Goal: Information Seeking & Learning: Learn about a topic

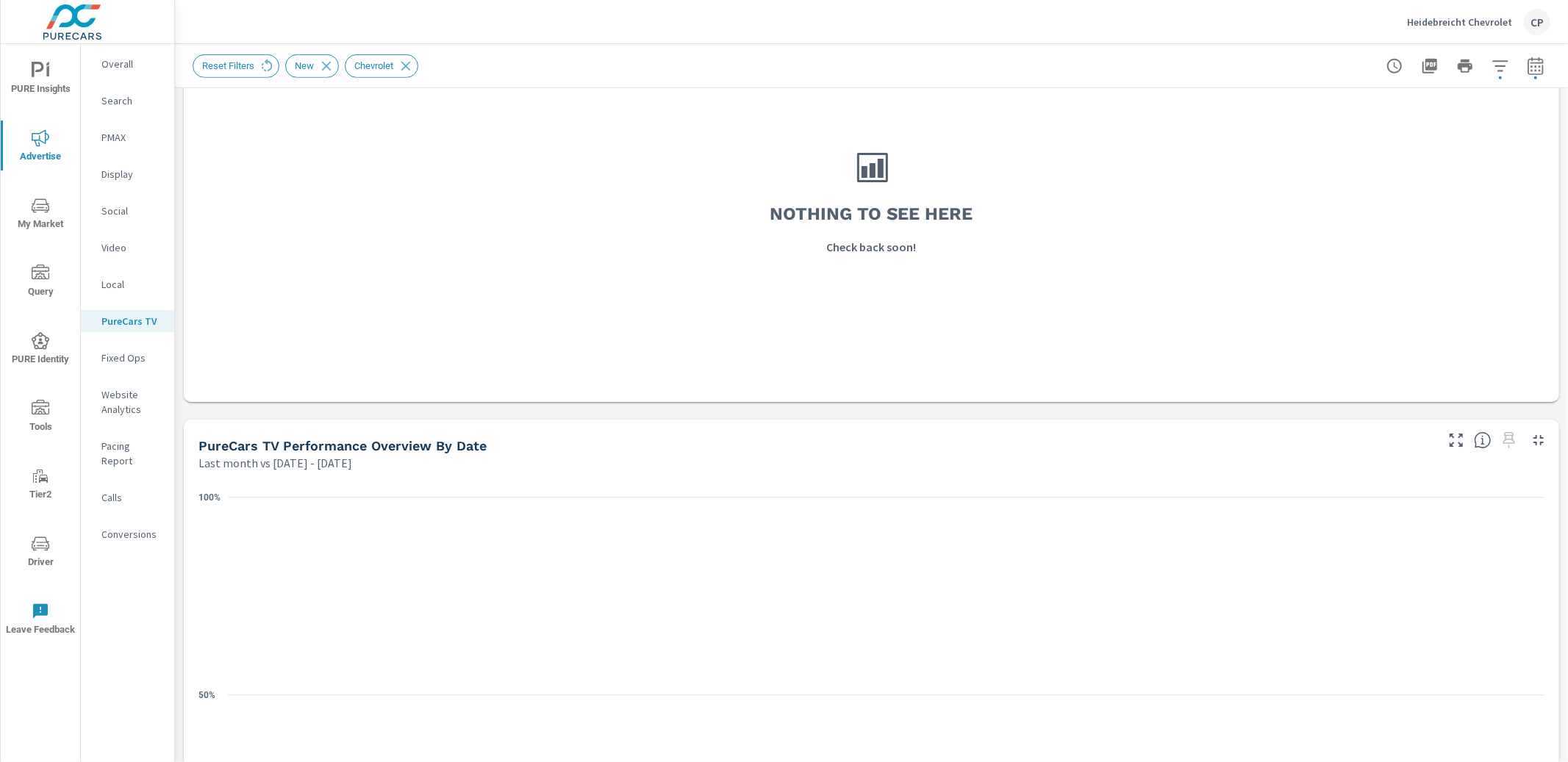
scroll to position [613, 0]
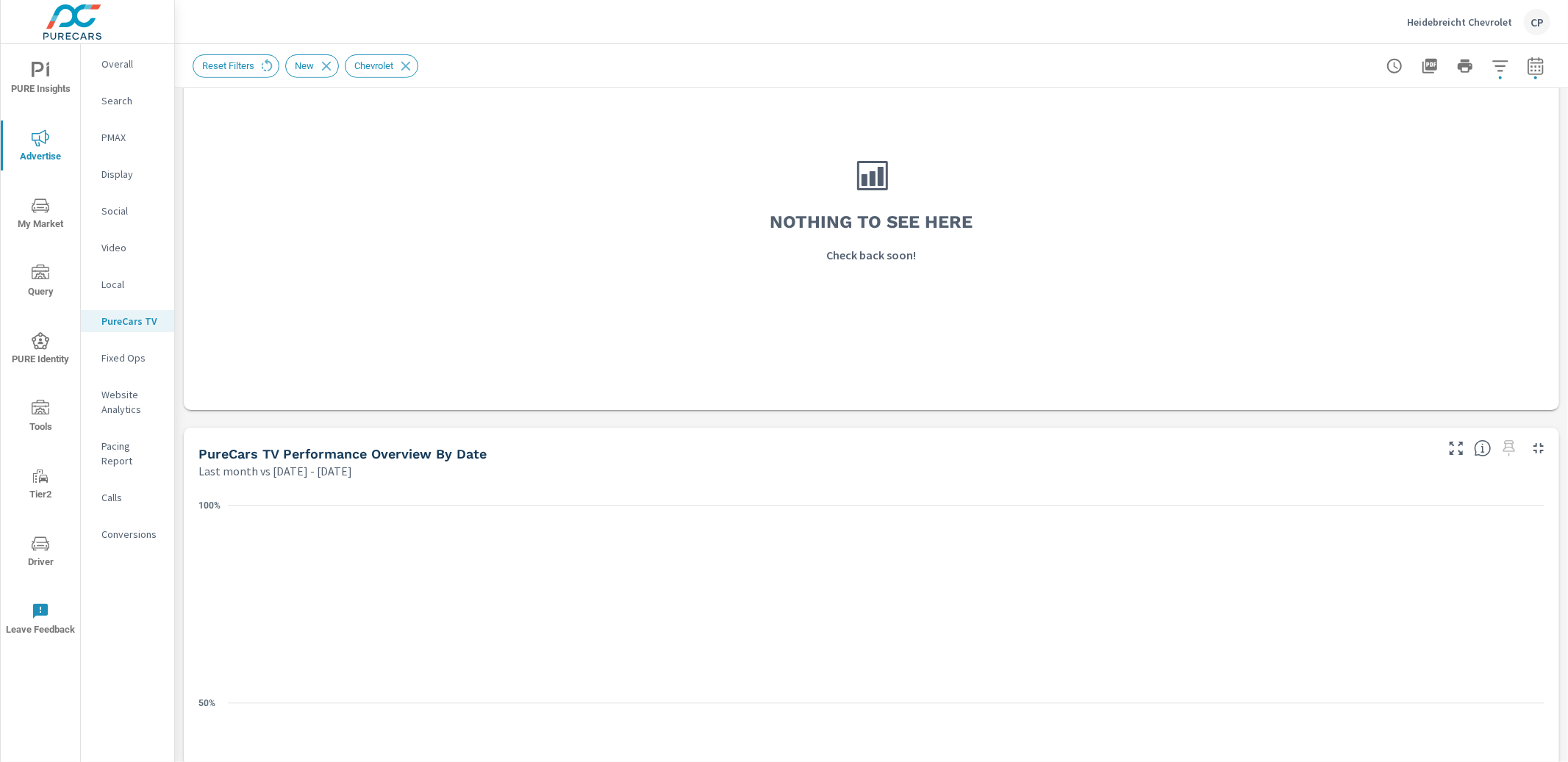
click at [1523, 70] on button "button" at bounding box center [1535, 66] width 30 height 30
click at [1519, 186] on icon "button" at bounding box center [1521, 190] width 17 height 17
click at [1425, 134] on select "Custom [DATE] Last week Last 7 days Last 14 days Last 30 days Last 45 days Last…" at bounding box center [1418, 127] width 147 height 30
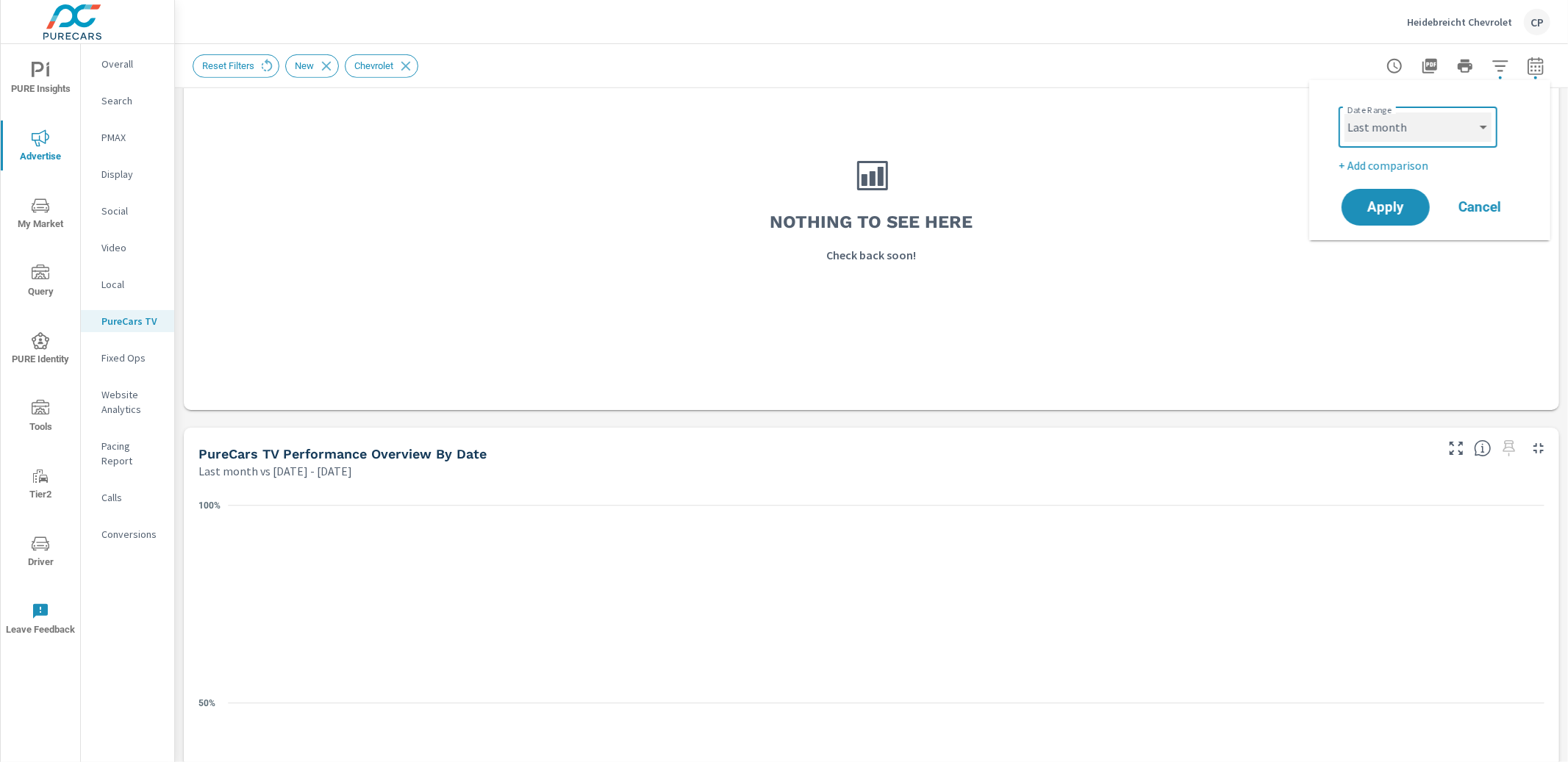
click at [1430, 124] on select "Custom [DATE] Last week Last 7 days Last 14 days Last 30 days Last 45 days Last…" at bounding box center [1418, 127] width 147 height 30
click at [1345, 112] on select "Custom [DATE] Last week Last 7 days Last 14 days Last 30 days Last 45 days Last…" at bounding box center [1418, 127] width 147 height 30
select select "custom"
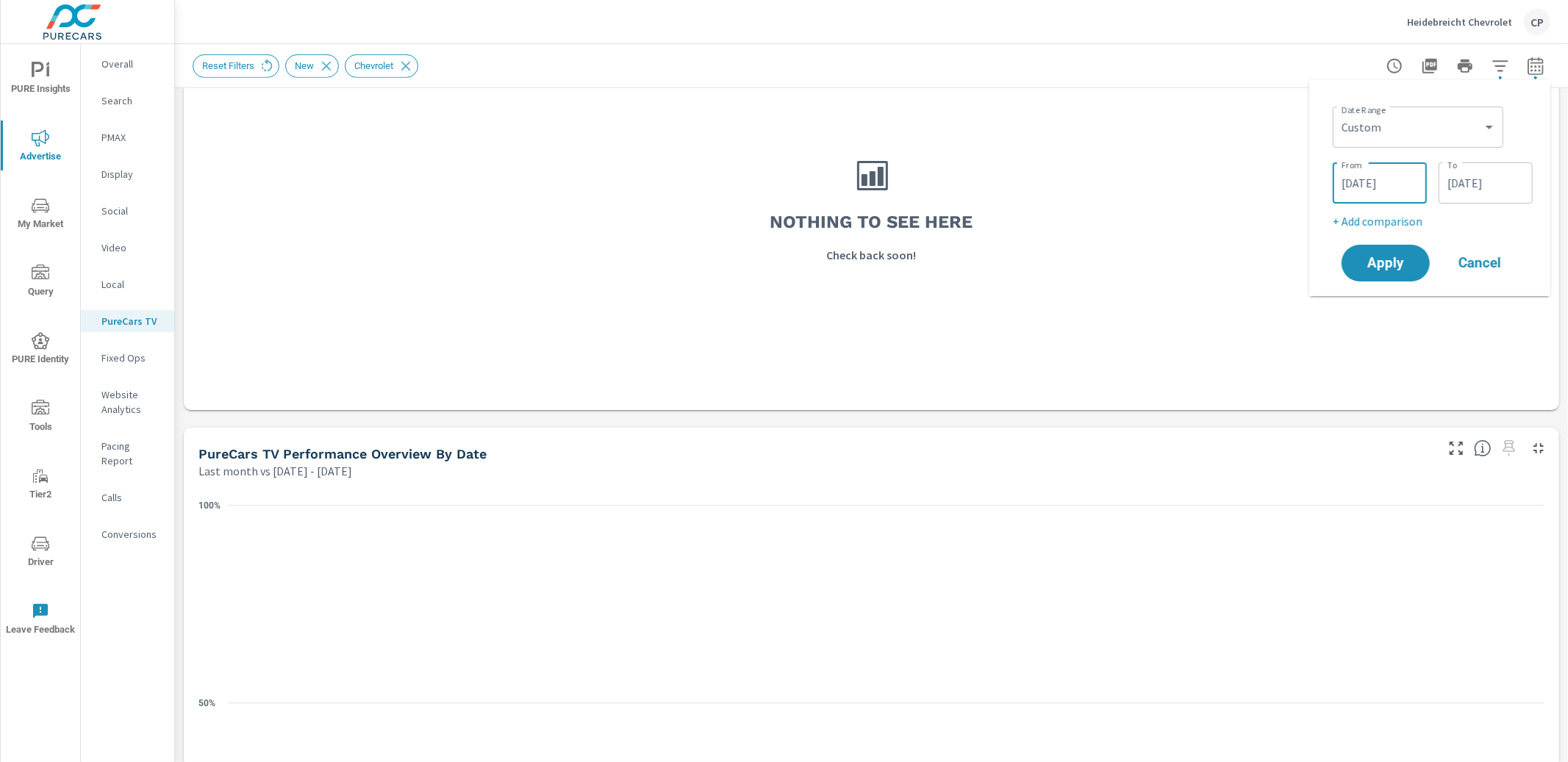
click at [1370, 178] on input "[DATE]" at bounding box center [1380, 183] width 82 height 30
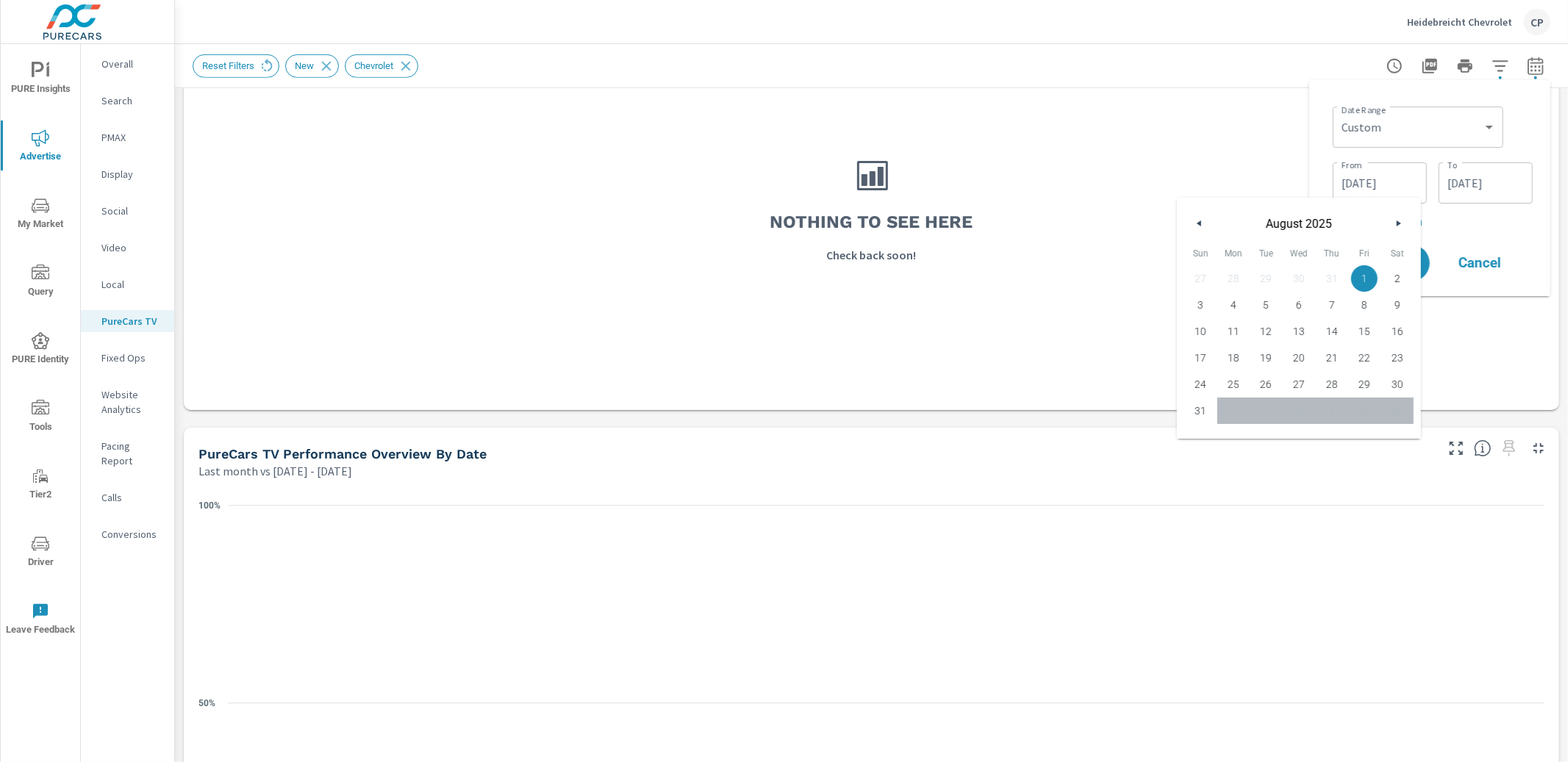
click at [1202, 225] on button "button" at bounding box center [1199, 223] width 17 height 17
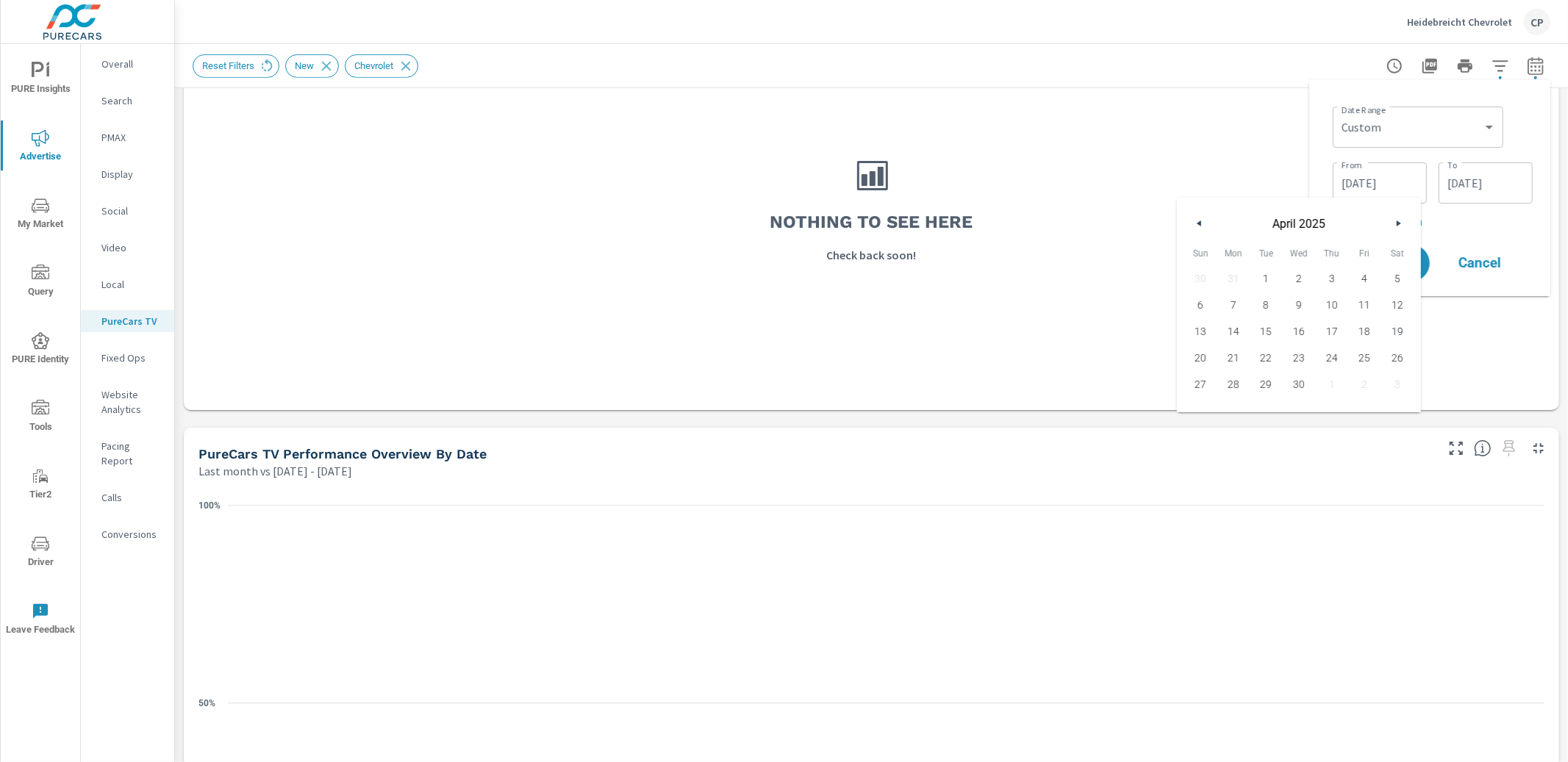
click at [1202, 225] on button "button" at bounding box center [1199, 223] width 17 height 17
click at [1297, 269] on span "1" at bounding box center [1300, 278] width 33 height 19
type input "[DATE]"
click at [1487, 182] on input "[DATE]" at bounding box center [1486, 183] width 82 height 30
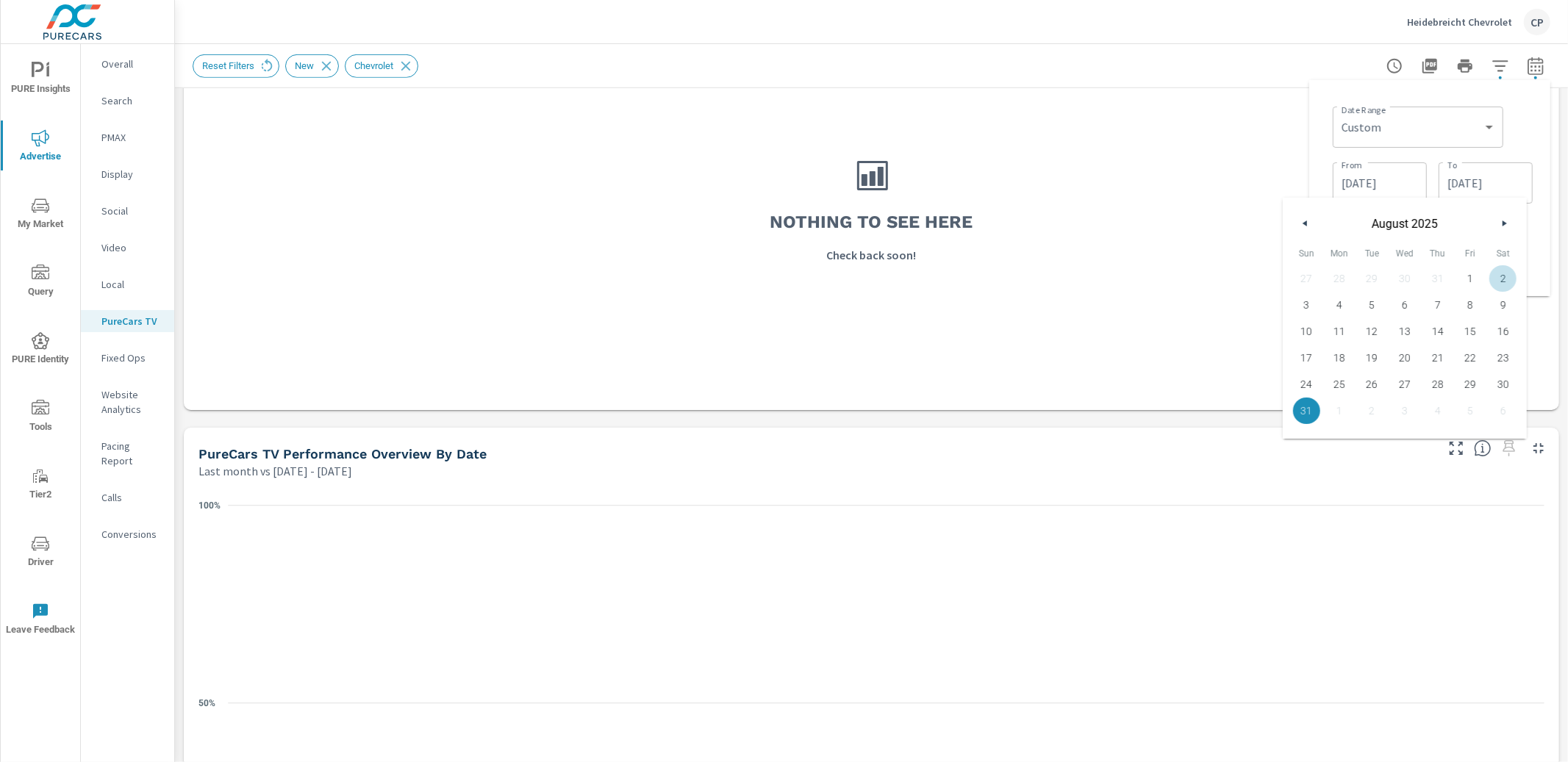
drag, startPoint x: 1539, startPoint y: 236, endPoint x: 1517, endPoint y: 254, distance: 28.4
click at [1539, 236] on div "Date Range Custom [DATE] Last week Last 7 days Last 14 days Last 30 days Last 4…" at bounding box center [1430, 188] width 241 height 216
click at [1365, 274] on button "Apply" at bounding box center [1386, 263] width 91 height 38
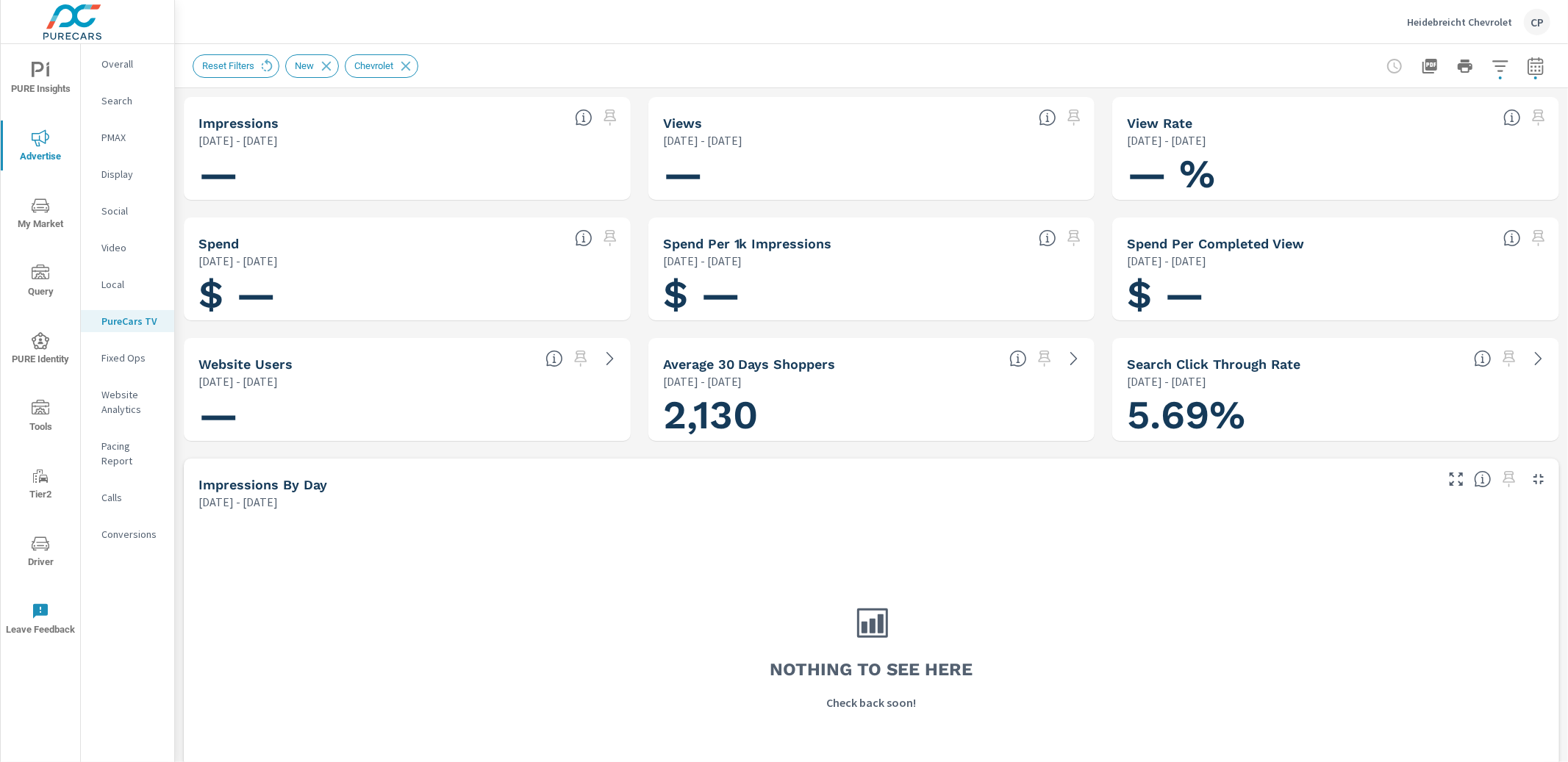
click at [1541, 65] on icon "button" at bounding box center [1535, 65] width 17 height 17
click at [1392, 185] on input "[DATE]" at bounding box center [1380, 183] width 82 height 30
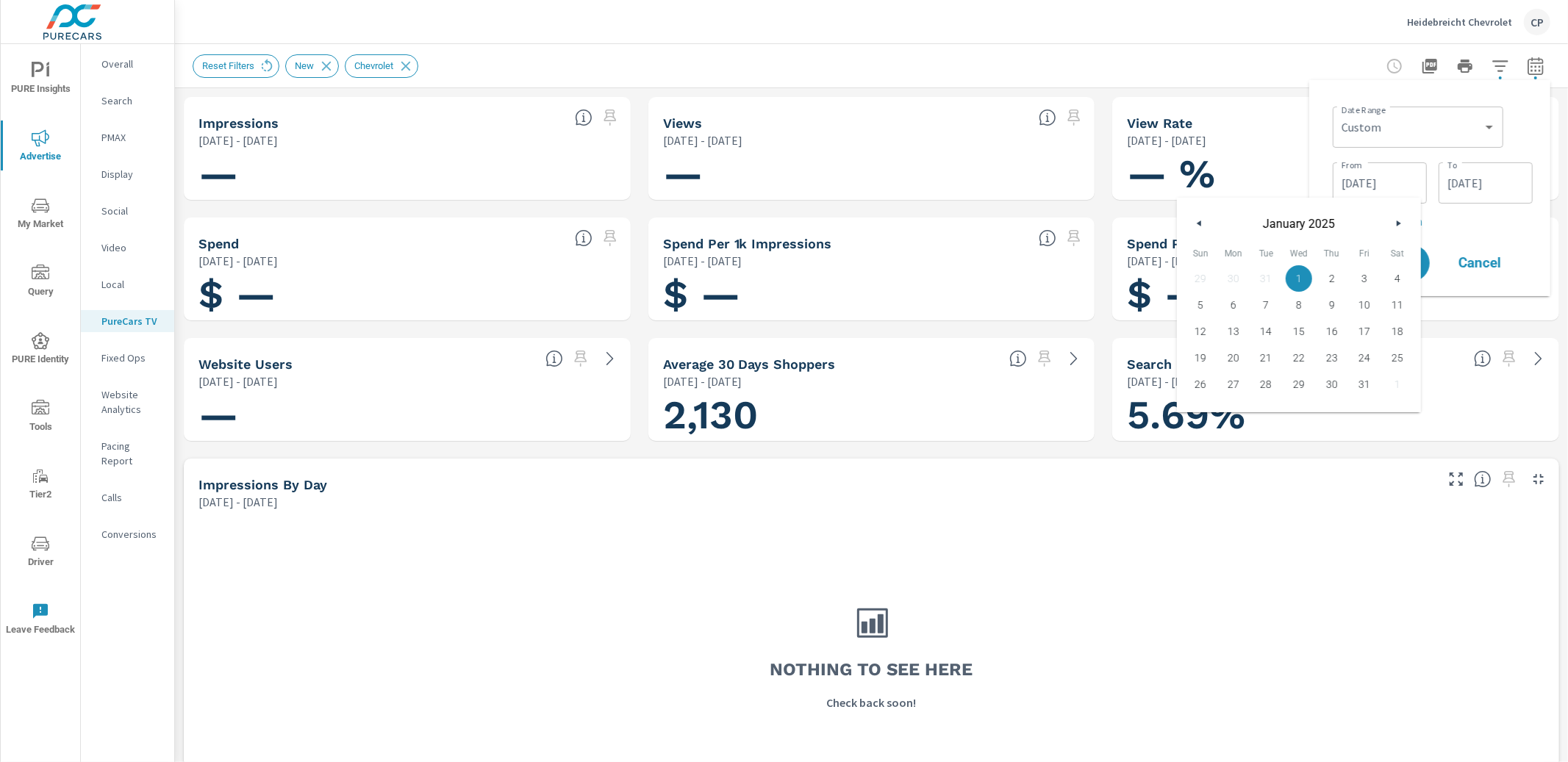
click at [1383, 223] on span "[DATE]" at bounding box center [1299, 223] width 176 height 14
click at [1398, 220] on icon "button" at bounding box center [1401, 223] width 8 height 6
click at [1392, 276] on span "1" at bounding box center [1398, 278] width 33 height 19
type input "[DATE]"
click at [1471, 182] on input "[DATE]" at bounding box center [1486, 183] width 82 height 30
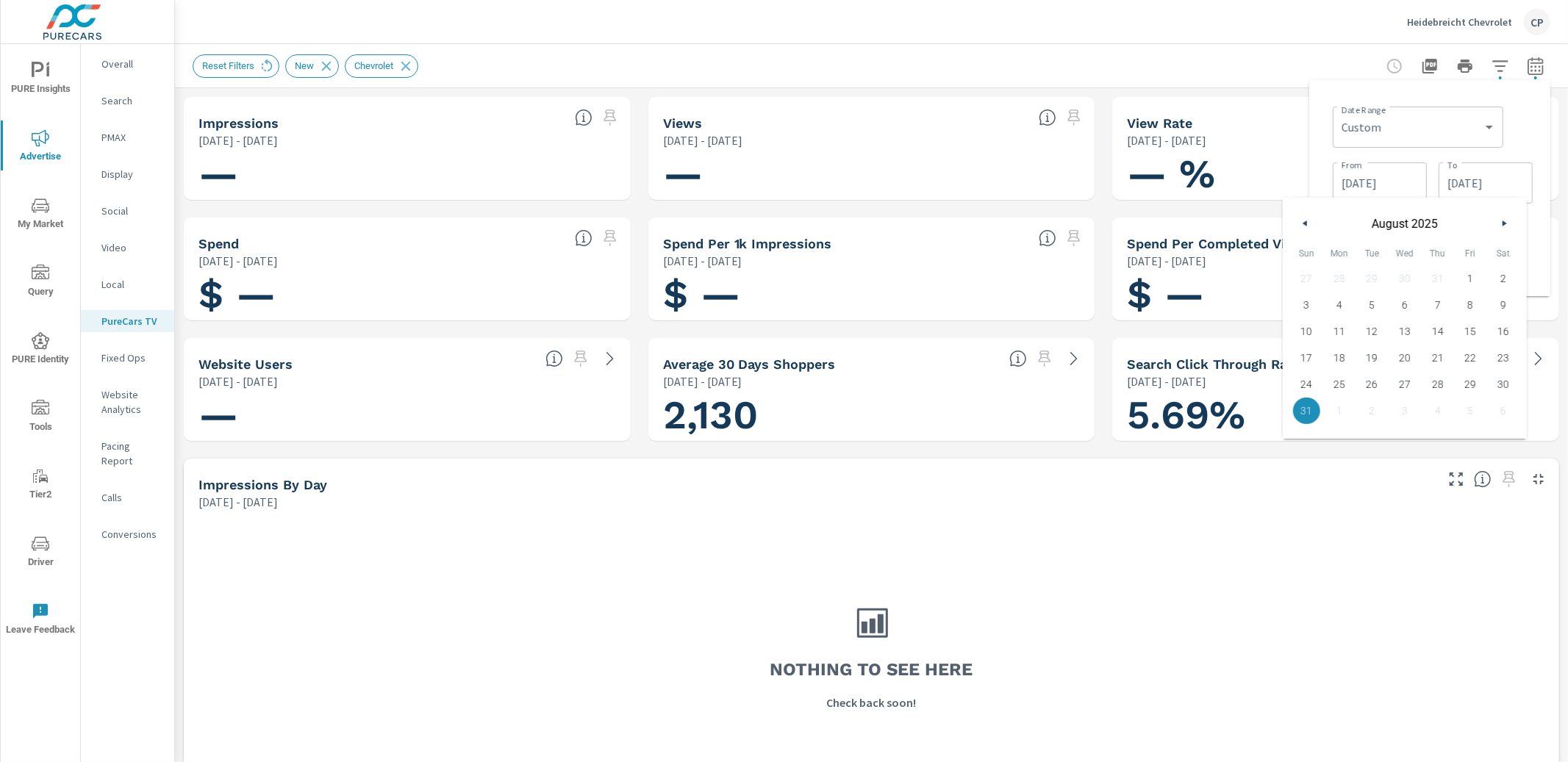
click at [1507, 140] on div "Date Range Custom [DATE] Last week Last 7 days Last 14 days Last 30 days Last 4…" at bounding box center [1433, 126] width 200 height 50
click at [1416, 255] on button "Apply" at bounding box center [1386, 263] width 91 height 38
click at [1525, 71] on button "button" at bounding box center [1535, 66] width 30 height 30
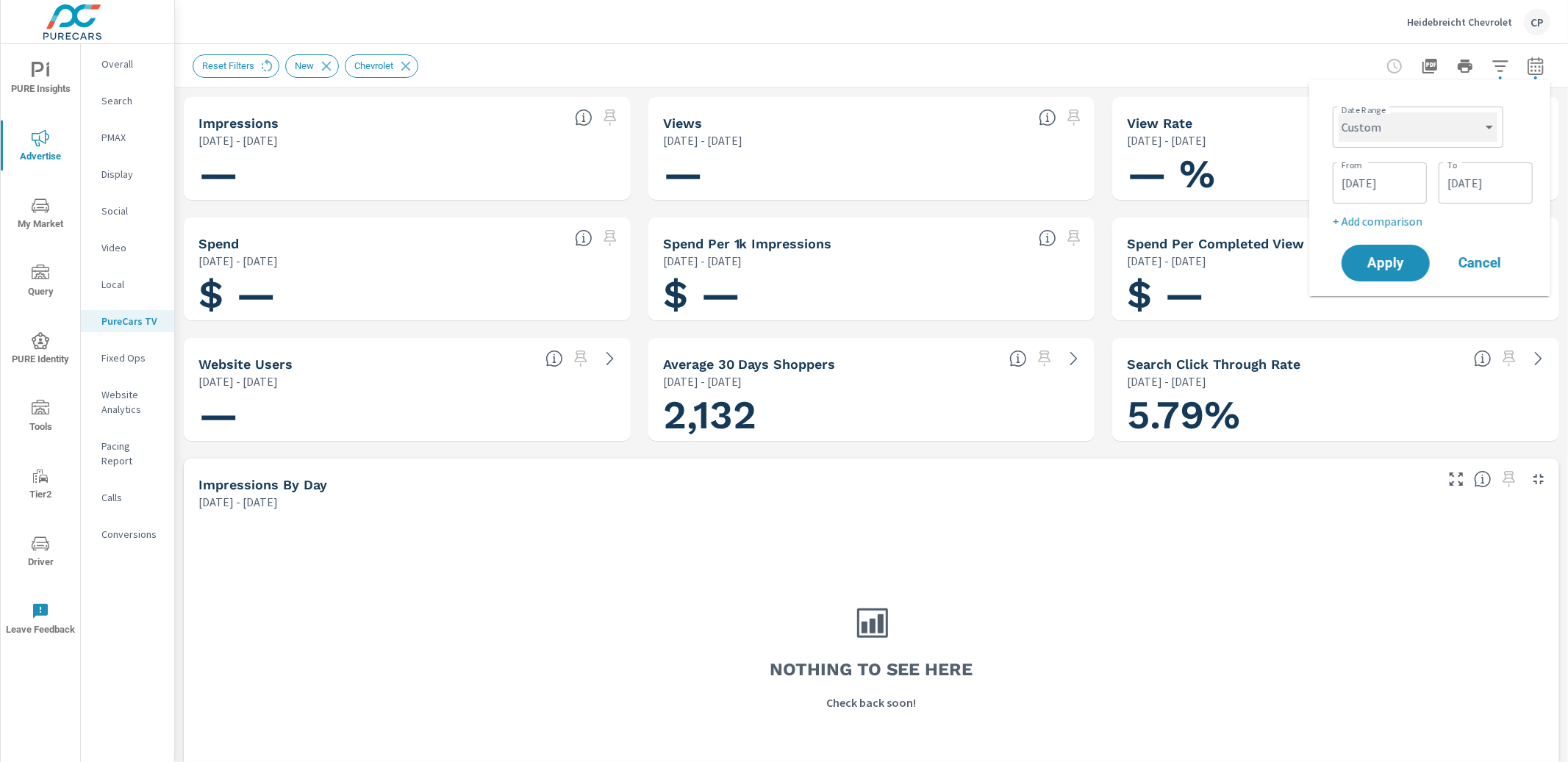
click at [1384, 131] on select "Custom [DATE] Last week Last 7 days Last 14 days Last 30 days Last 45 days Last…" at bounding box center [1418, 127] width 159 height 30
click at [1361, 173] on input "[DATE]" at bounding box center [1380, 183] width 82 height 30
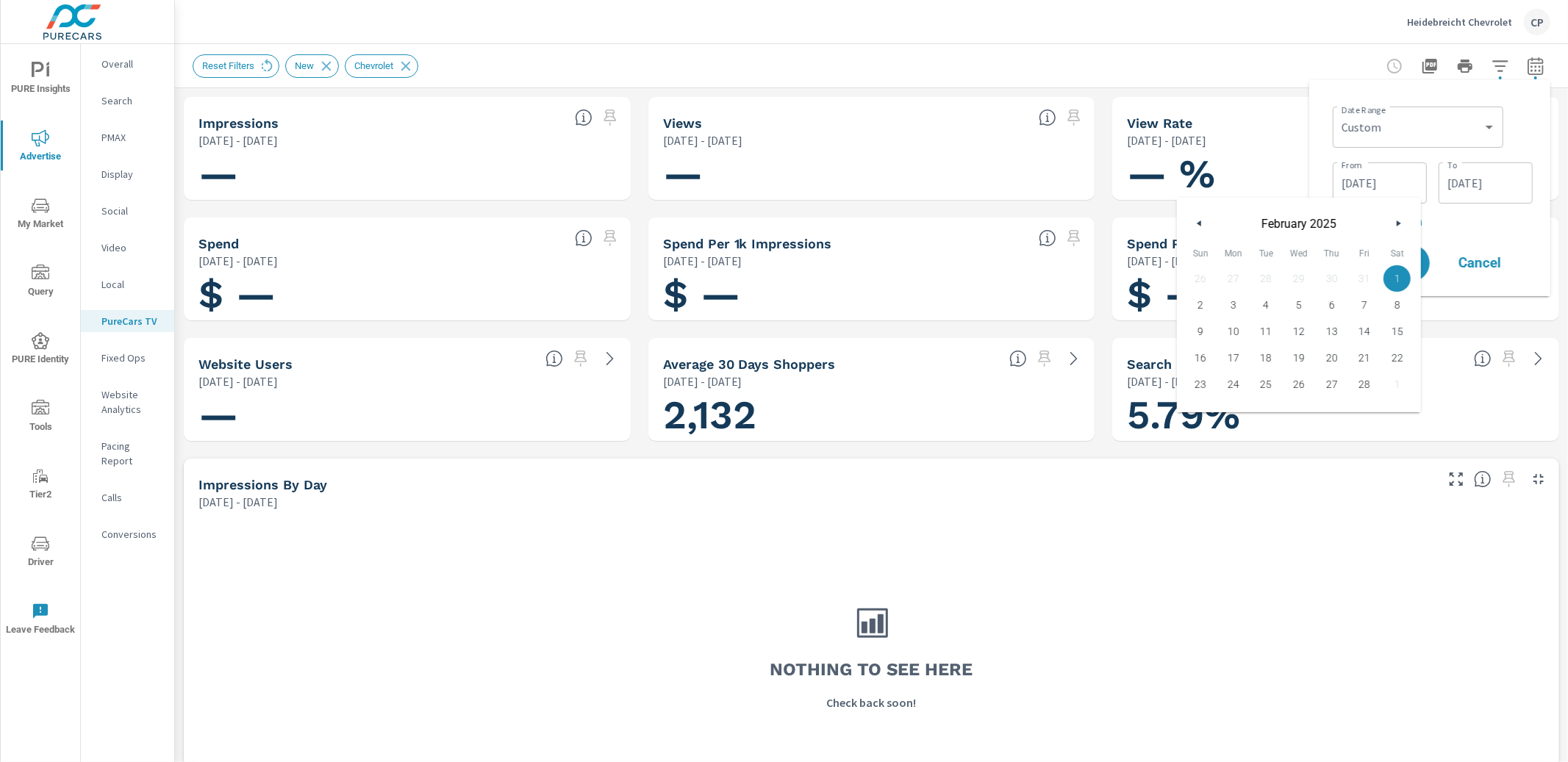
click at [1189, 221] on div "[DATE]" at bounding box center [1299, 220] width 244 height 44
click at [1199, 226] on button "button" at bounding box center [1199, 223] width 17 height 17
click at [1300, 277] on span "1" at bounding box center [1300, 278] width 33 height 19
type input "[DATE]"
click at [1444, 242] on div "Apply Cancel" at bounding box center [1433, 263] width 188 height 43
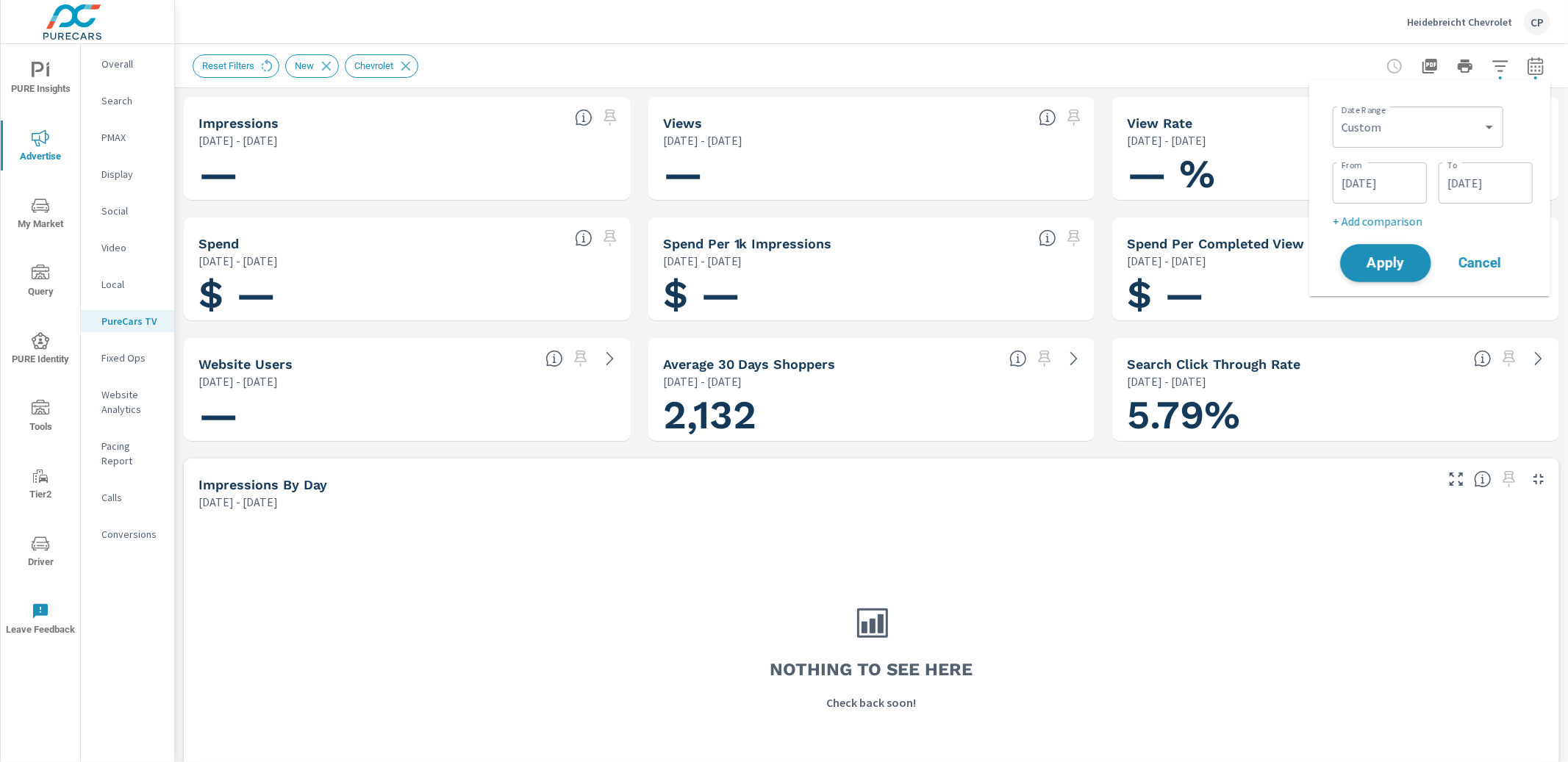
click at [1418, 261] on button "Apply" at bounding box center [1386, 263] width 91 height 38
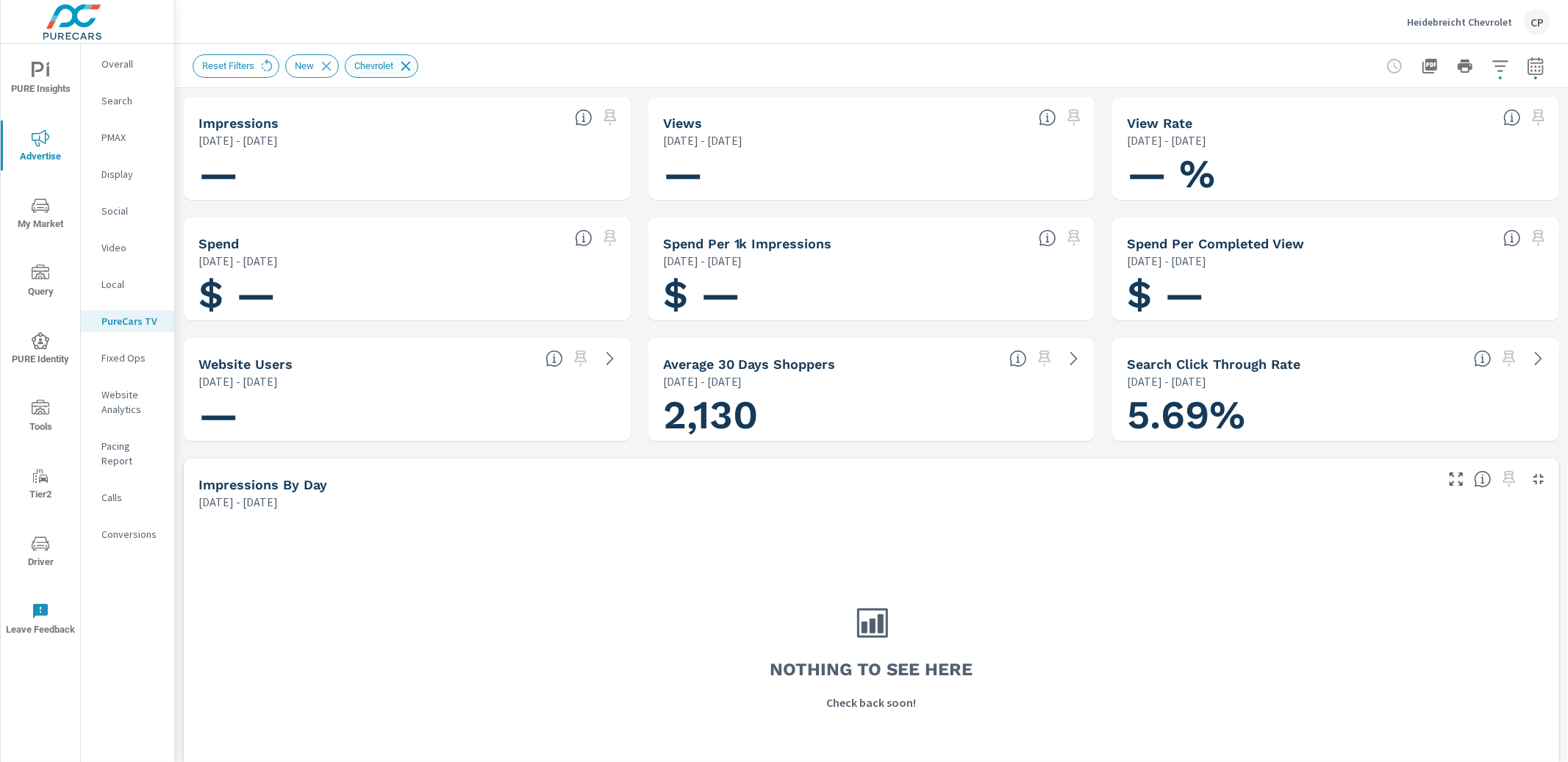
click at [411, 66] on icon at bounding box center [406, 65] width 10 height 10
click at [1539, 66] on icon "button" at bounding box center [1535, 68] width 10 height 6
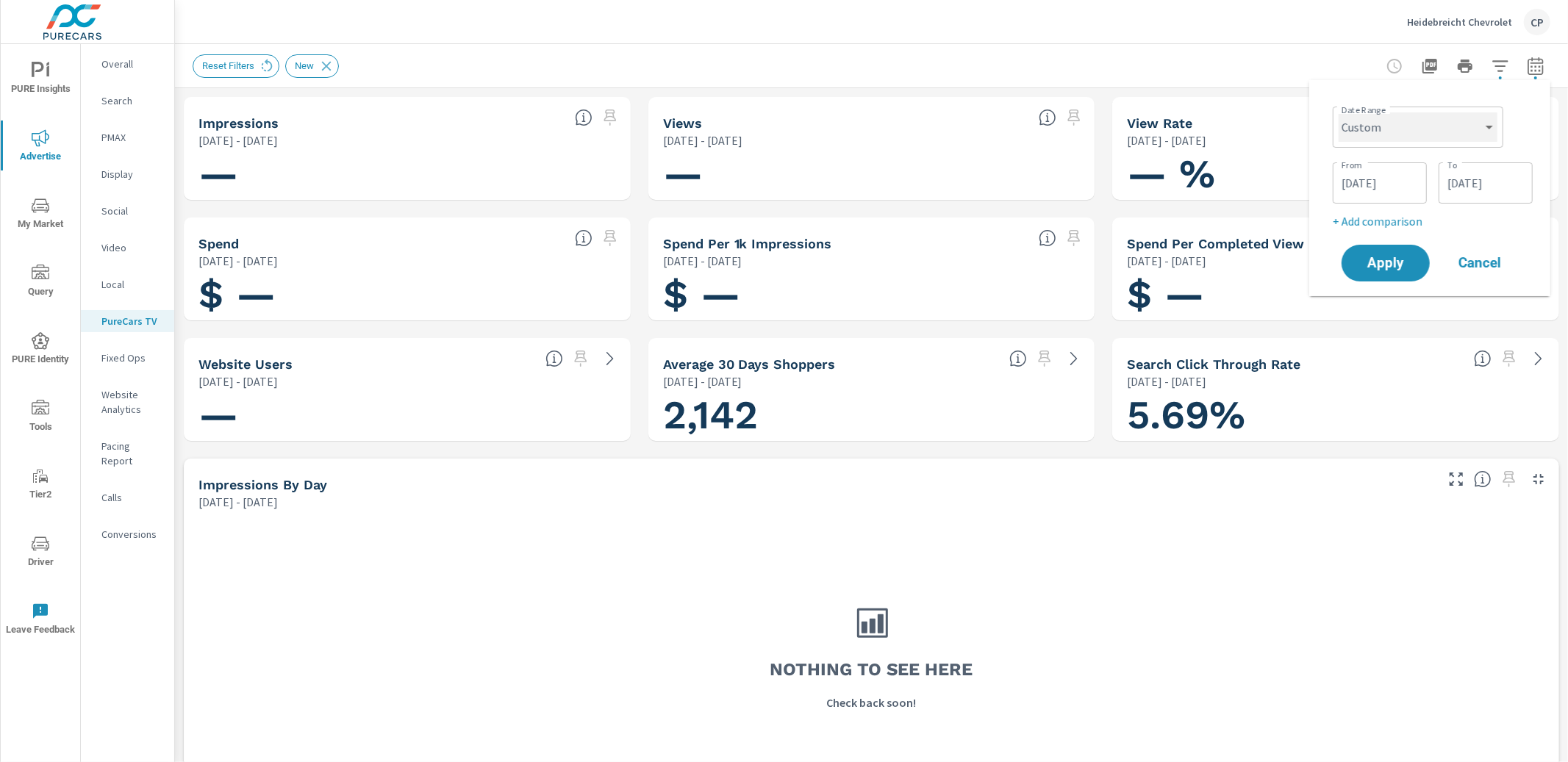
click at [1465, 133] on select "Custom [DATE] Last week Last 7 days Last 14 days Last 30 days Last 45 days Last…" at bounding box center [1418, 127] width 159 height 30
click at [1395, 185] on input "[DATE]" at bounding box center [1380, 183] width 82 height 30
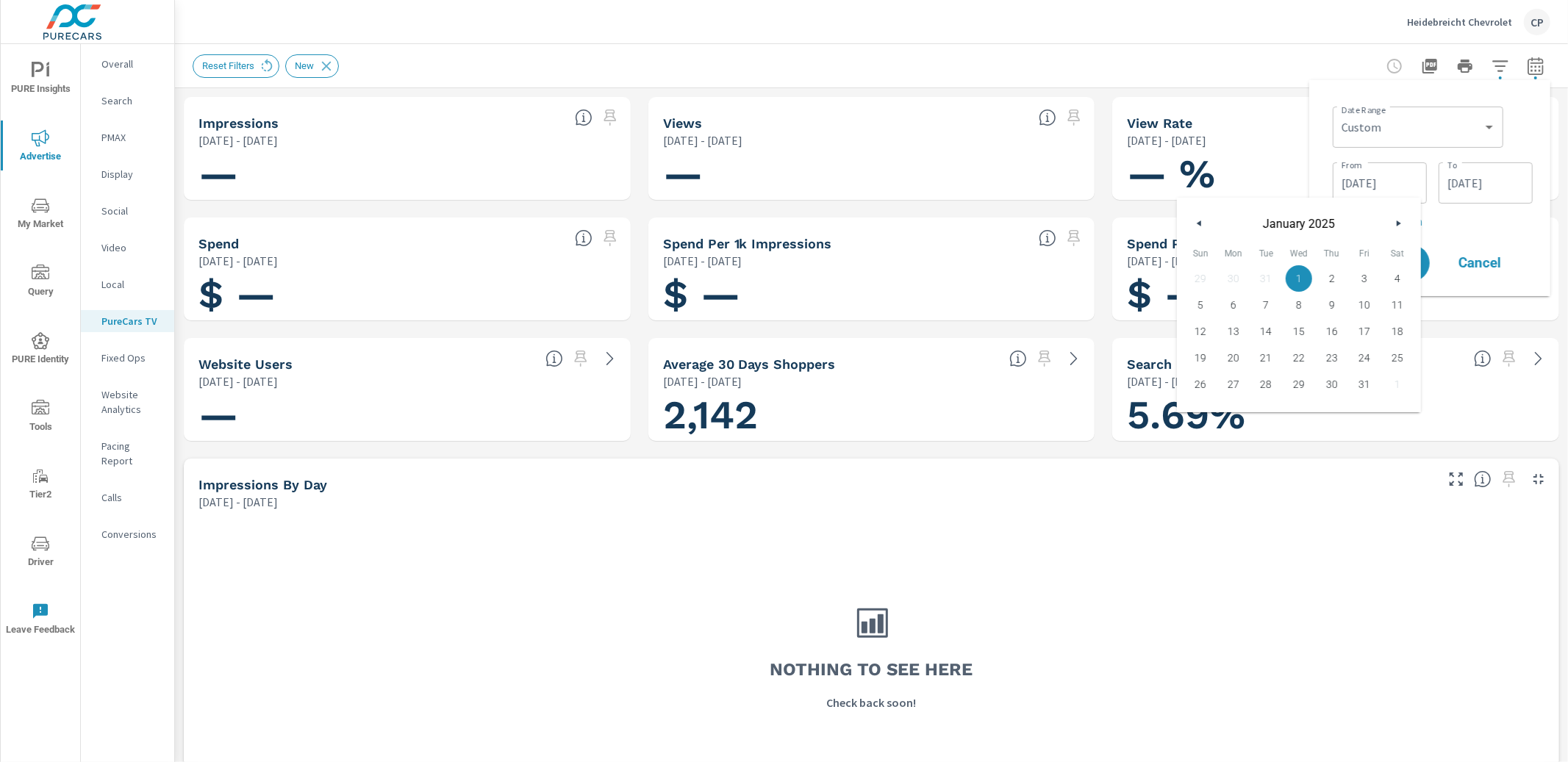
click at [1390, 218] on button "button" at bounding box center [1398, 223] width 17 height 17
click at [1391, 218] on button "button" at bounding box center [1398, 223] width 17 height 17
click at [1392, 277] on span "1" at bounding box center [1398, 278] width 33 height 19
click at [1437, 239] on div "Date Range Custom [DATE] Last week Last 7 days Last 14 days Last 30 days Last 4…" at bounding box center [1430, 188] width 217 height 192
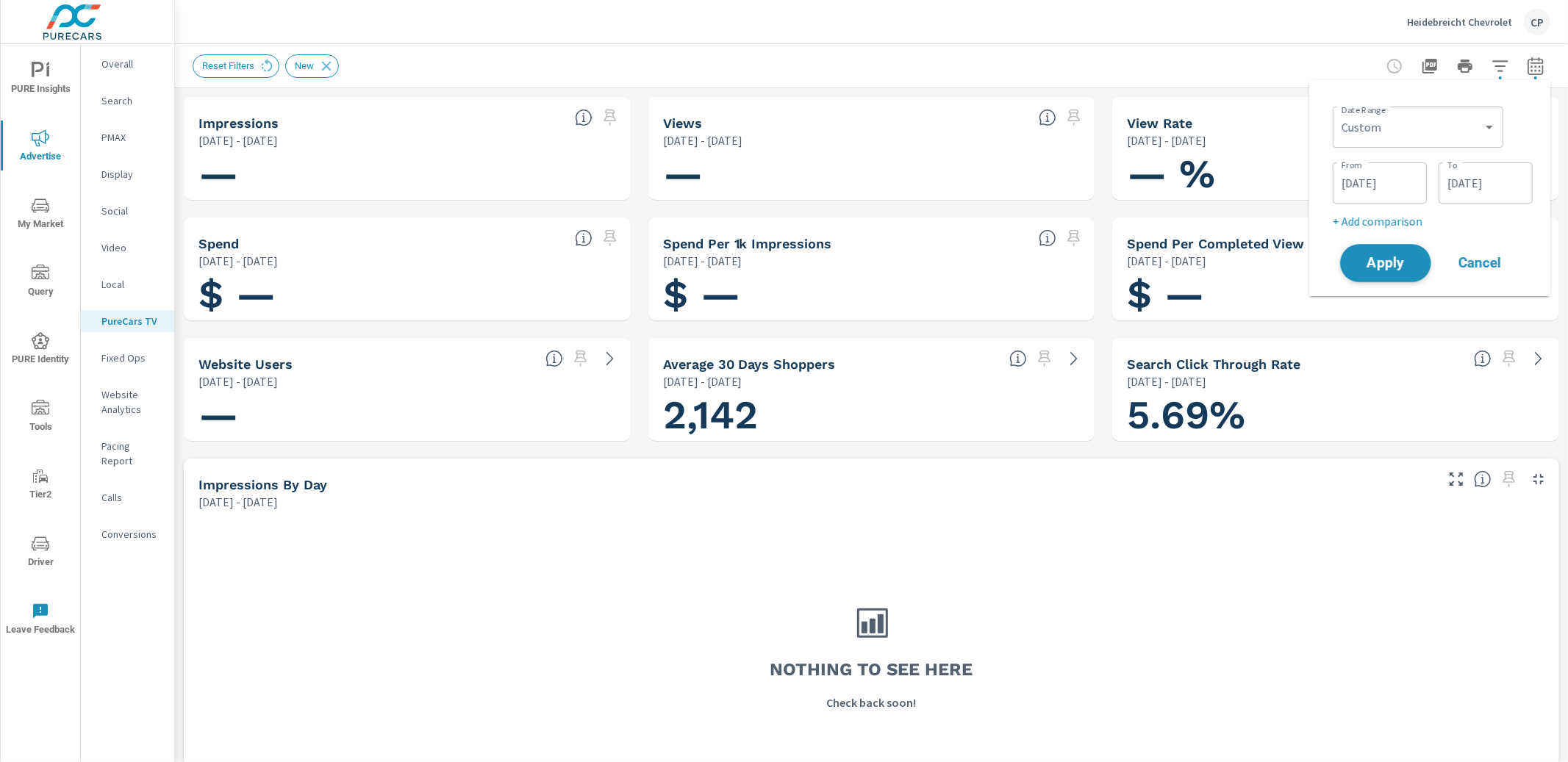
click at [1405, 269] on div "23 24 25 26 27 28 1 2 3 4 5 6 7 8 9 10 11 12 13 14 15 16 17 18 19 20 21 22 23 2…" at bounding box center [1329, 280] width 172 height 90
type input "[DATE]"
click at [1399, 268] on span "Apply" at bounding box center [1386, 264] width 60 height 14
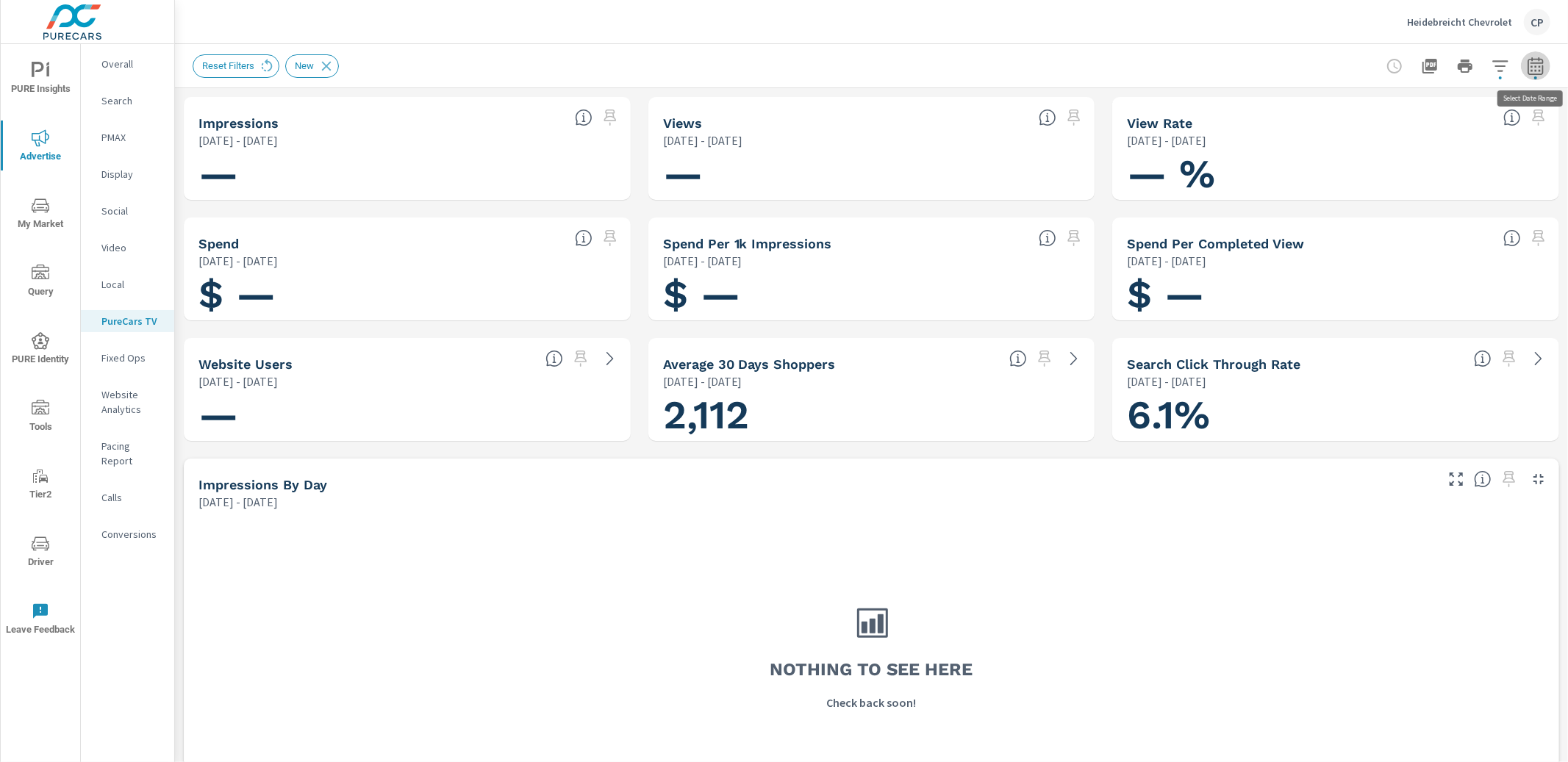
click at [1535, 73] on icon "button" at bounding box center [1535, 65] width 17 height 17
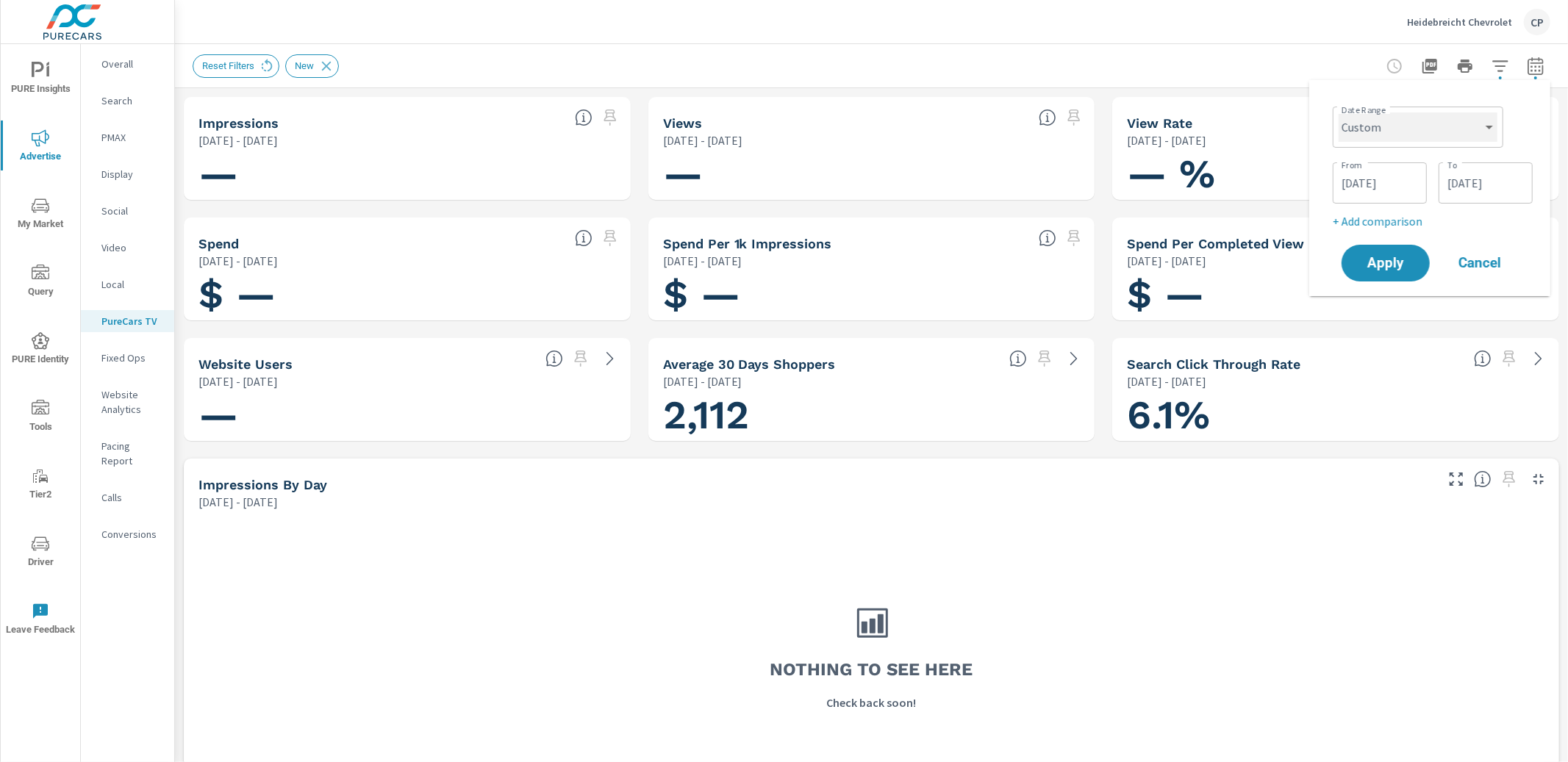
click at [1468, 136] on select "Custom [DATE] Last week Last 7 days Last 14 days Last 30 days Last 45 days Last…" at bounding box center [1418, 127] width 159 height 30
click at [1338, 112] on select "Custom [DATE] Last week Last 7 days Last 14 days Last 30 days Last 45 days Last…" at bounding box center [1418, 127] width 159 height 30
select select "Last month"
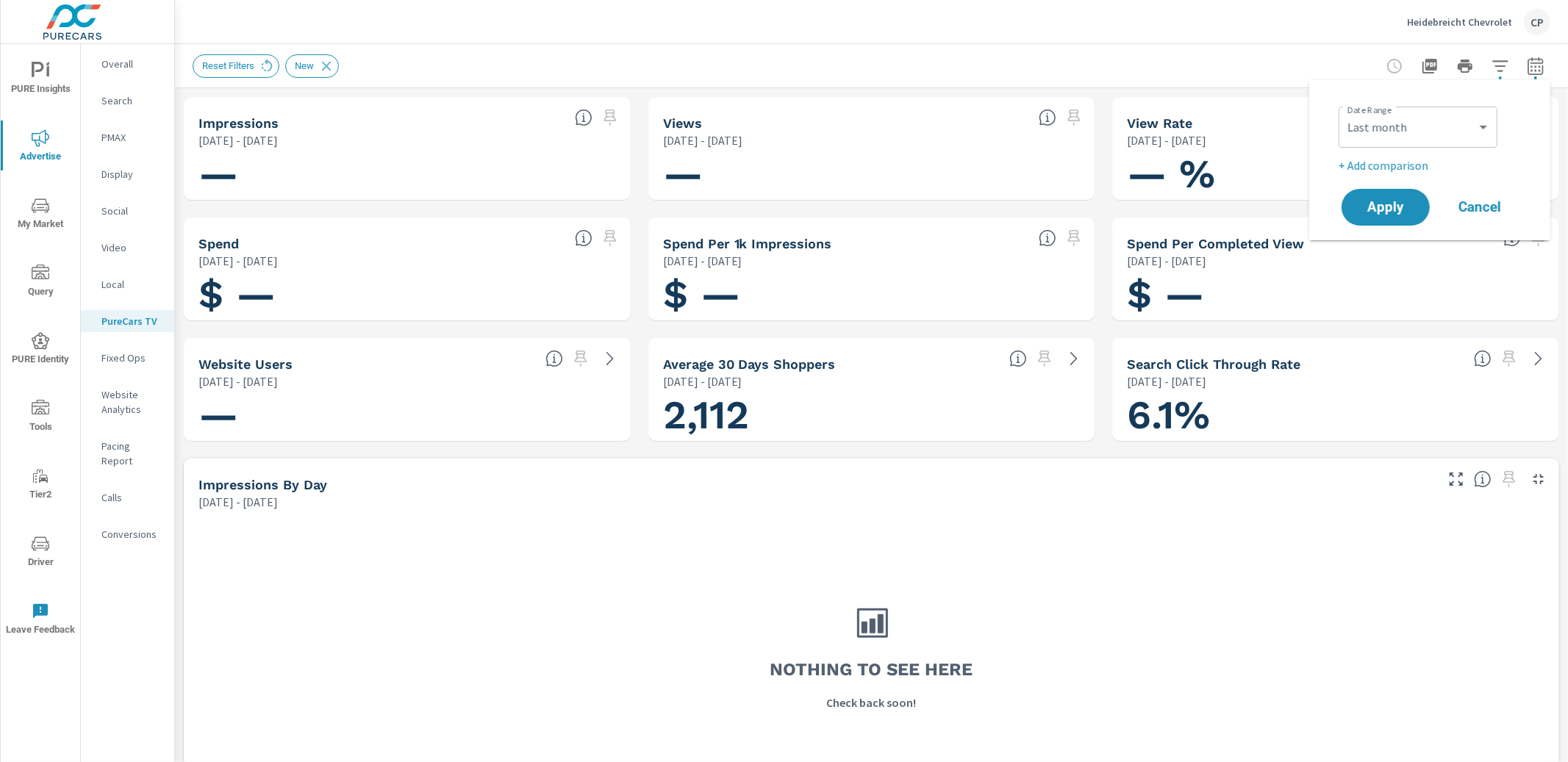
drag, startPoint x: 1405, startPoint y: 274, endPoint x: 1402, endPoint y: 266, distance: 8.5
click at [1404, 271] on h1 "$ —" at bounding box center [1335, 295] width 417 height 50
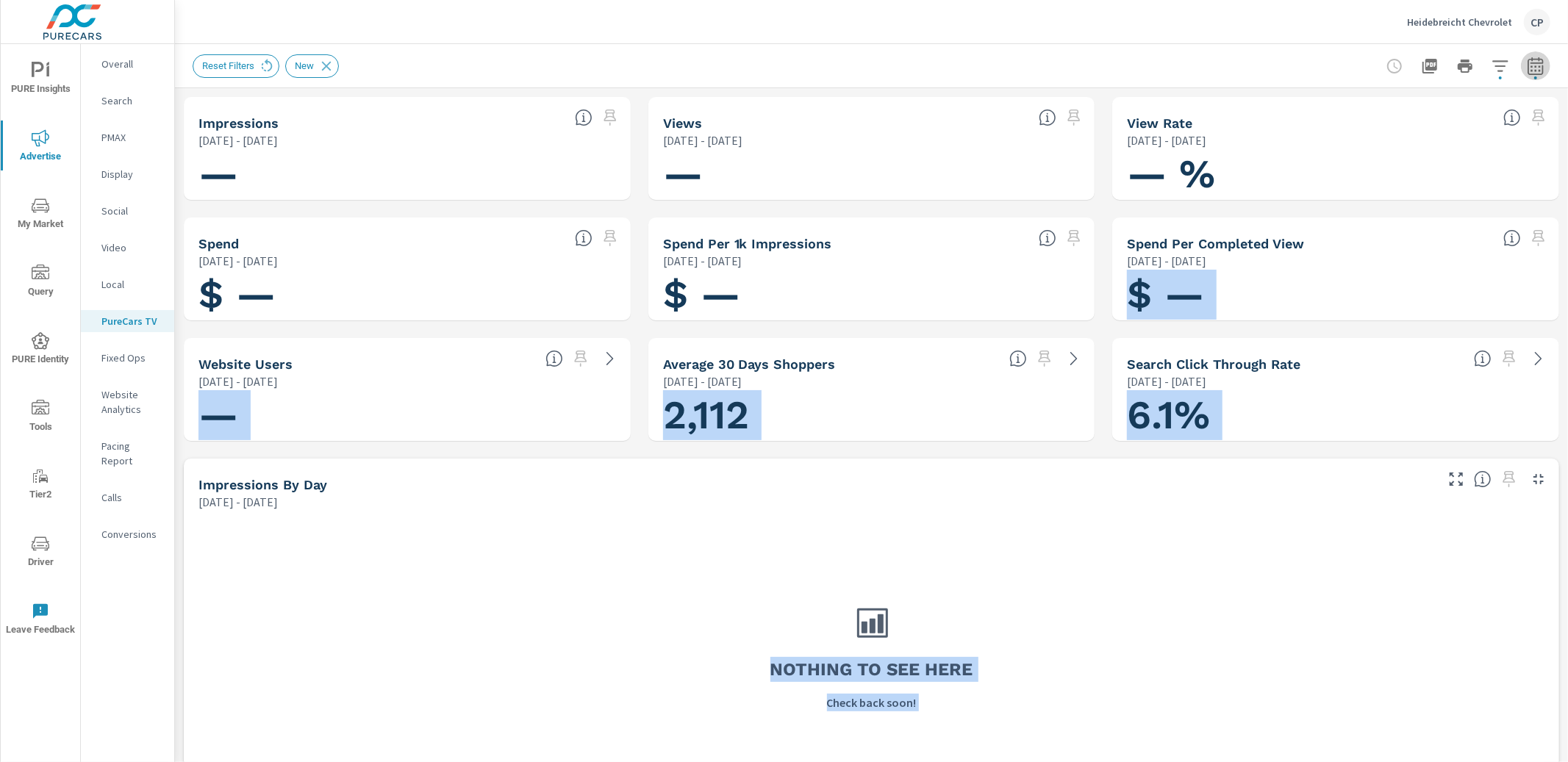
click at [1537, 56] on button "button" at bounding box center [1535, 66] width 30 height 30
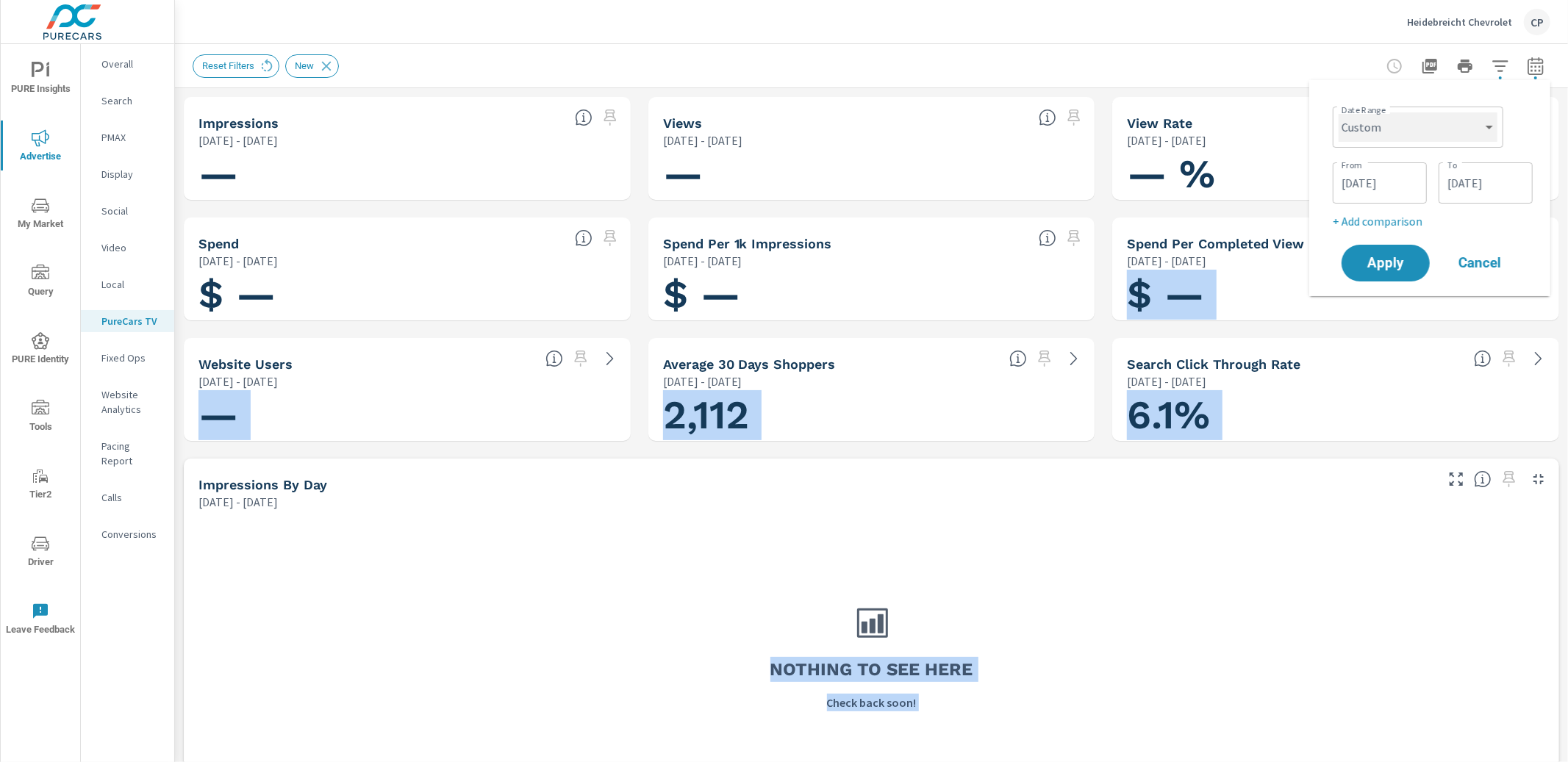
click at [1423, 139] on select "Custom [DATE] Last week Last 7 days Last 14 days Last 30 days Last 45 days Last…" at bounding box center [1418, 127] width 159 height 30
click at [1338, 112] on select "Custom [DATE] Last week Last 7 days Last 14 days Last 30 days Last 45 days Last…" at bounding box center [1418, 127] width 159 height 30
select select "Last month"
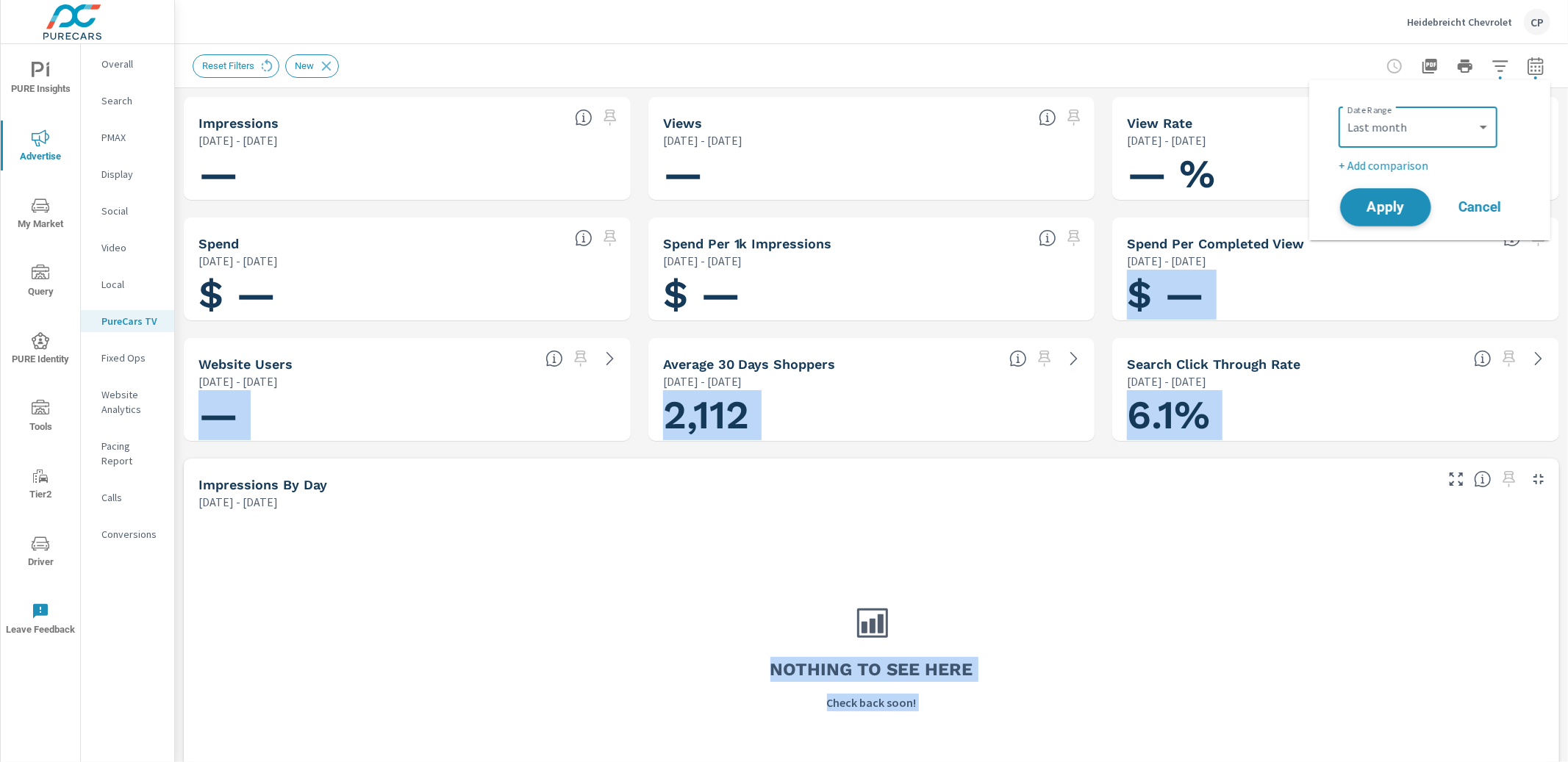
click at [1405, 204] on span "Apply" at bounding box center [1386, 207] width 60 height 14
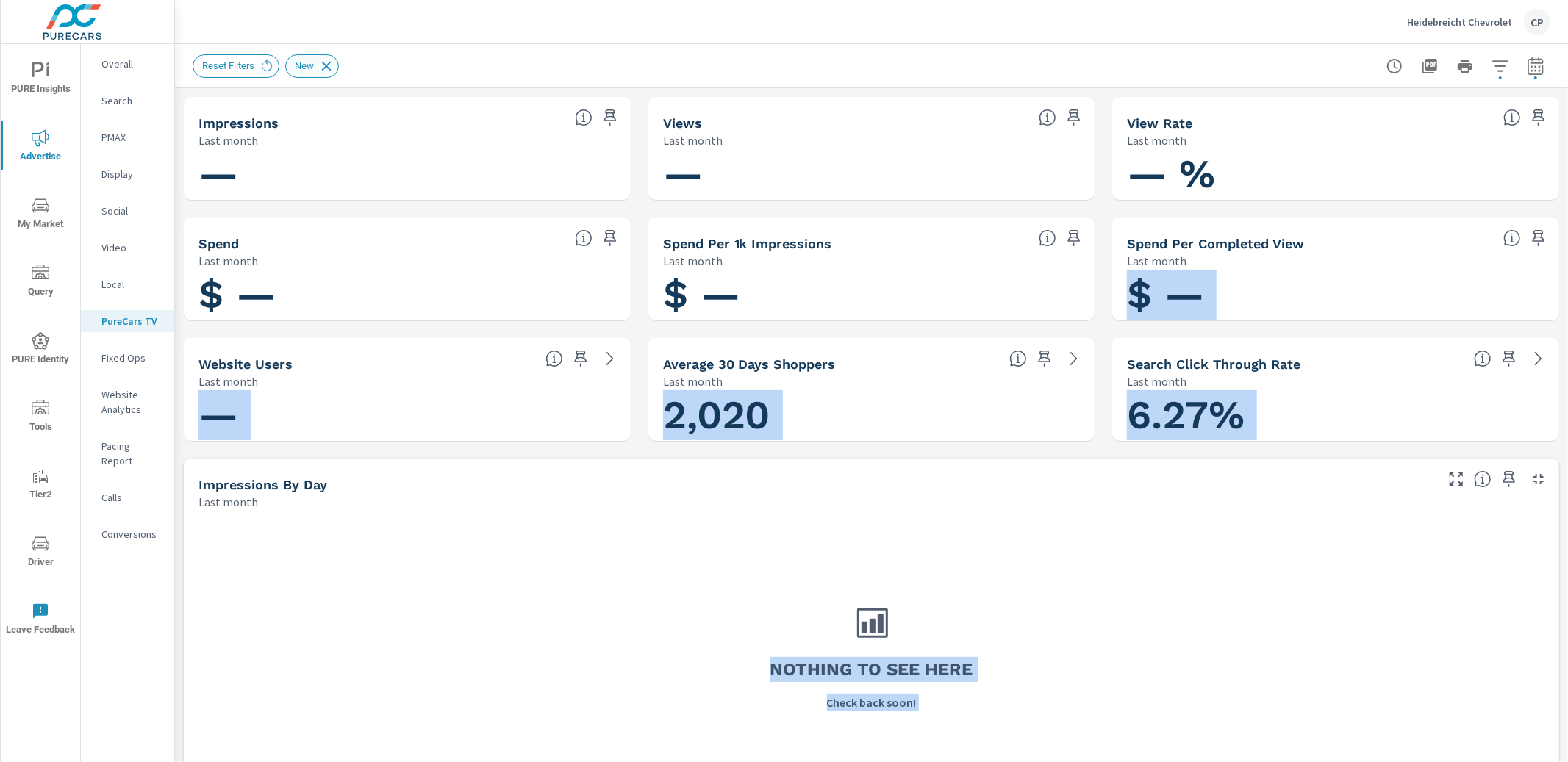
click at [328, 62] on icon at bounding box center [326, 65] width 16 height 16
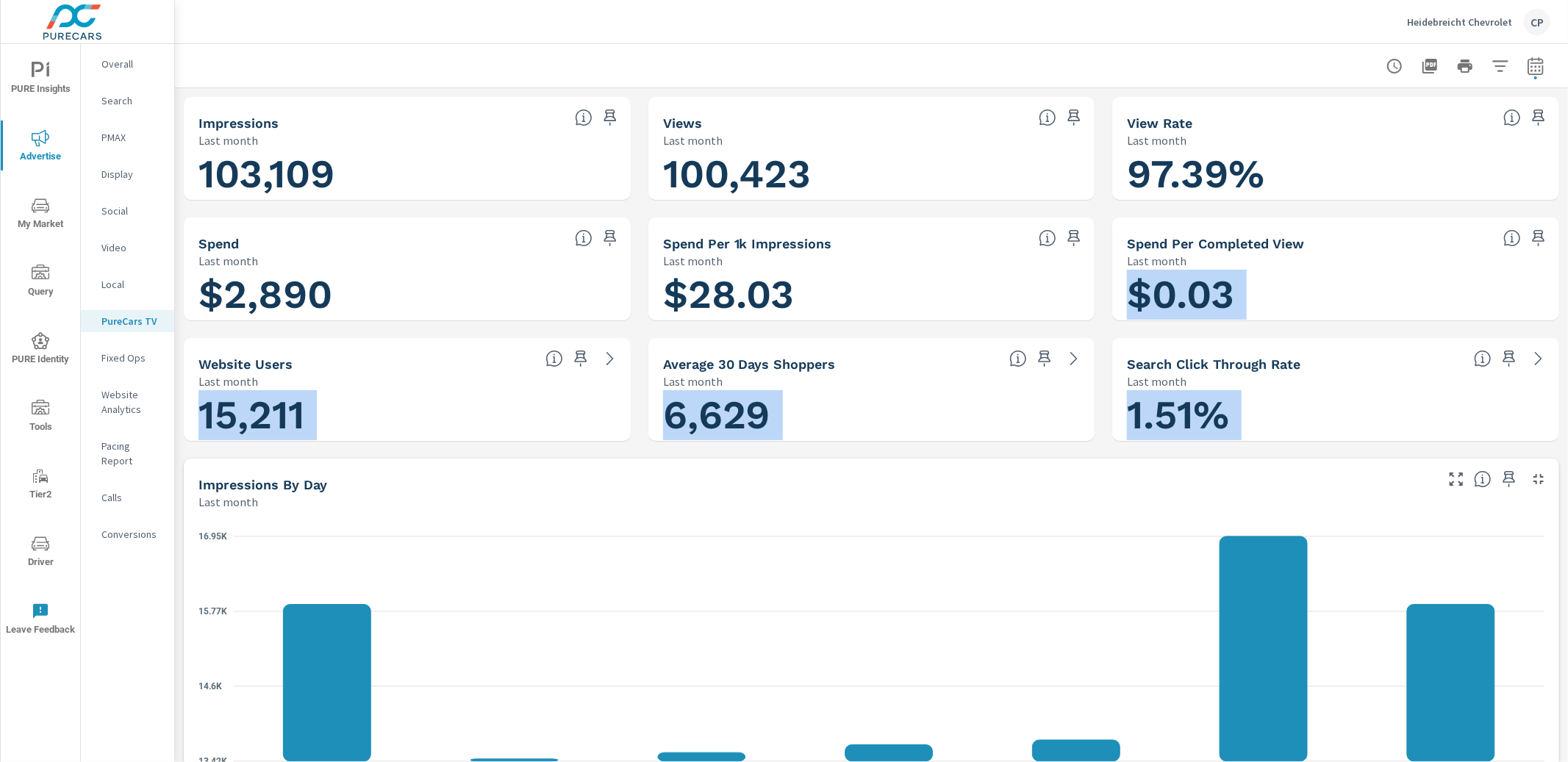
scroll to position [1047, 0]
drag, startPoint x: 1535, startPoint y: 68, endPoint x: 1525, endPoint y: 71, distance: 10.4
click at [1535, 68] on icon "button" at bounding box center [1535, 65] width 17 height 17
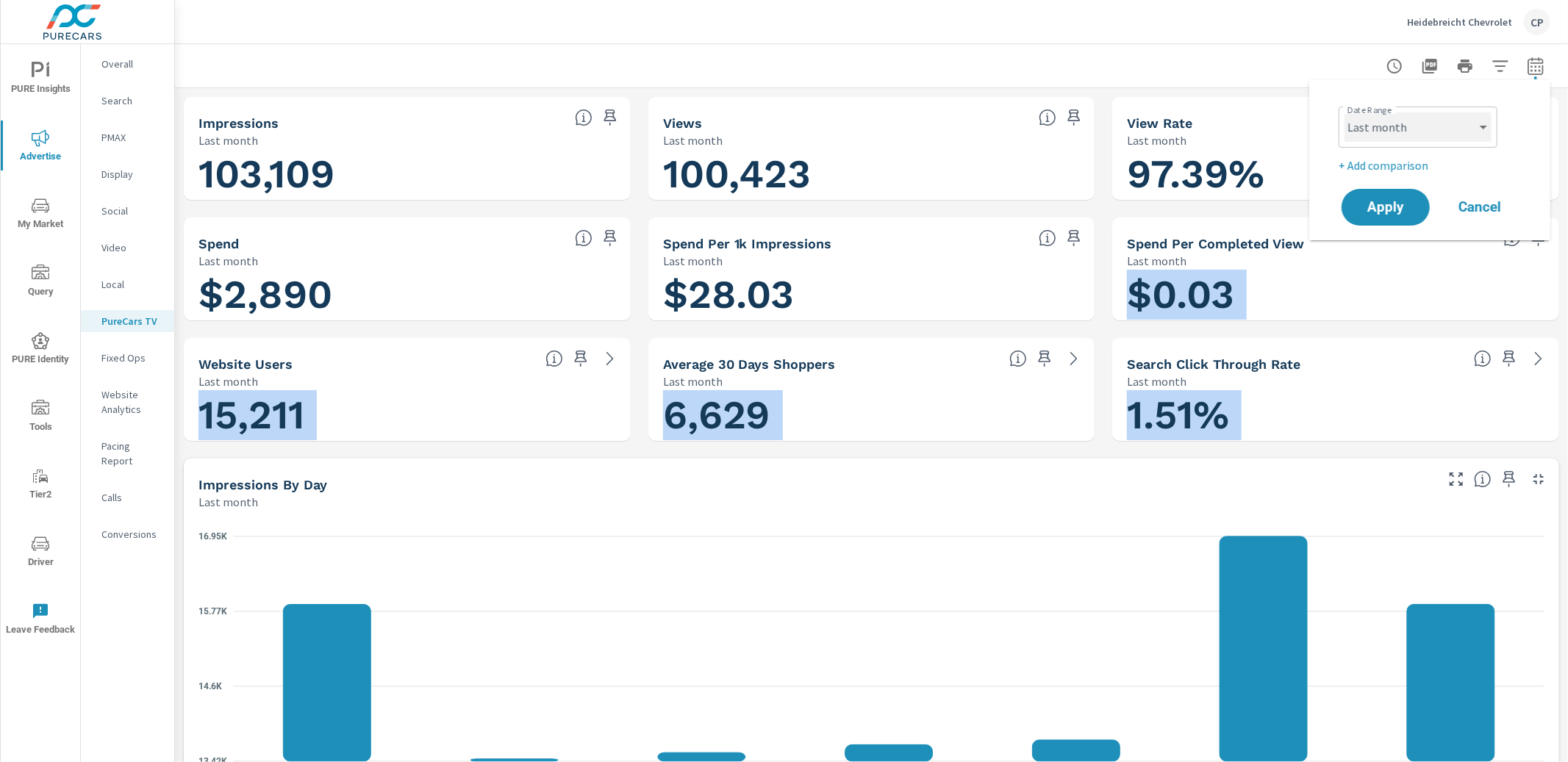
click at [1380, 130] on select "Custom [DATE] Last week Last 7 days Last 14 days Last 30 days Last 45 days Last…" at bounding box center [1418, 127] width 147 height 30
click at [1345, 112] on select "Custom [DATE] Last week Last 7 days Last 14 days Last 30 days Last 45 days Last…" at bounding box center [1418, 127] width 147 height 30
select select "custom"
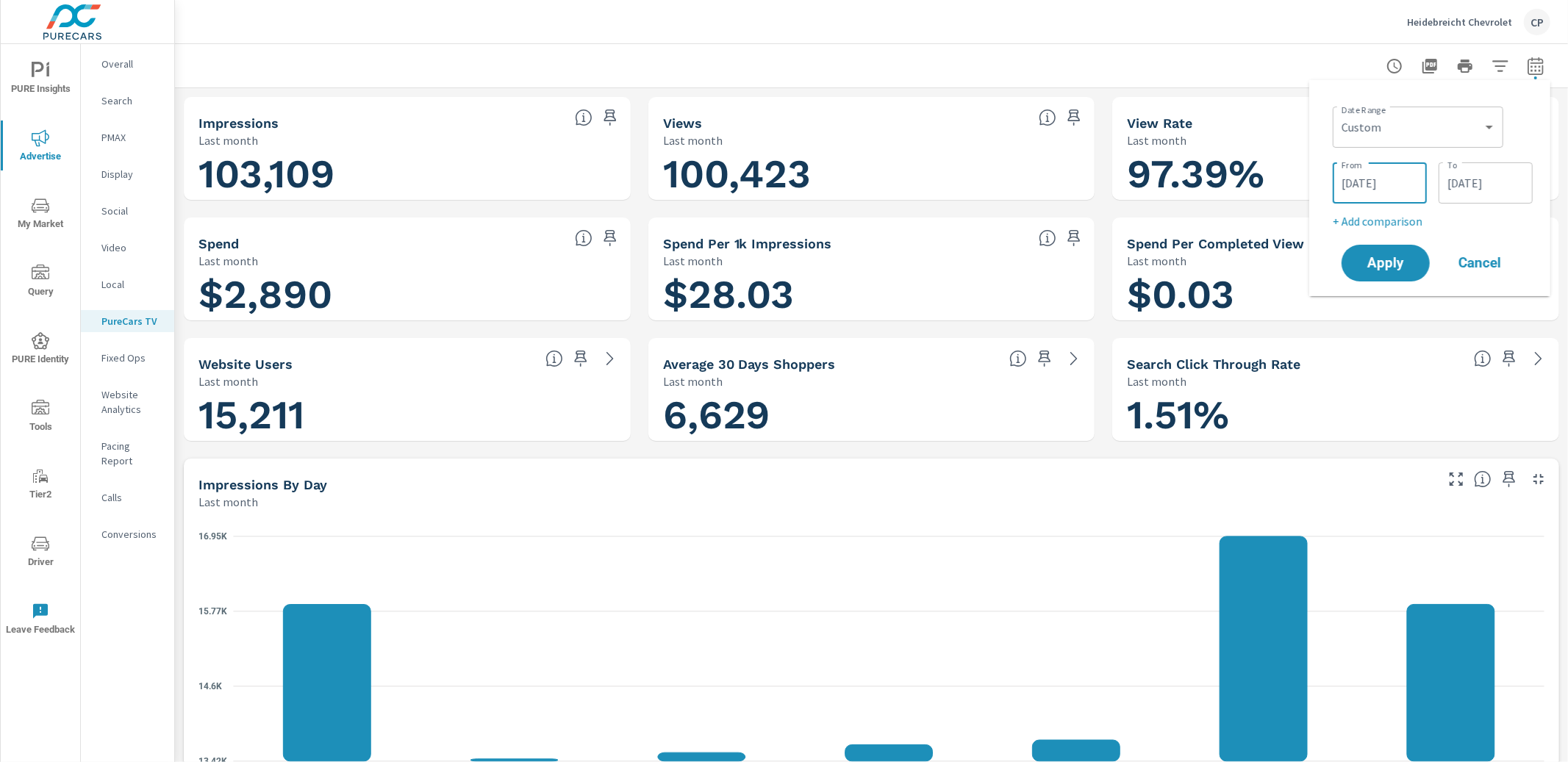
click at [1391, 180] on input "[DATE]" at bounding box center [1380, 183] width 82 height 30
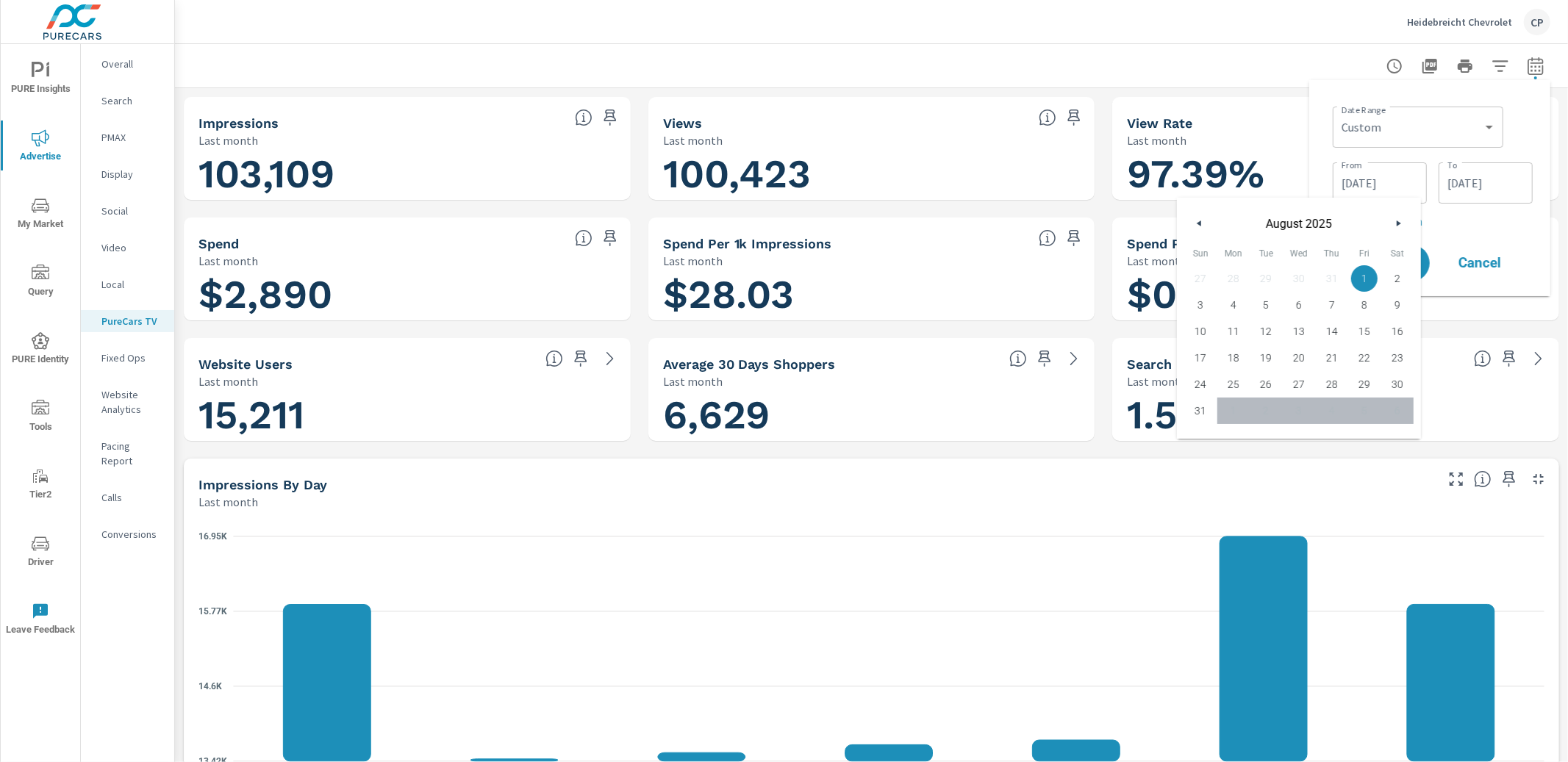
click at [1198, 225] on icon "button" at bounding box center [1198, 223] width 8 height 6
click at [1198, 226] on icon "button" at bounding box center [1198, 223] width 8 height 6
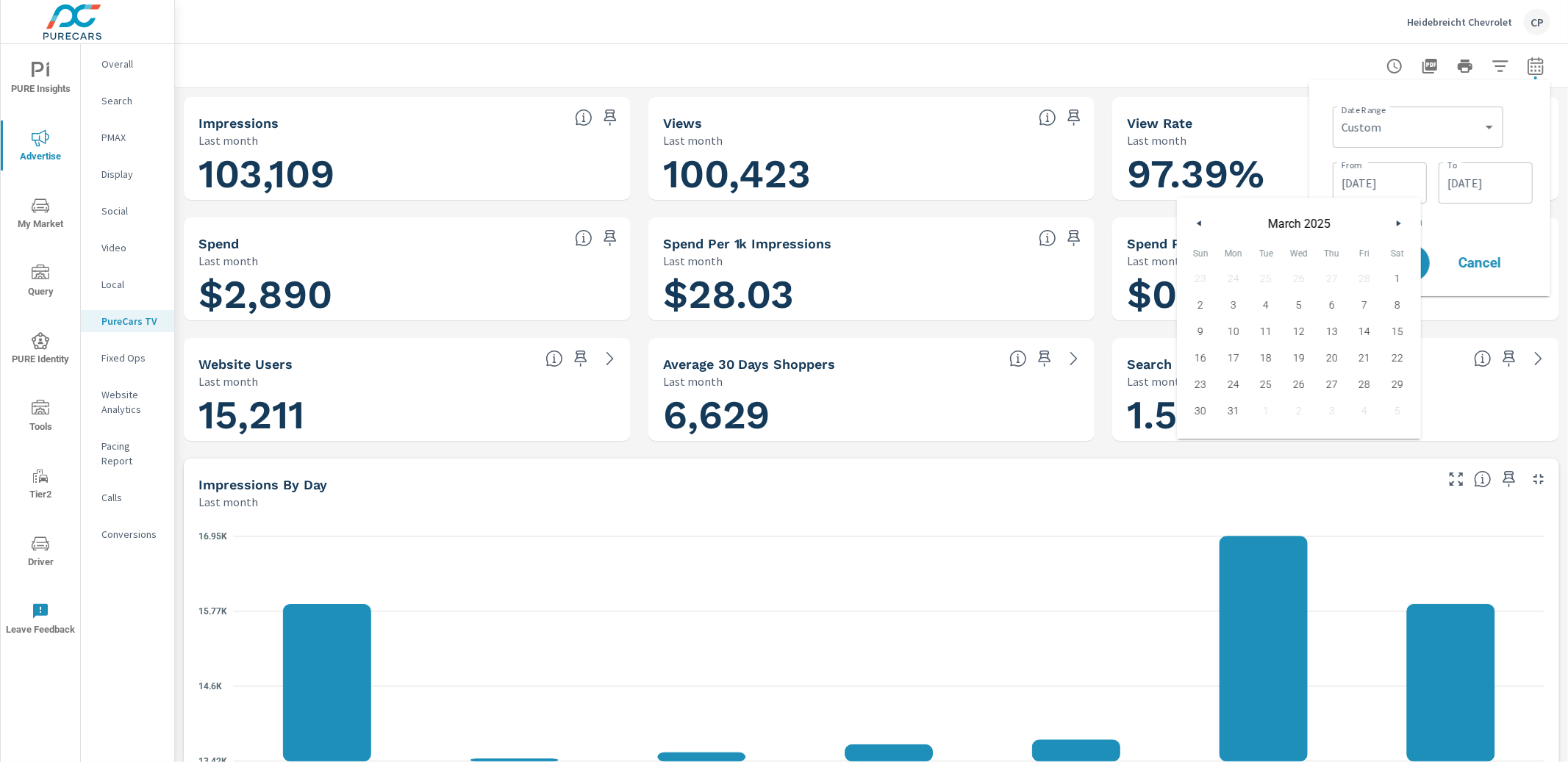
click at [1198, 226] on button "button" at bounding box center [1199, 223] width 17 height 17
click at [1293, 276] on span "1" at bounding box center [1300, 278] width 33 height 19
type input "[DATE]"
click at [1480, 229] on p "+ Add comparison" at bounding box center [1433, 221] width 200 height 17
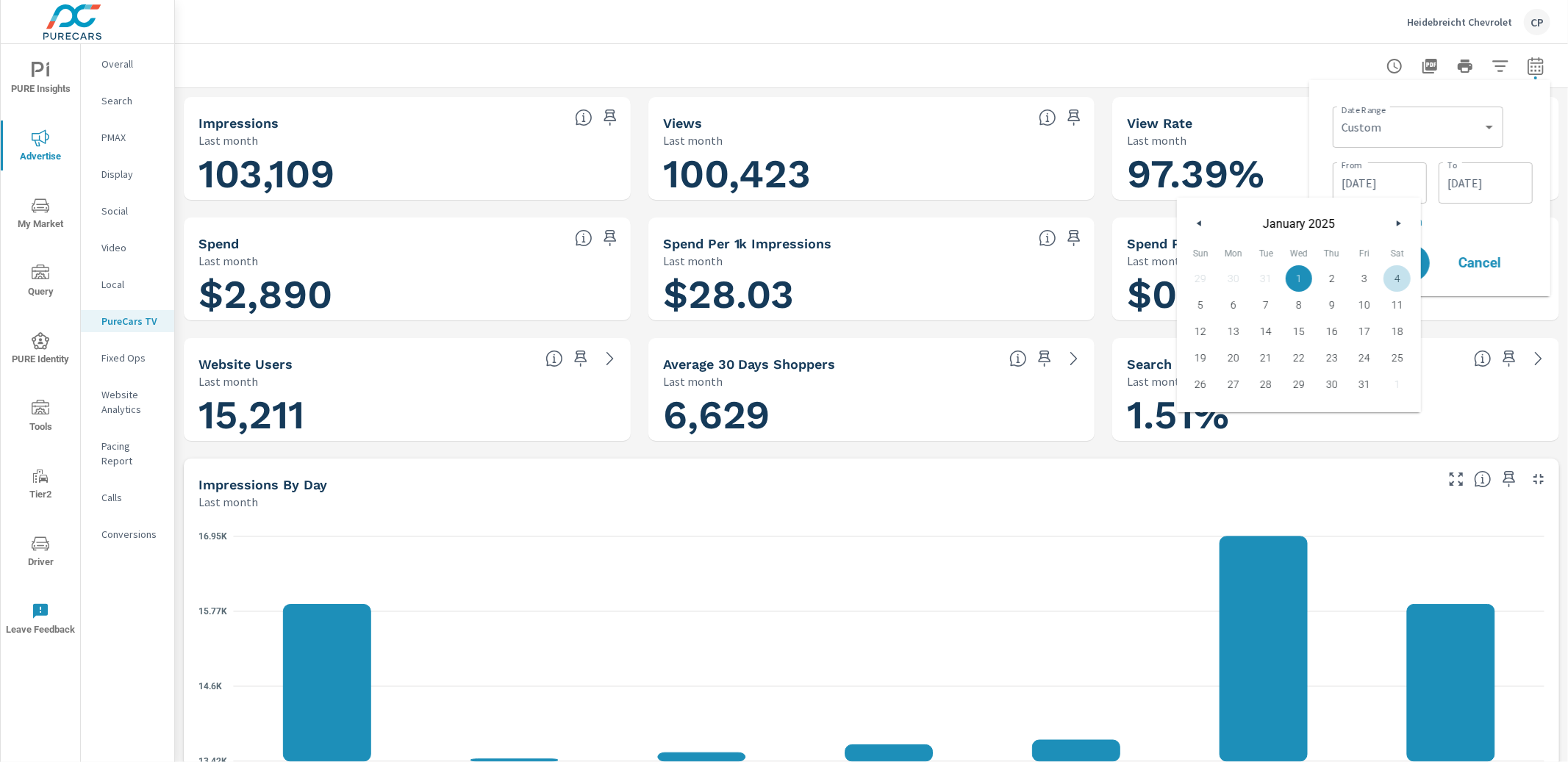
select select "Previous period"
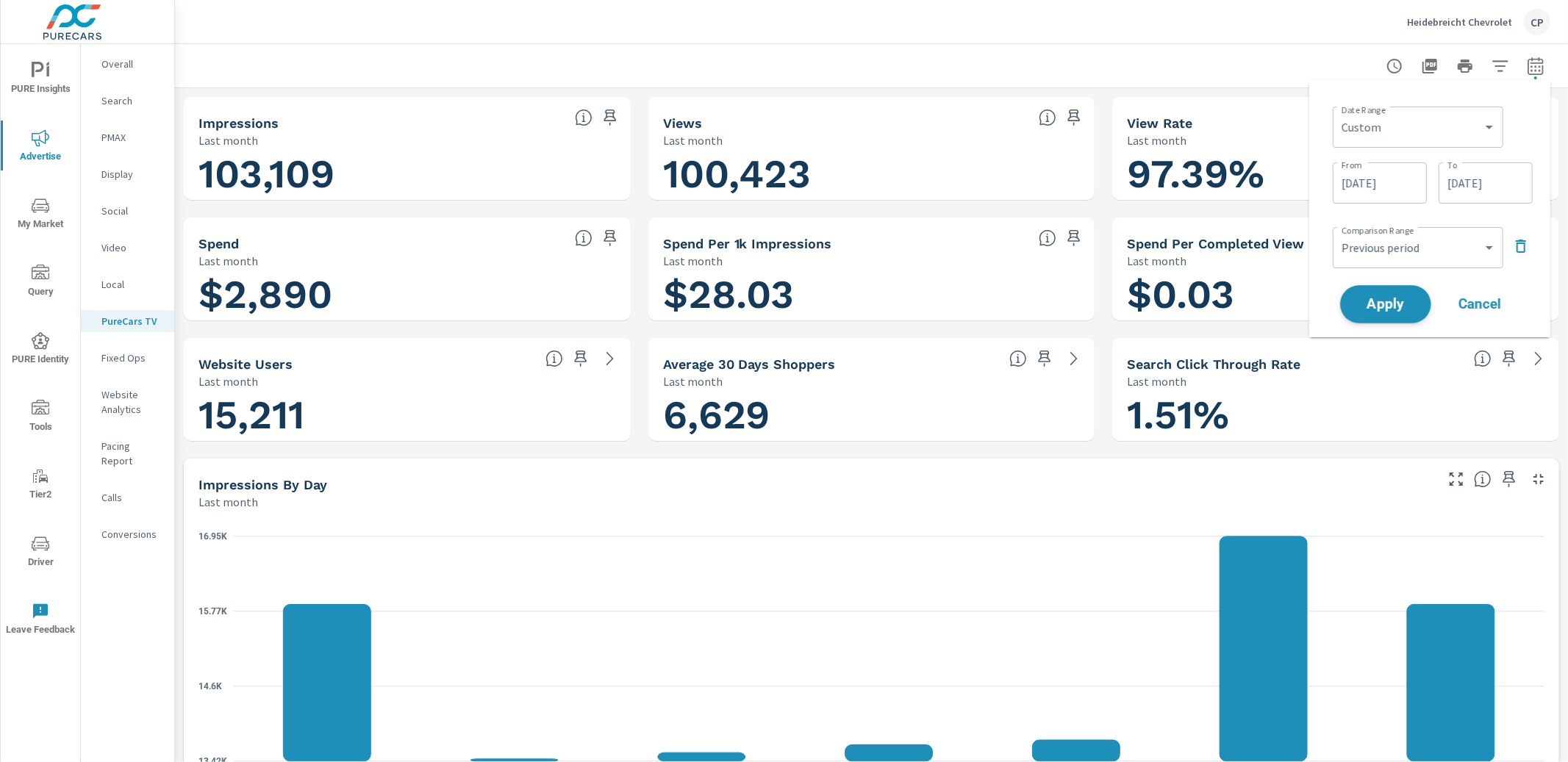
click at [1393, 298] on span "Apply" at bounding box center [1386, 305] width 60 height 14
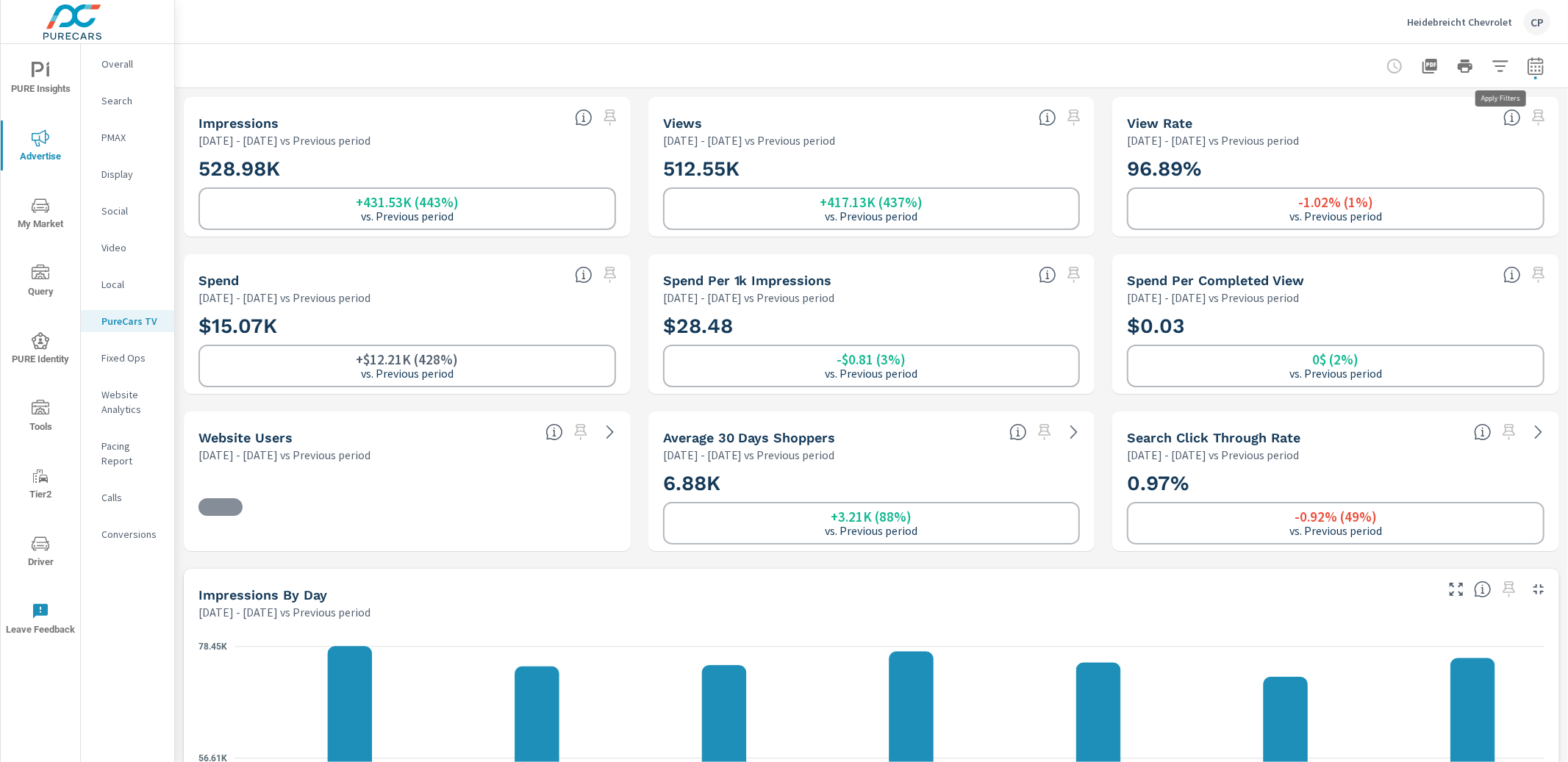
scroll to position [1047, 0]
click at [1535, 64] on icon "button" at bounding box center [1535, 65] width 17 height 17
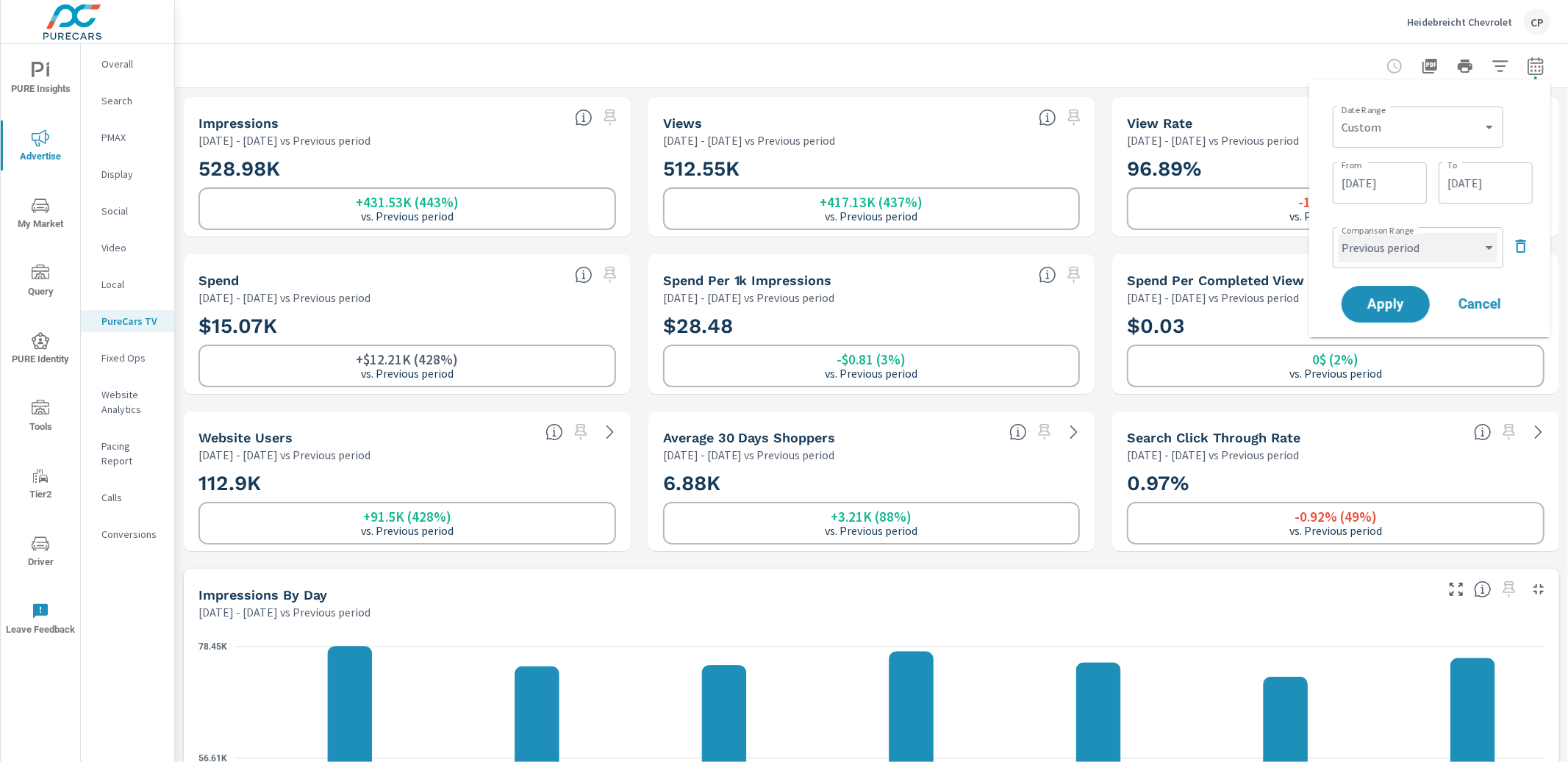
click at [1481, 243] on select "Custom Previous period Previous month Previous year" at bounding box center [1418, 248] width 159 height 30
click at [1338, 233] on select "Custom Previous period Previous month Previous year" at bounding box center [1418, 248] width 159 height 30
select select "custom"
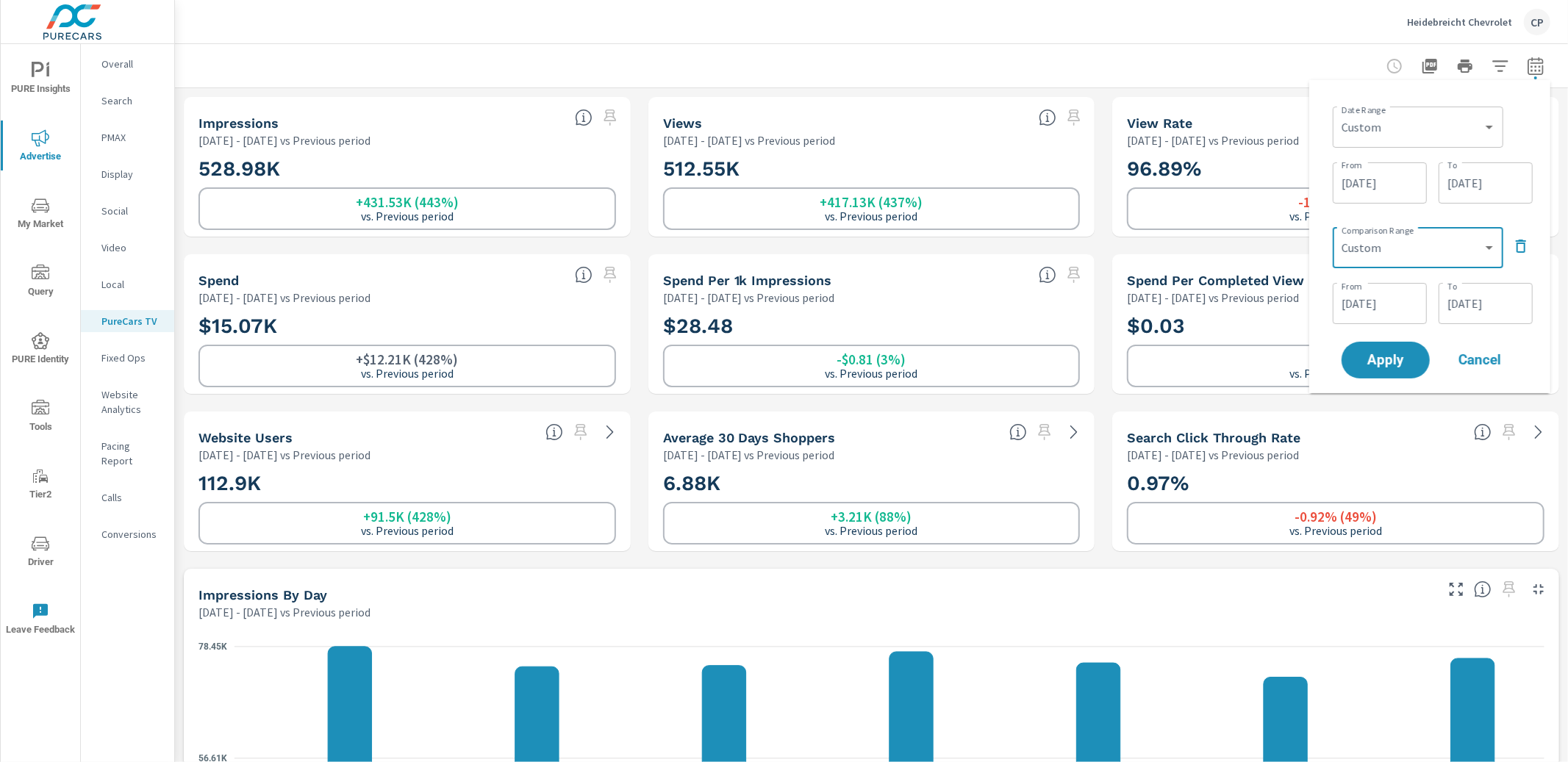
click at [1471, 356] on span "Cancel" at bounding box center [1479, 359] width 59 height 13
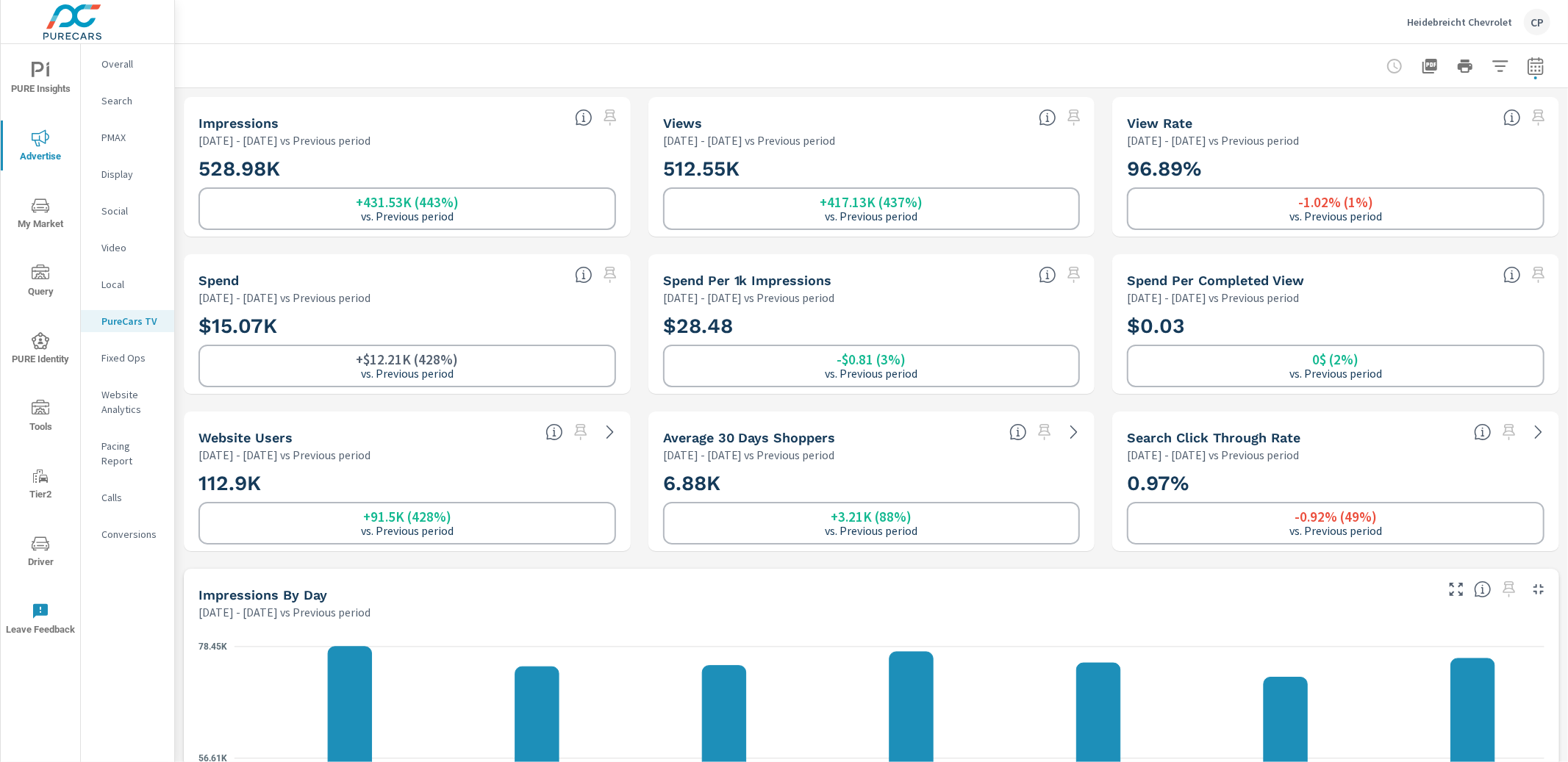
click at [1525, 67] on button "button" at bounding box center [1535, 66] width 30 height 30
select select "Previous period"
click at [1515, 242] on icon "button" at bounding box center [1521, 245] width 17 height 17
click at [1405, 266] on span "Apply" at bounding box center [1386, 264] width 60 height 14
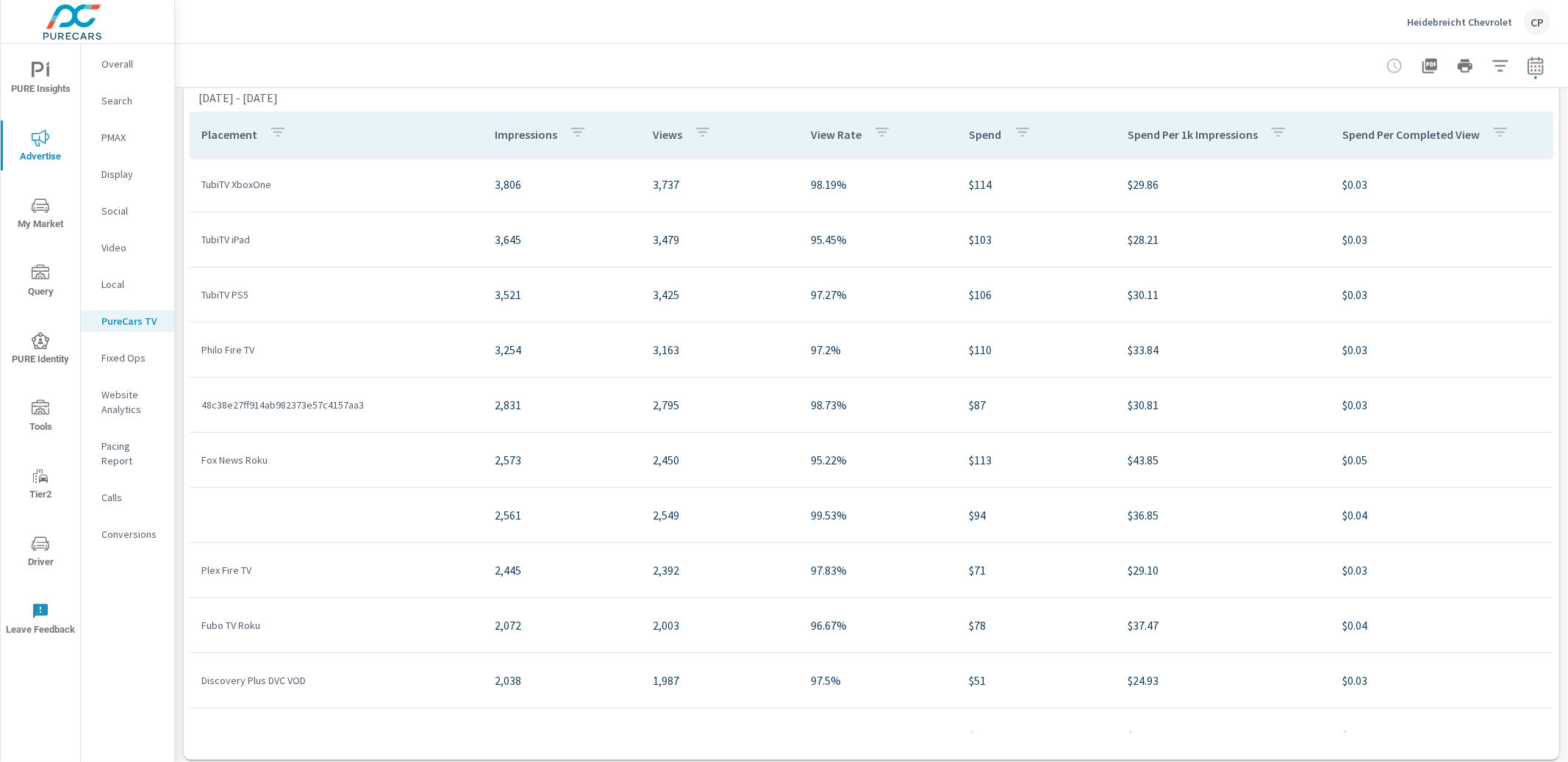
scroll to position [1855, 0]
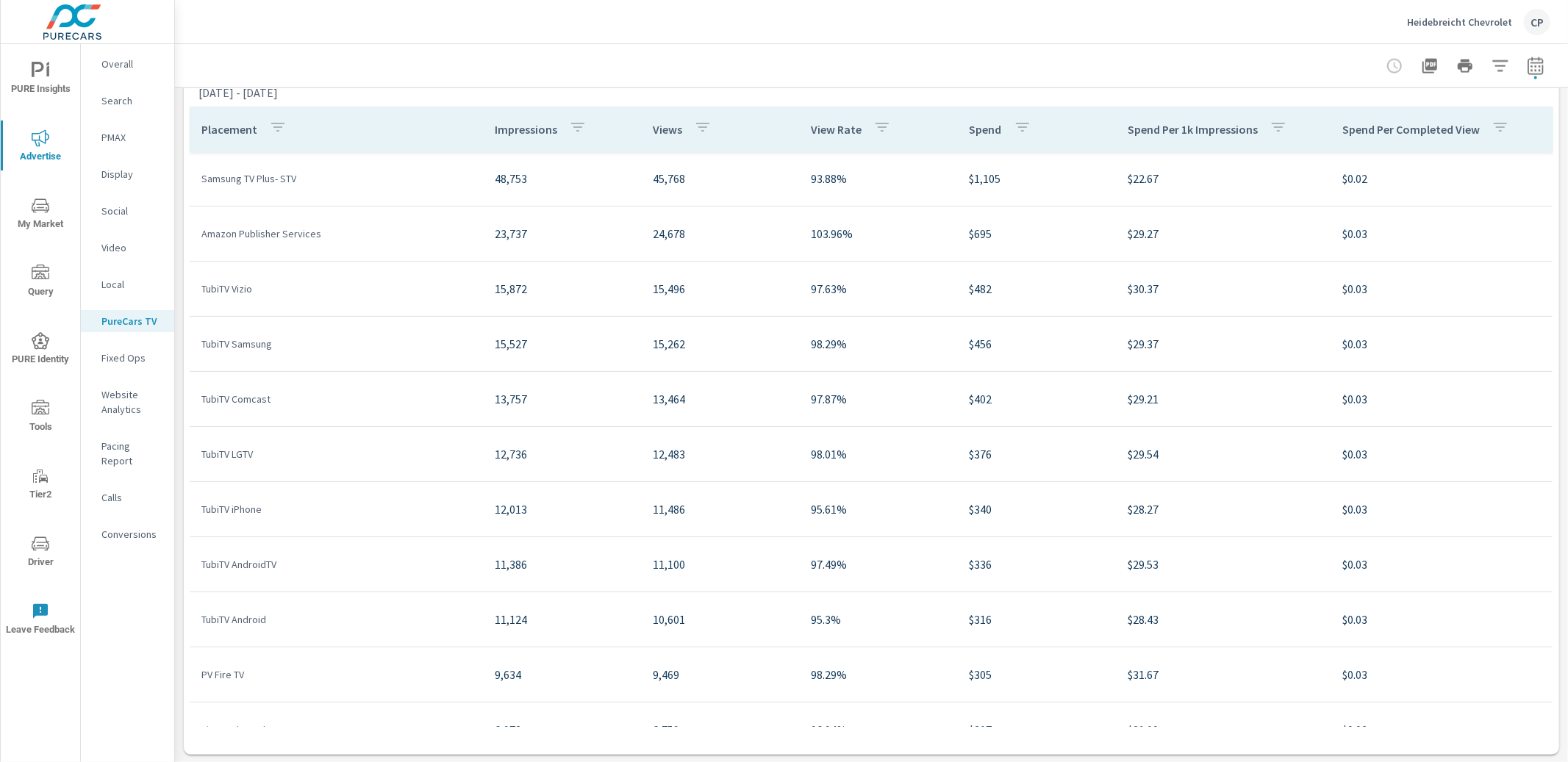
scroll to position [65, 0]
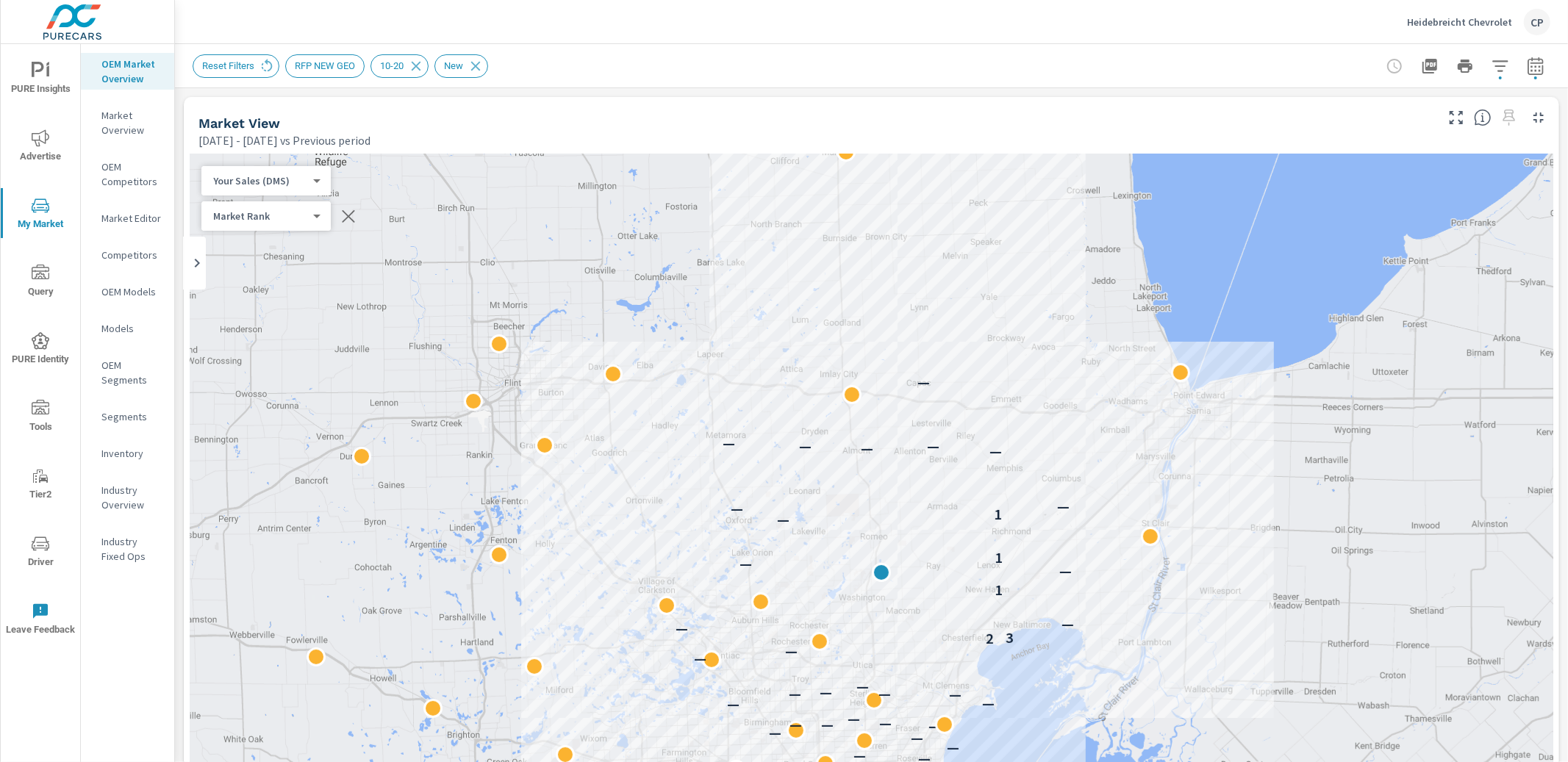
scroll to position [166, 0]
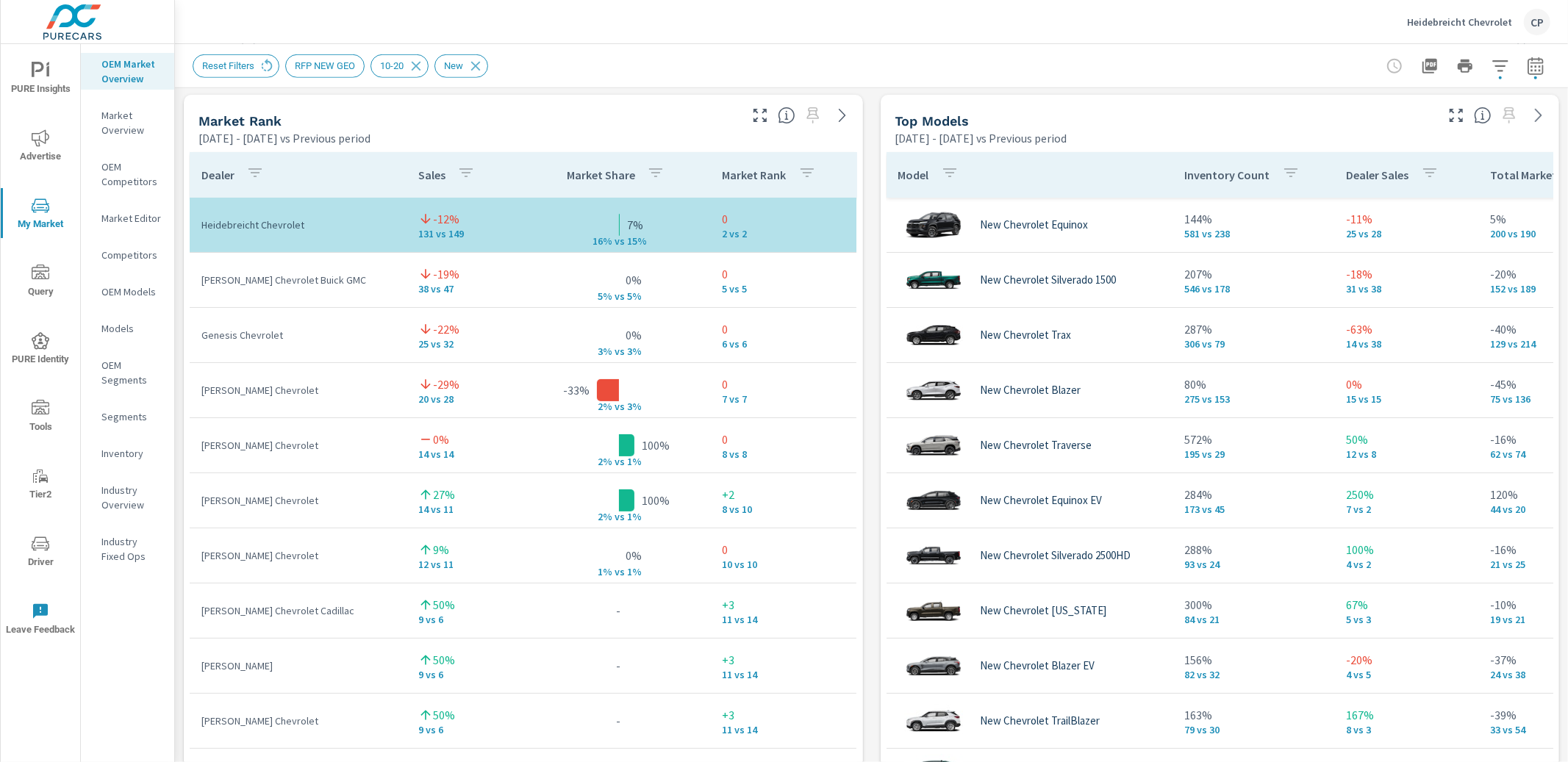
click at [821, 84] on div "Reset Filters RFP NEW GEO 10-20 New" at bounding box center [871, 65] width 1358 height 43
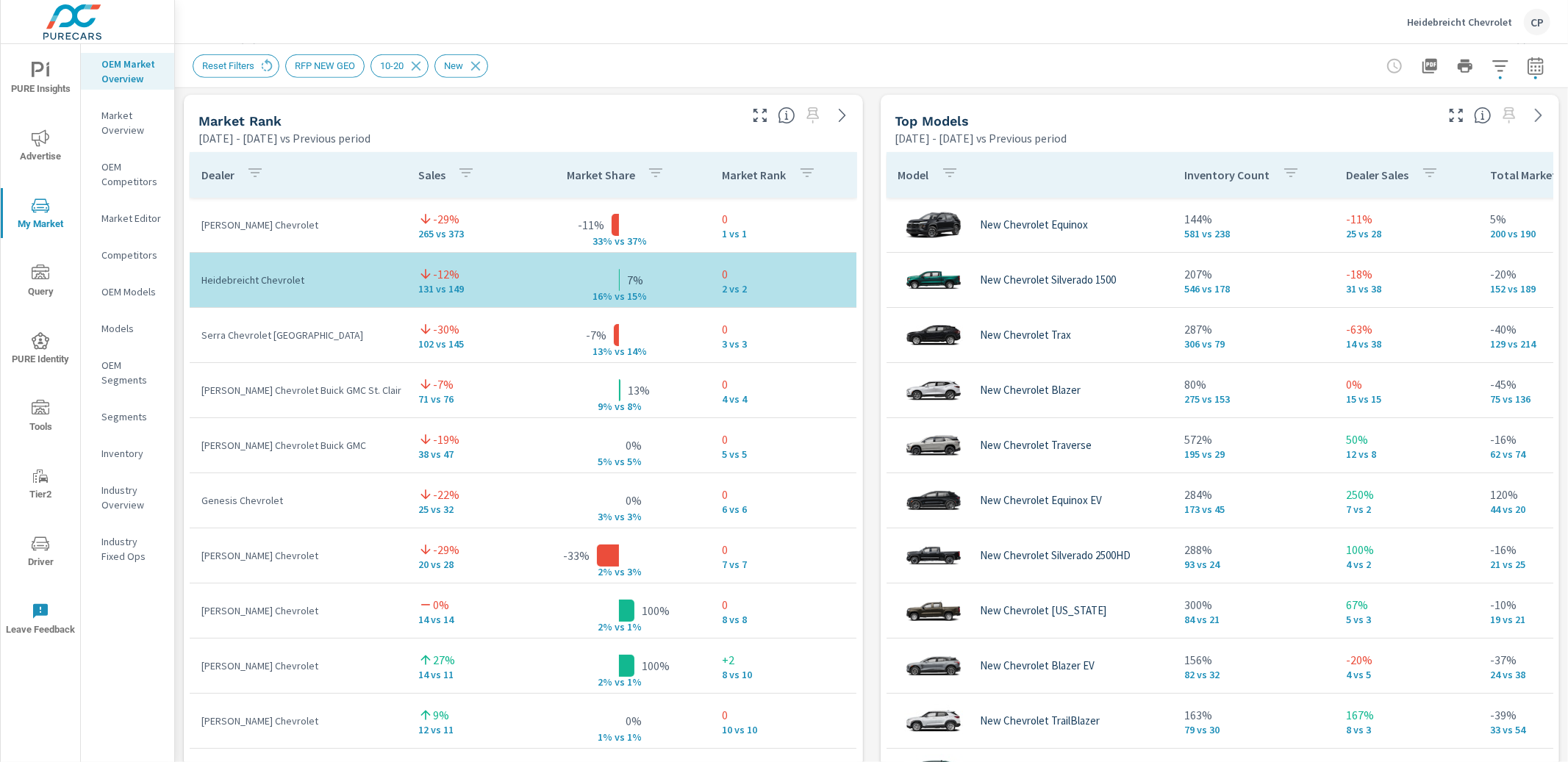
scroll to position [946, 0]
click at [1533, 65] on icon "button" at bounding box center [1535, 68] width 10 height 6
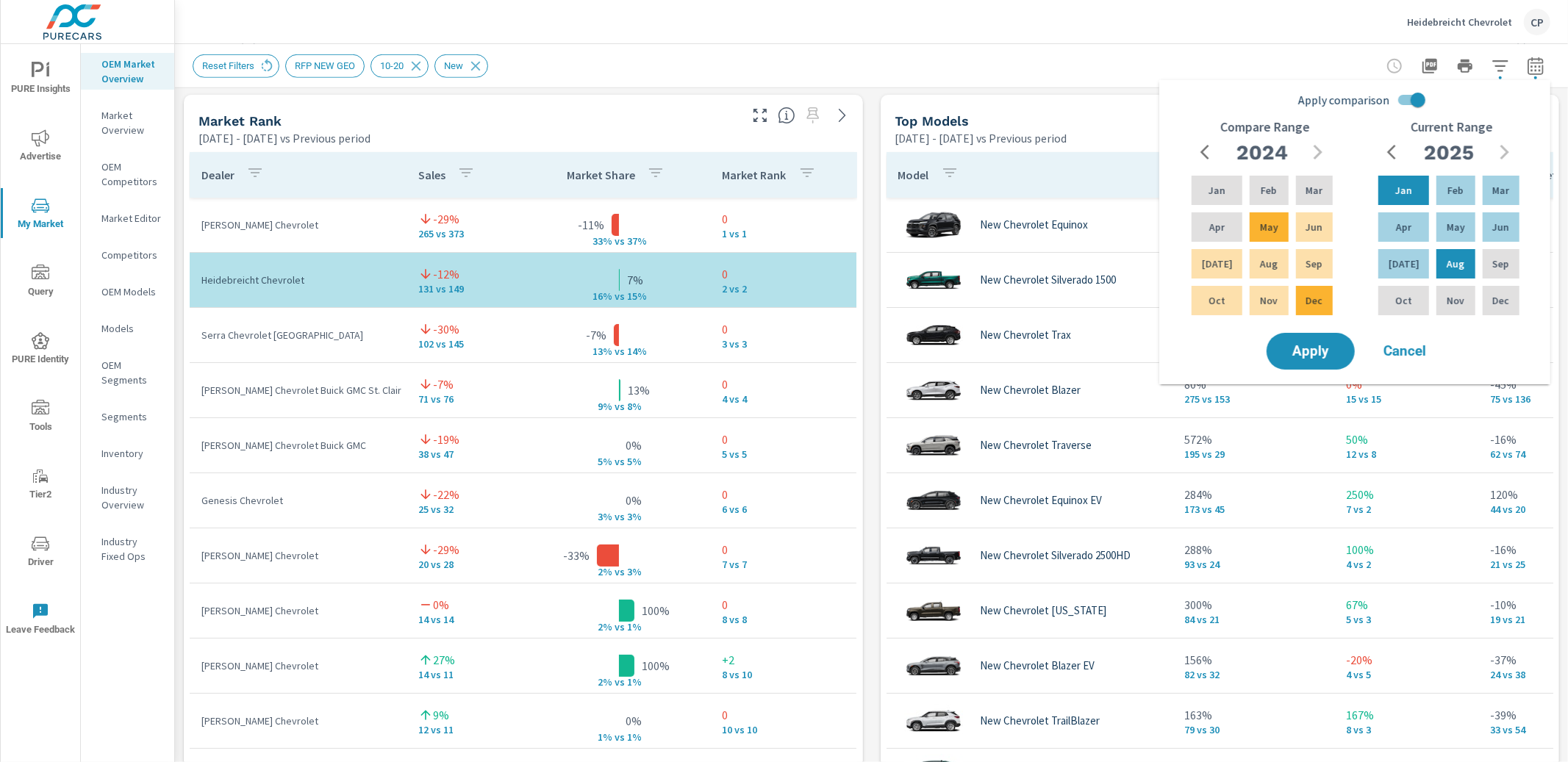
click at [1414, 99] on input "Apply comparison" at bounding box center [1418, 100] width 84 height 28
checkbox input "false"
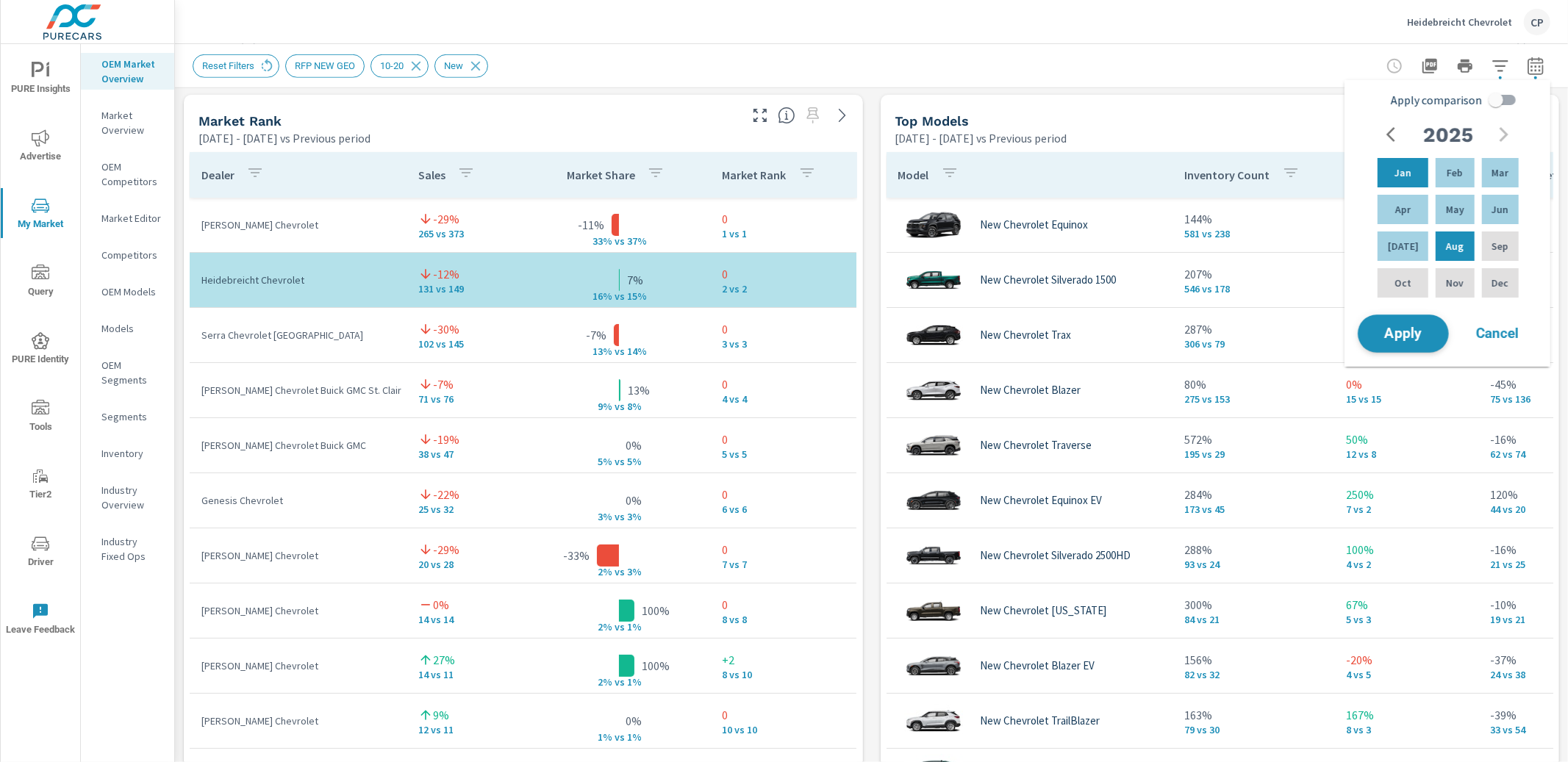
click at [1411, 329] on span "Apply" at bounding box center [1403, 334] width 60 height 14
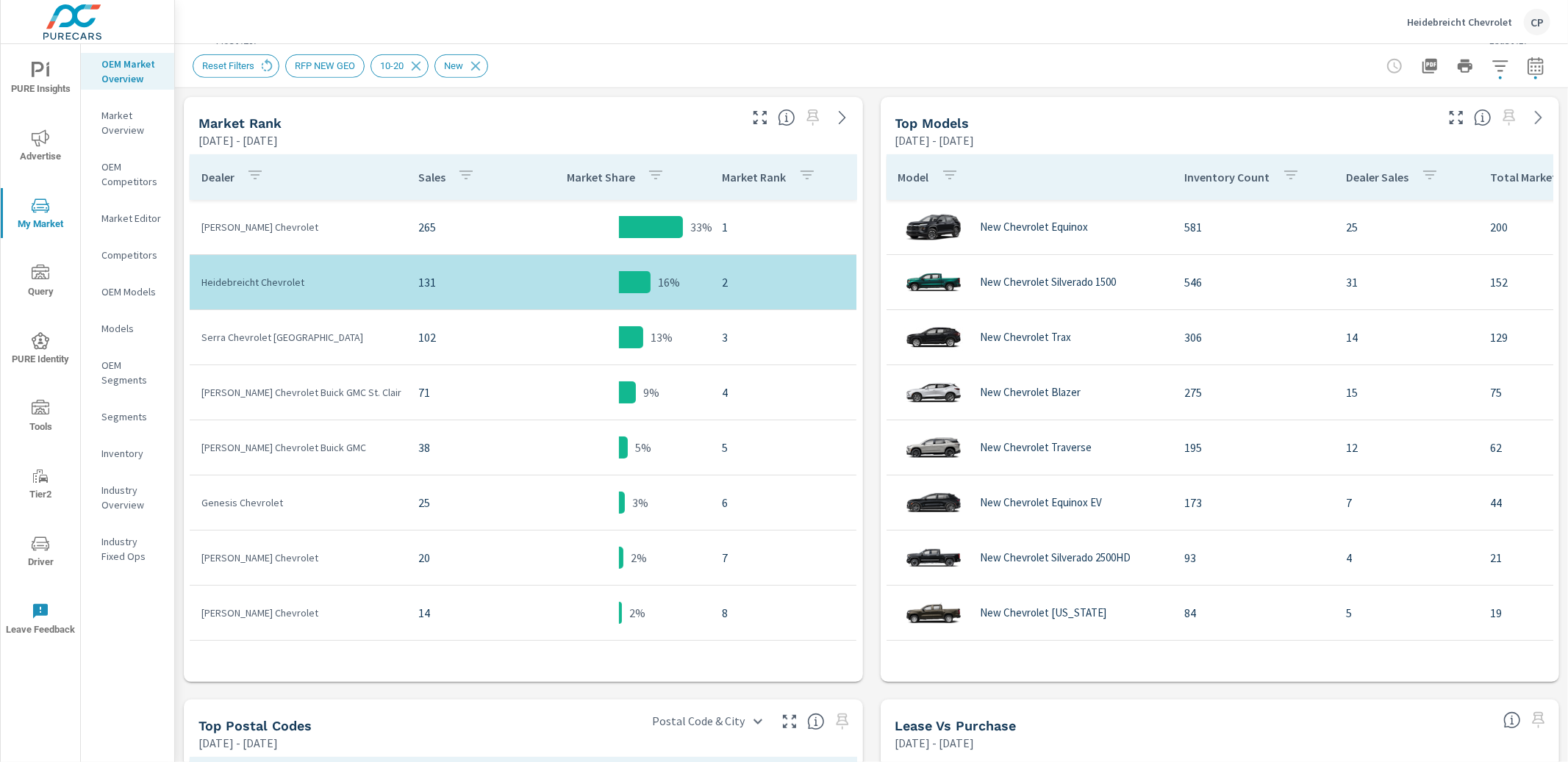
scroll to position [748, 0]
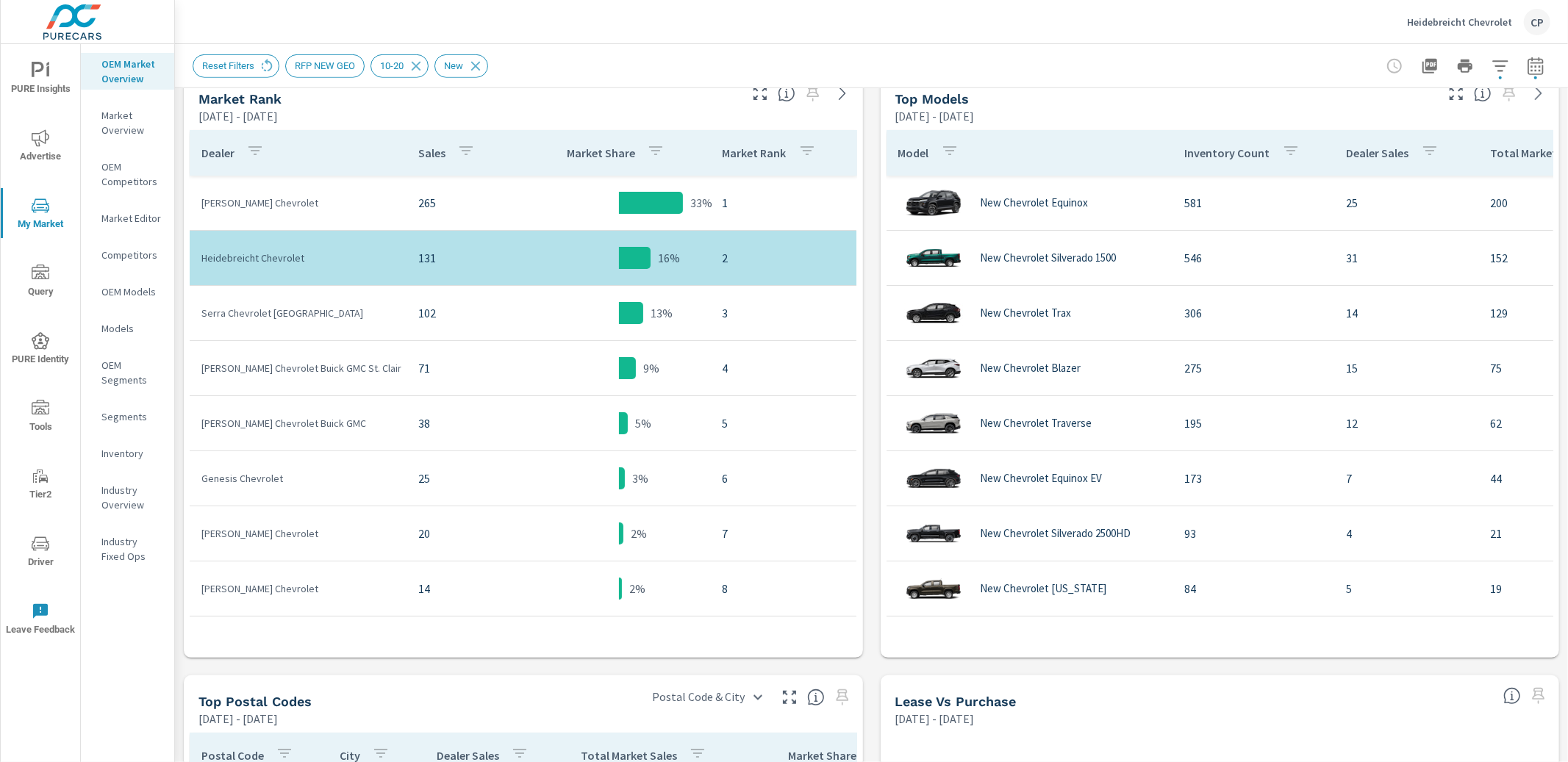
click at [1457, 94] on icon "button" at bounding box center [1456, 93] width 17 height 17
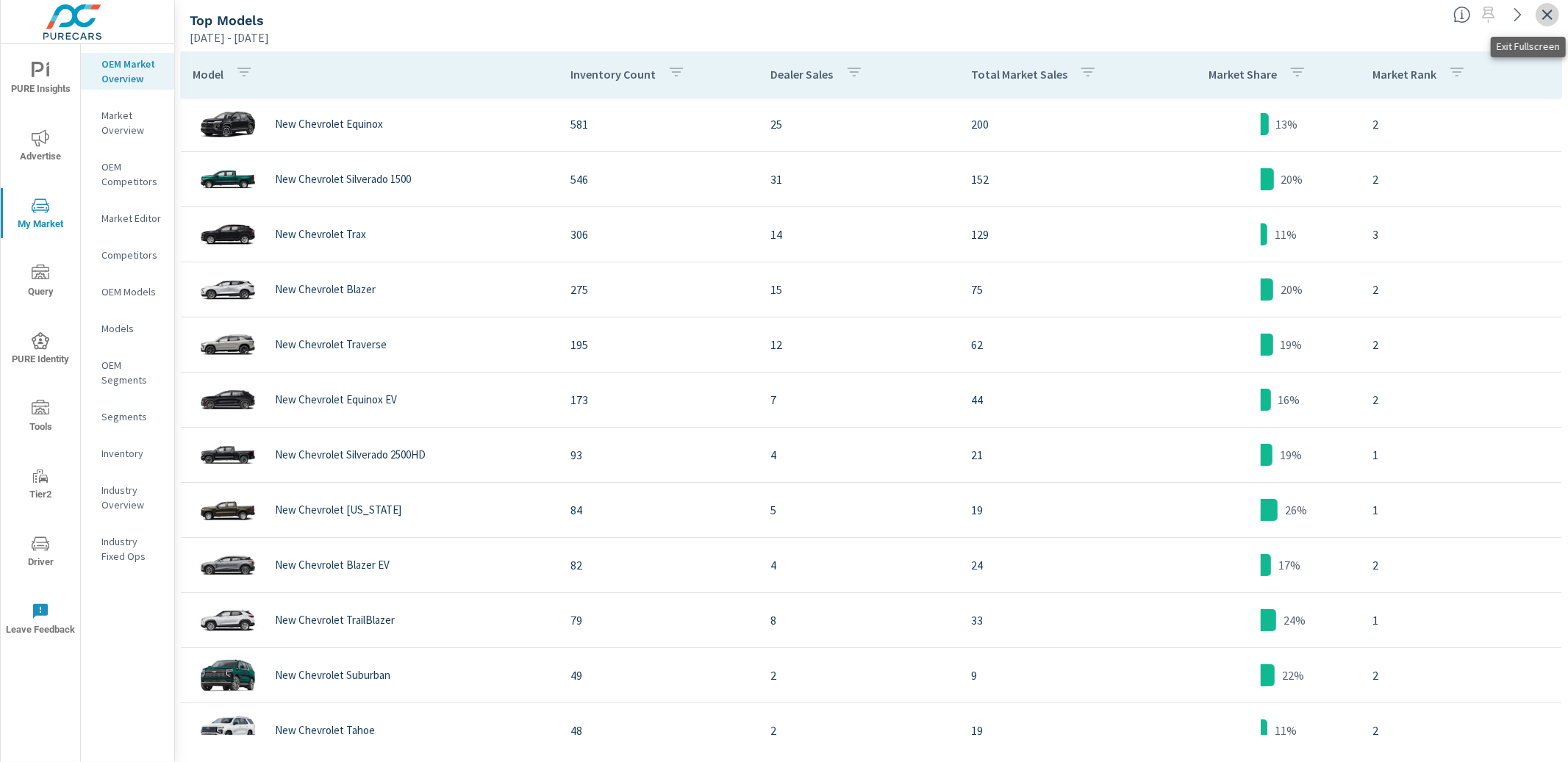
click at [1553, 11] on icon "button" at bounding box center [1547, 14] width 17 height 17
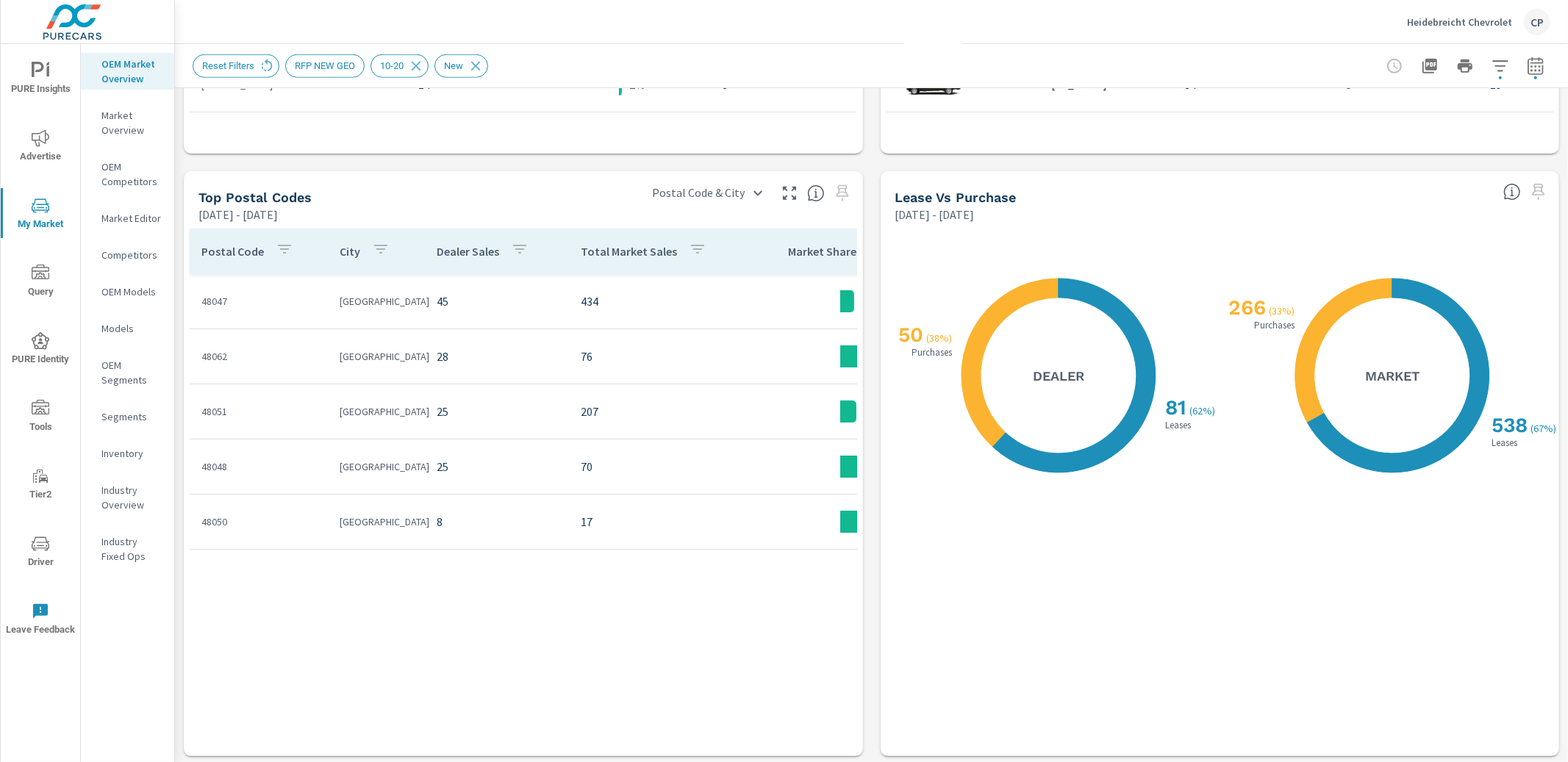
scroll to position [1254, 0]
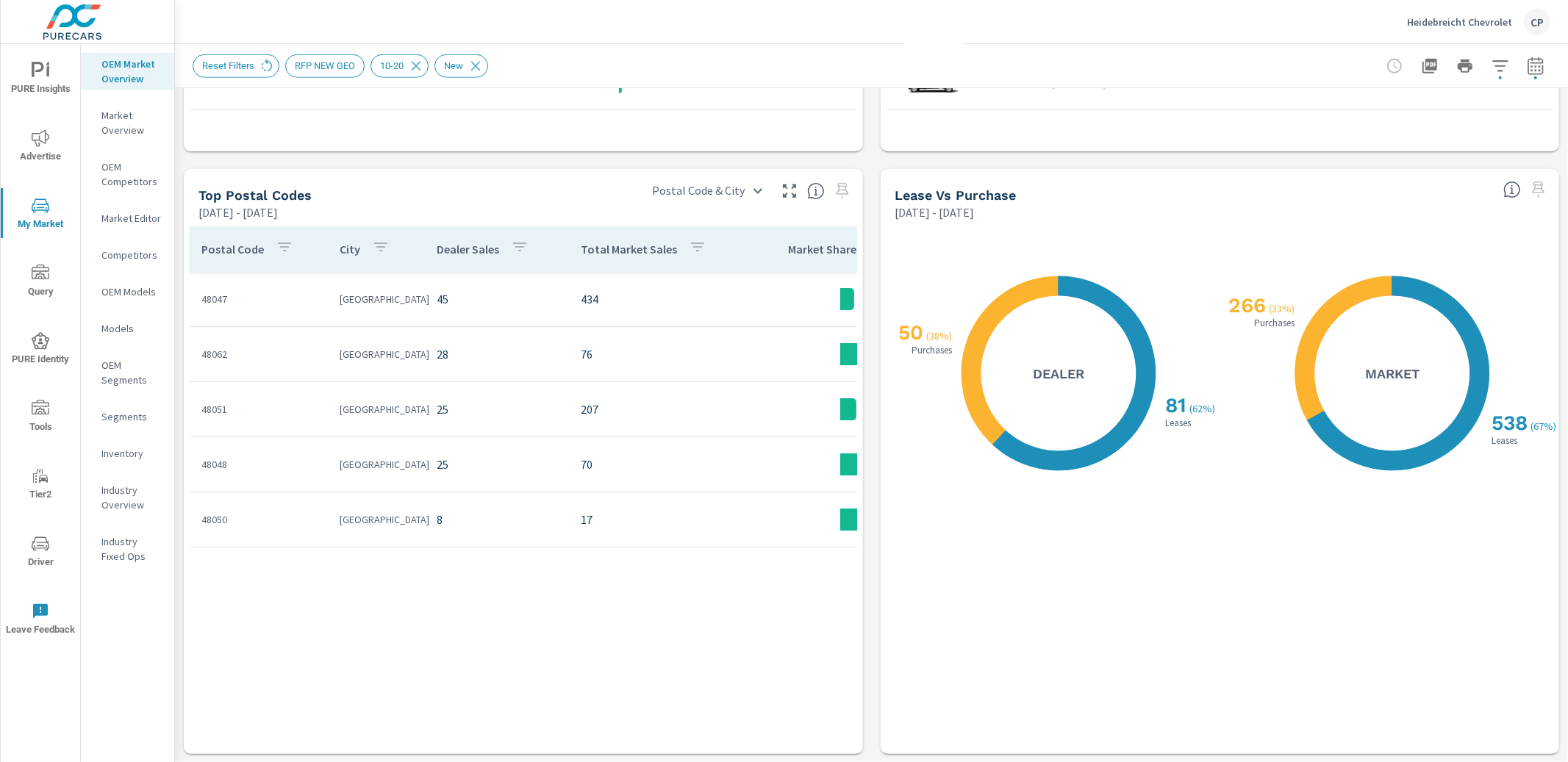
click at [46, 144] on icon "nav menu" at bounding box center [40, 138] width 17 height 17
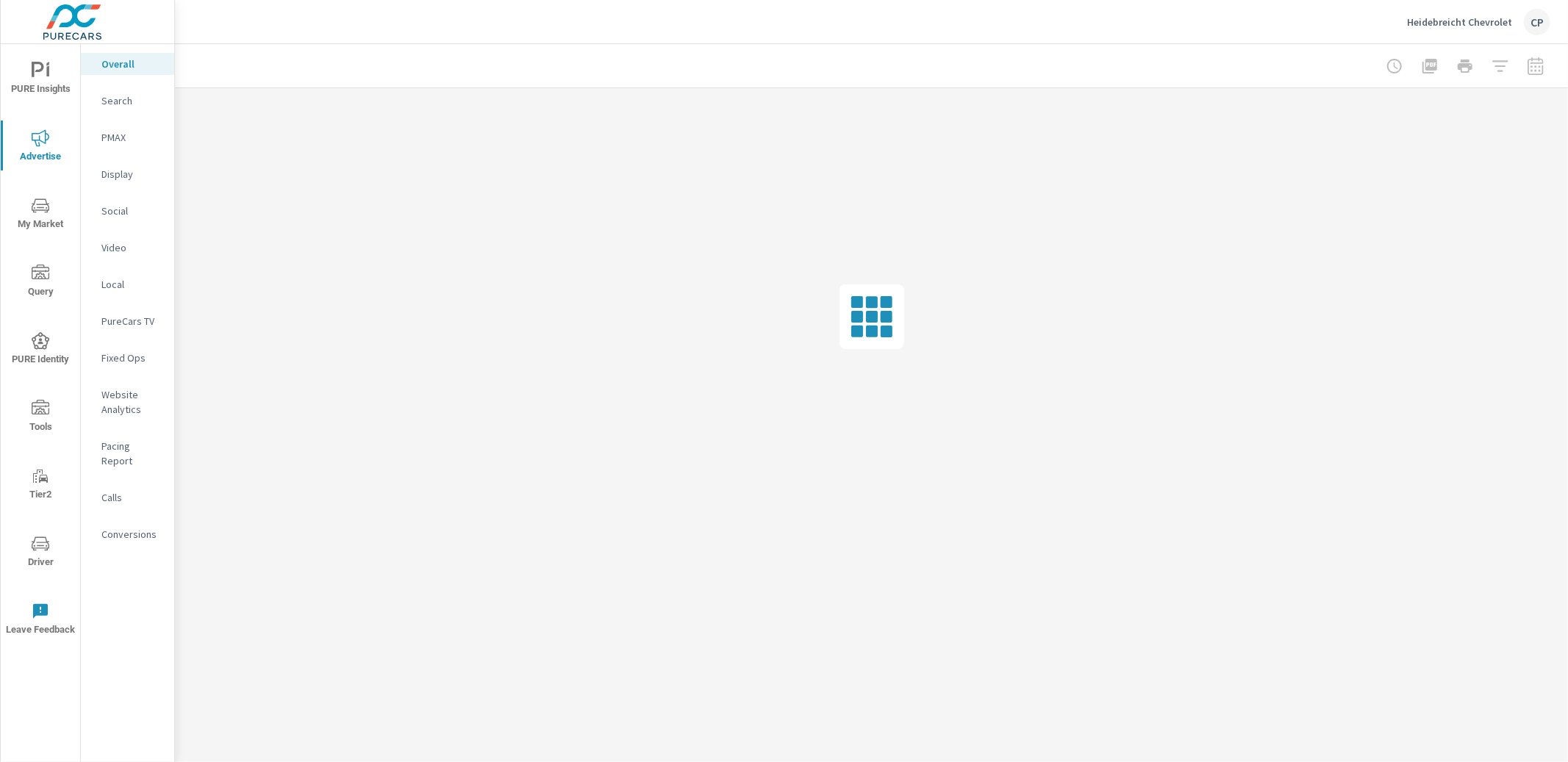
click at [52, 74] on span "PURE Insights" at bounding box center [40, 79] width 71 height 36
click at [128, 289] on p "My Report" at bounding box center [131, 284] width 61 height 14
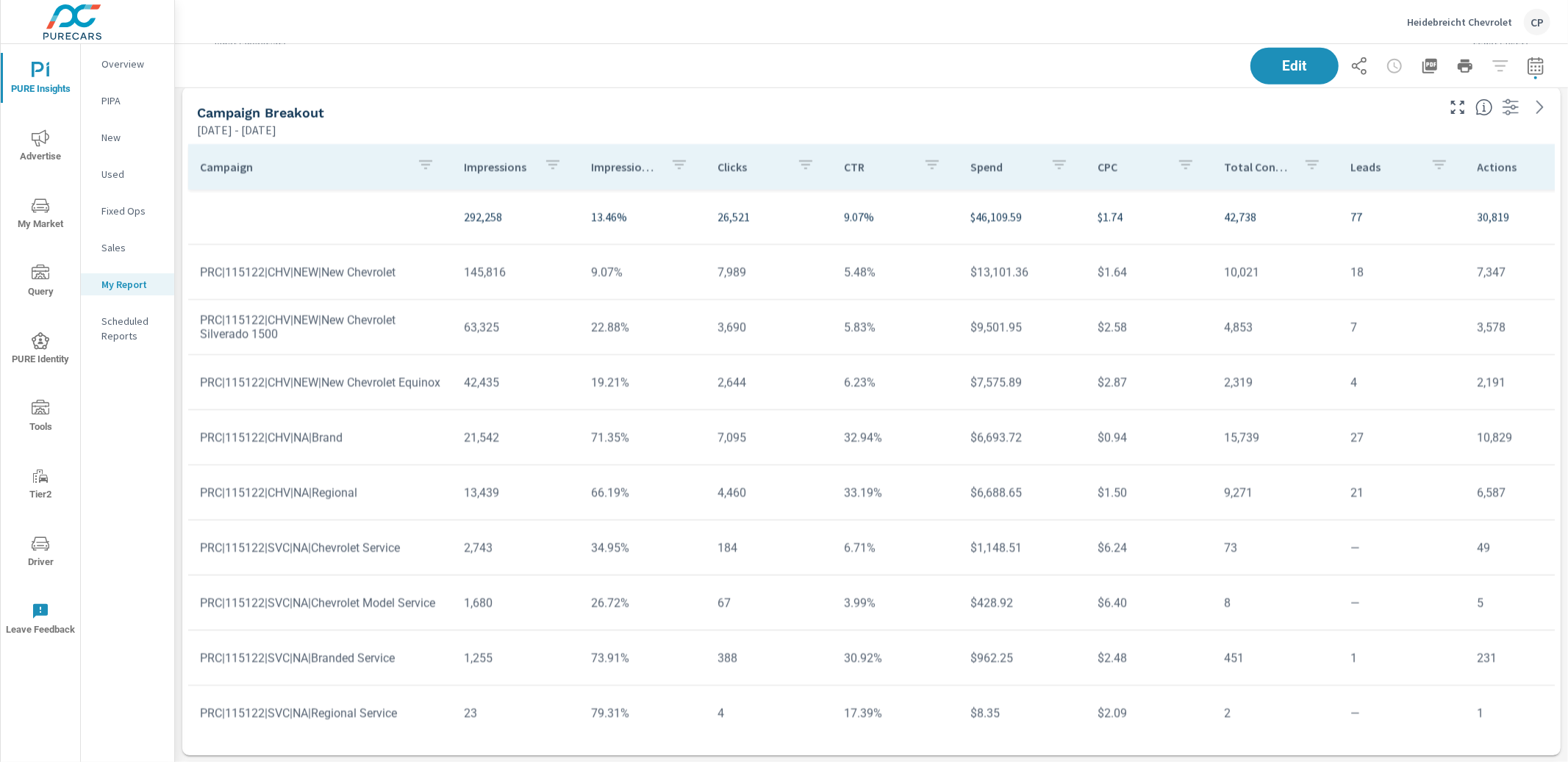
scroll to position [1533, 0]
click at [1524, 68] on button "button" at bounding box center [1535, 66] width 30 height 30
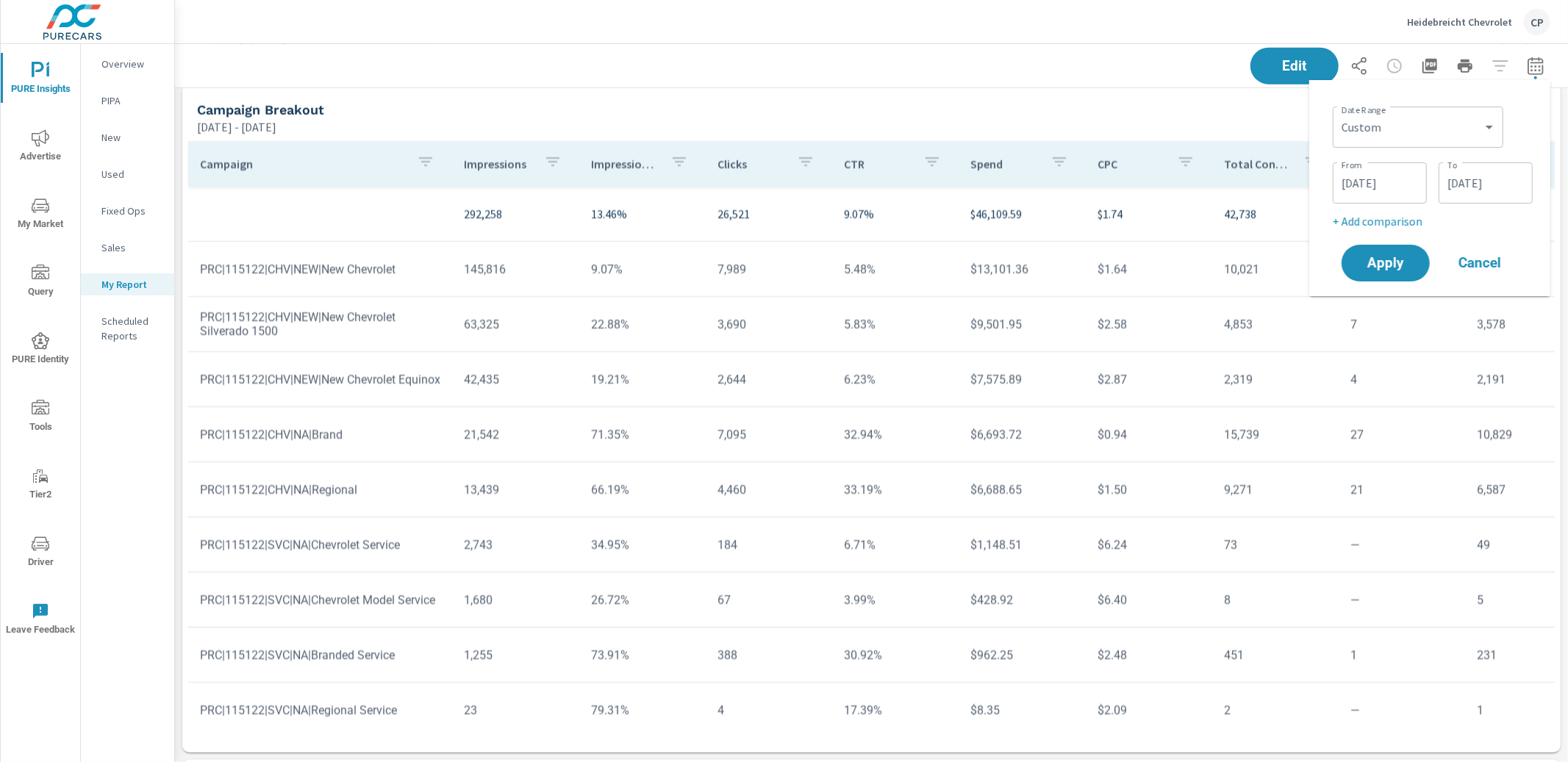
click at [1532, 107] on div "Date Range Custom [DATE] Last week Last 7 days Last 14 days Last 30 days Last 4…" at bounding box center [1433, 126] width 200 height 50
click at [1234, 111] on div "Campaign Breakout" at bounding box center [816, 109] width 1237 height 17
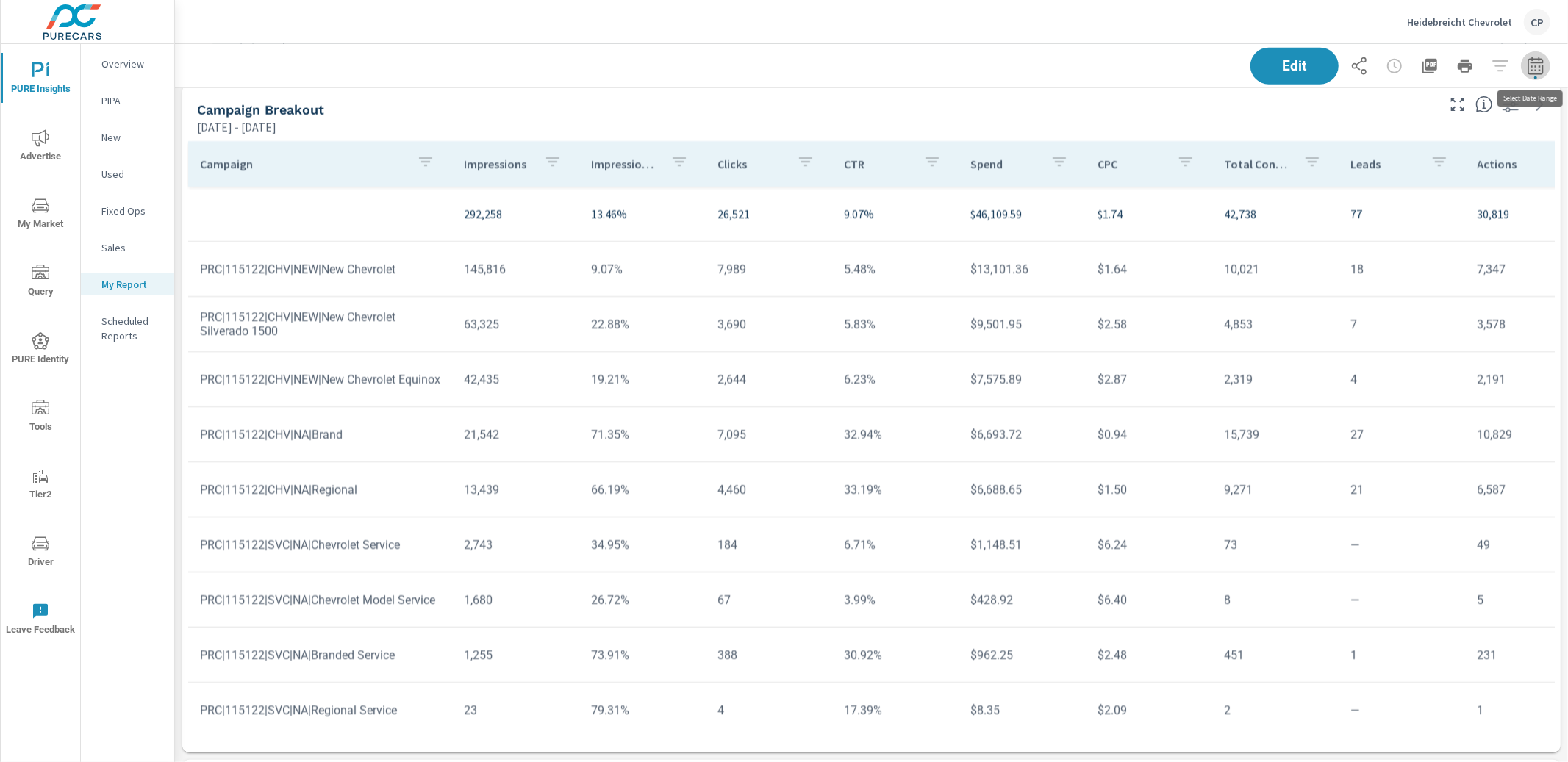
click at [1535, 64] on icon "button" at bounding box center [1535, 65] width 17 height 17
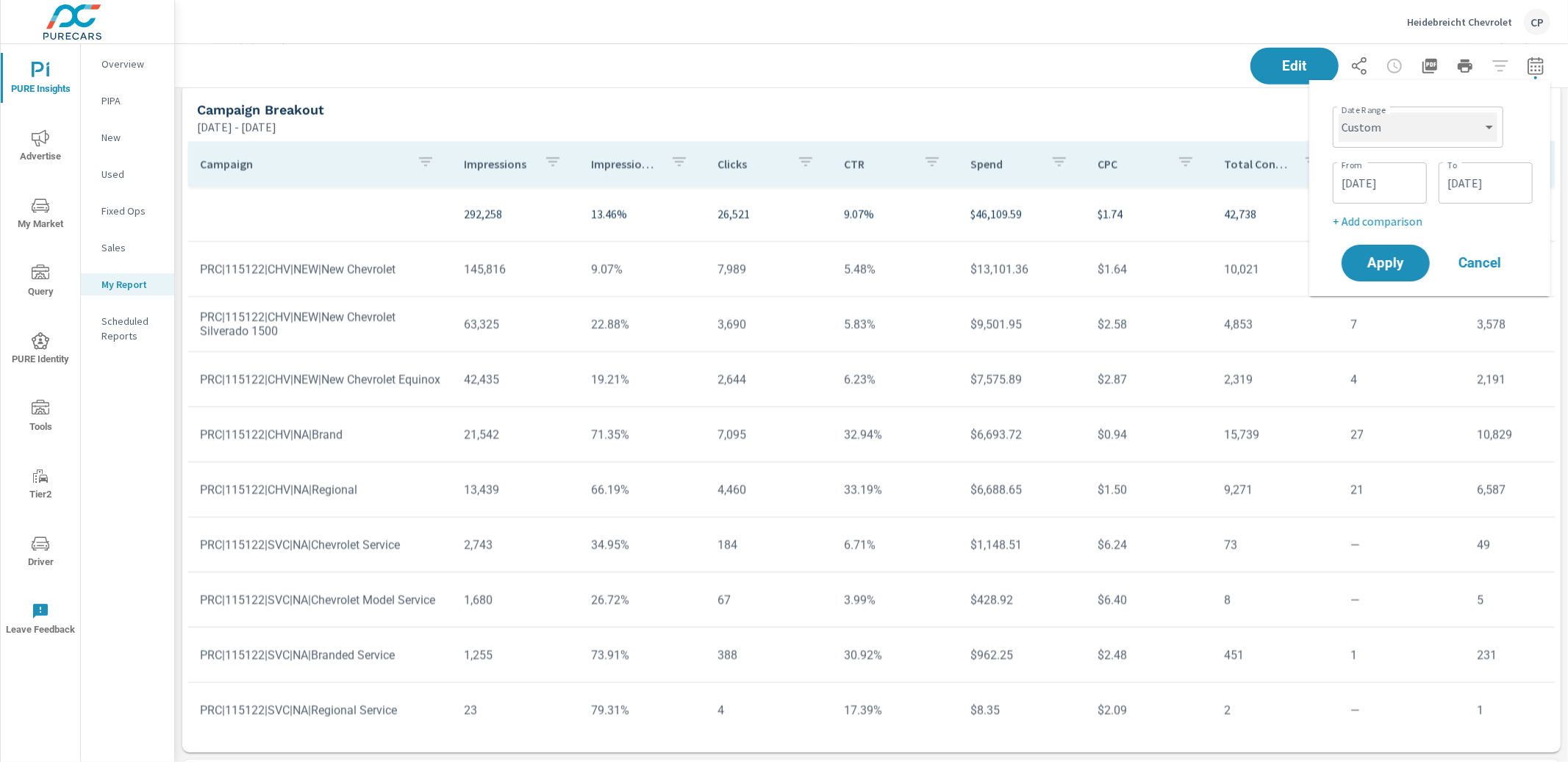
click at [1445, 132] on select "Custom [DATE] Last week Last 7 days Last 14 days Last 30 days Last 45 days Last…" at bounding box center [1418, 127] width 159 height 30
click at [1338, 112] on select "Custom [DATE] Last week Last 7 days Last 14 days Last 30 days Last 45 days Last…" at bounding box center [1418, 127] width 159 height 30
select select "Last month"
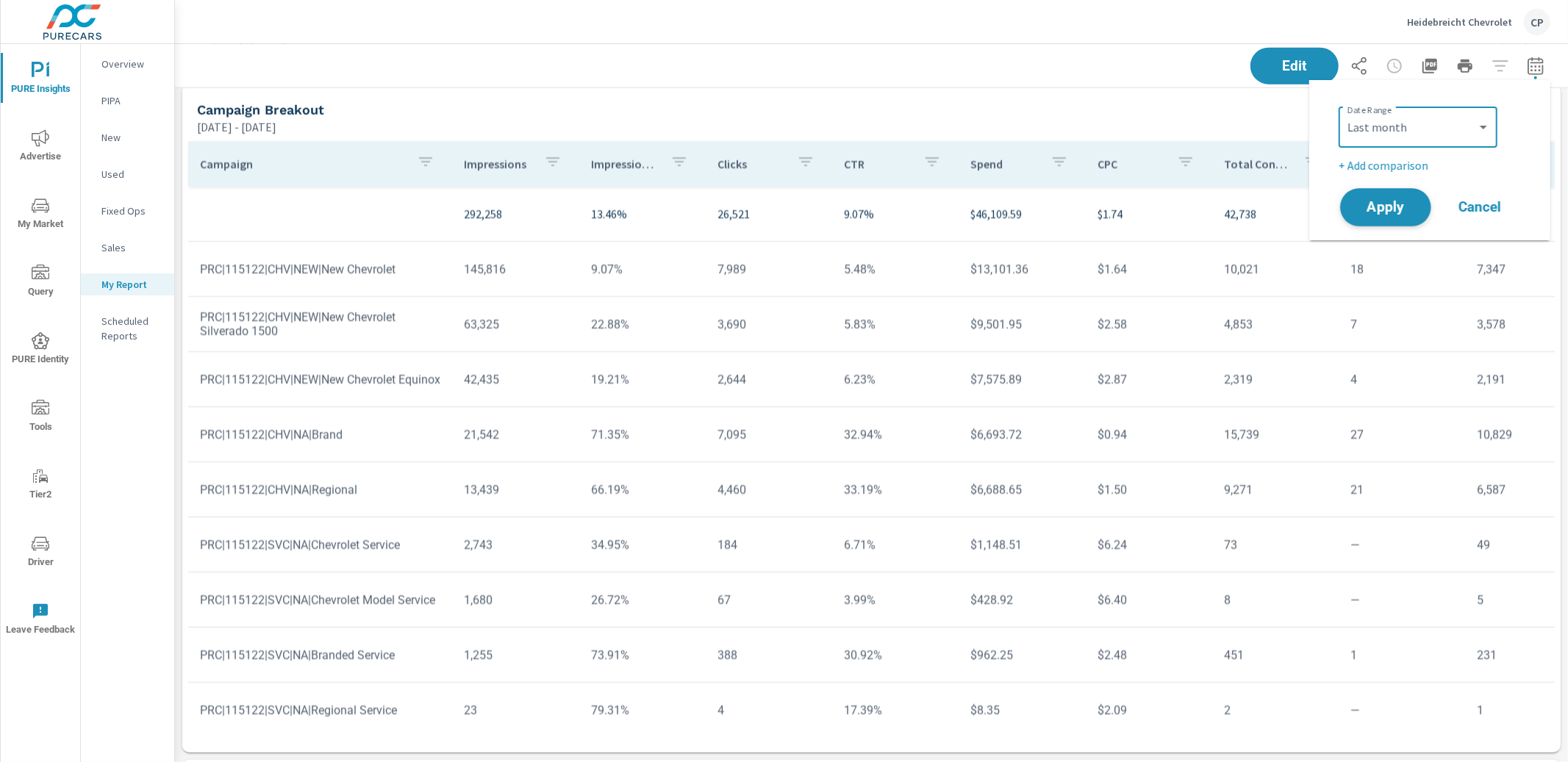
click at [1404, 194] on button "Apply" at bounding box center [1386, 207] width 91 height 38
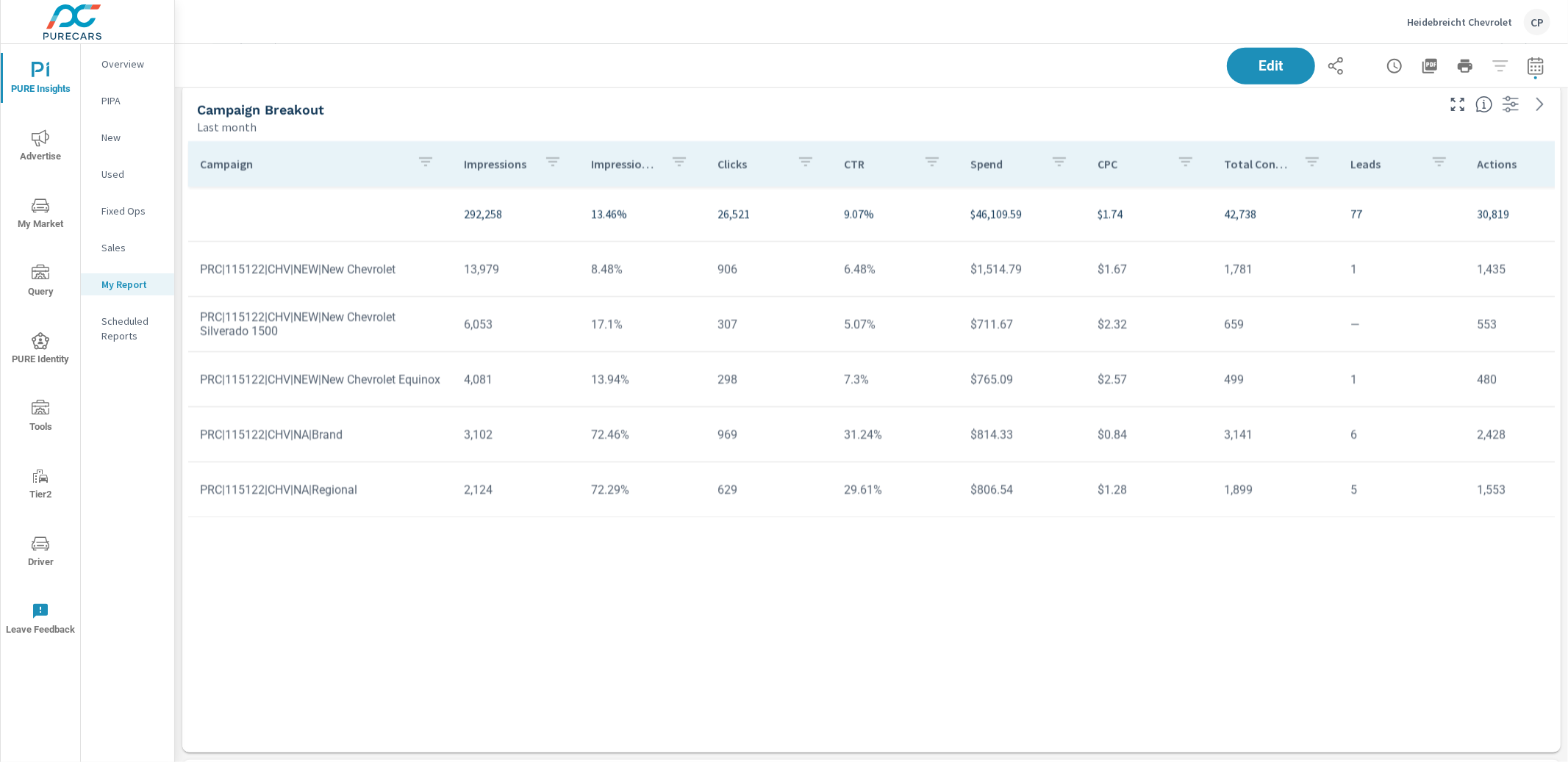
scroll to position [110, 0]
click at [1532, 67] on icon "button" at bounding box center [1535, 68] width 10 height 6
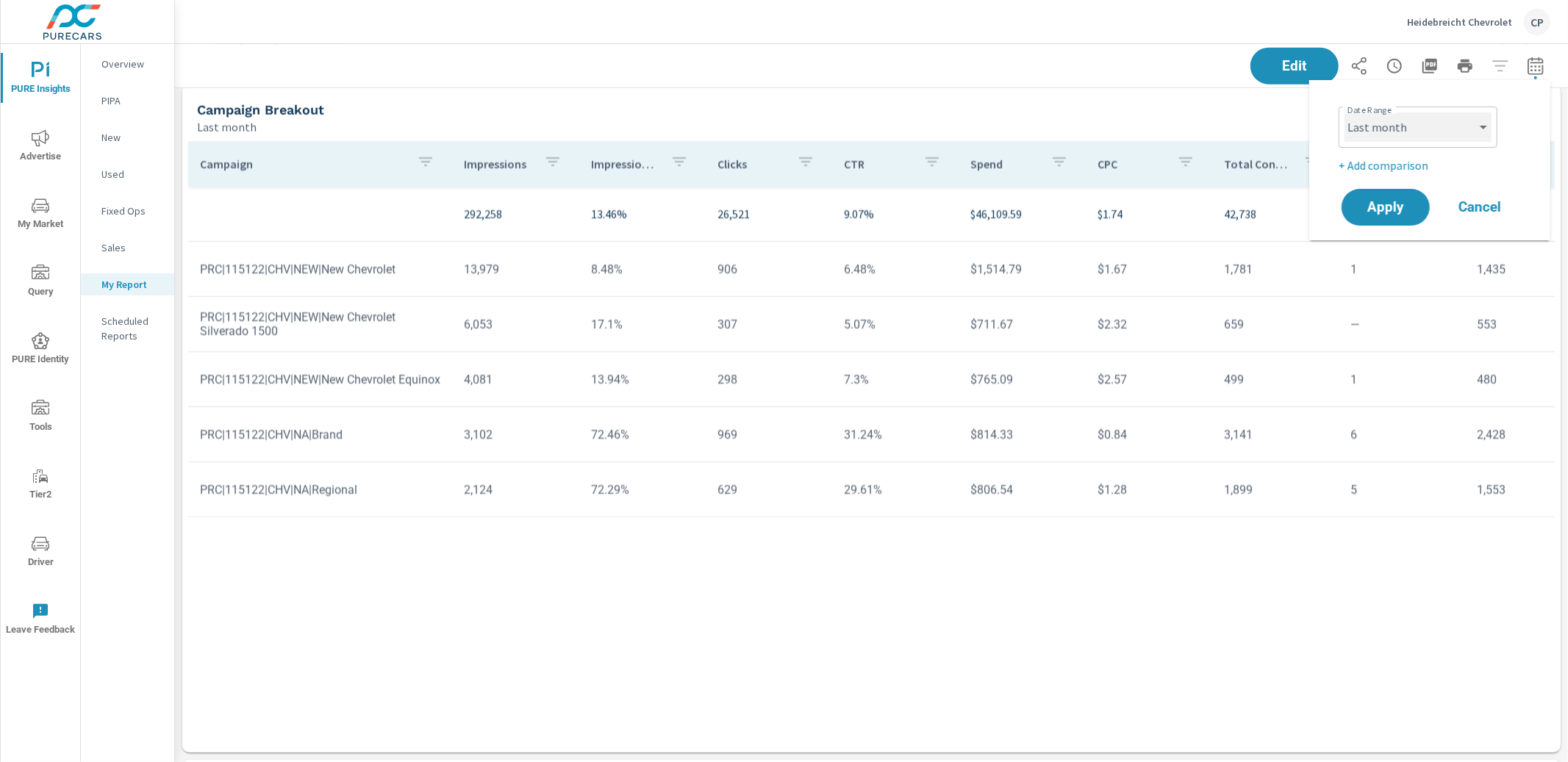
click at [1422, 131] on select "Custom [DATE] Last week Last 7 days Last 14 days Last 30 days Last 45 days Last…" at bounding box center [1418, 127] width 147 height 30
click at [1345, 112] on select "Custom [DATE] Last week Last 7 days Last 14 days Last 30 days Last 45 days Last…" at bounding box center [1418, 127] width 147 height 30
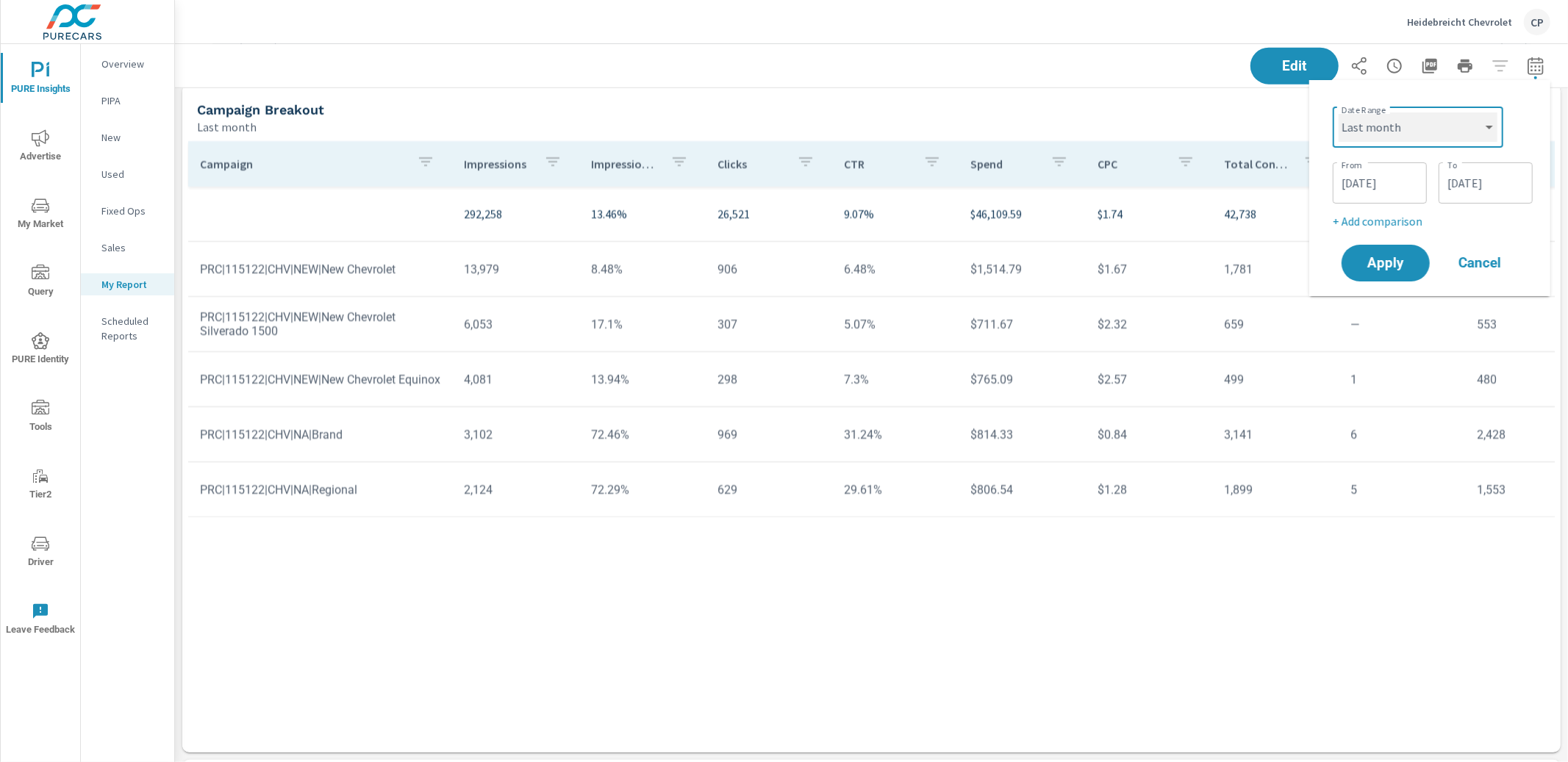
select select "custom"
click at [1459, 187] on input "[DATE]" at bounding box center [1486, 183] width 82 height 30
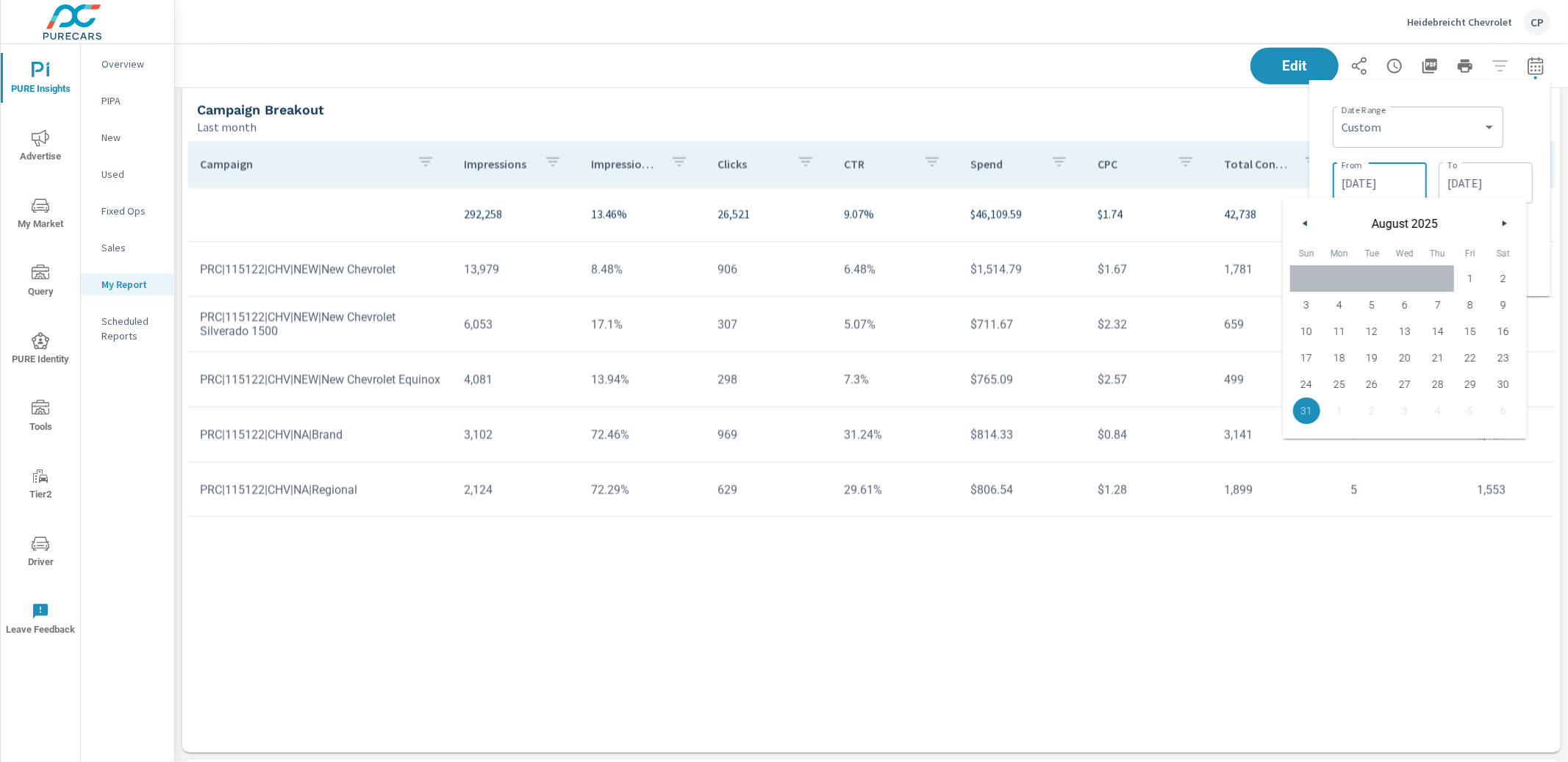
click at [1396, 183] on input "[DATE]" at bounding box center [1380, 183] width 82 height 30
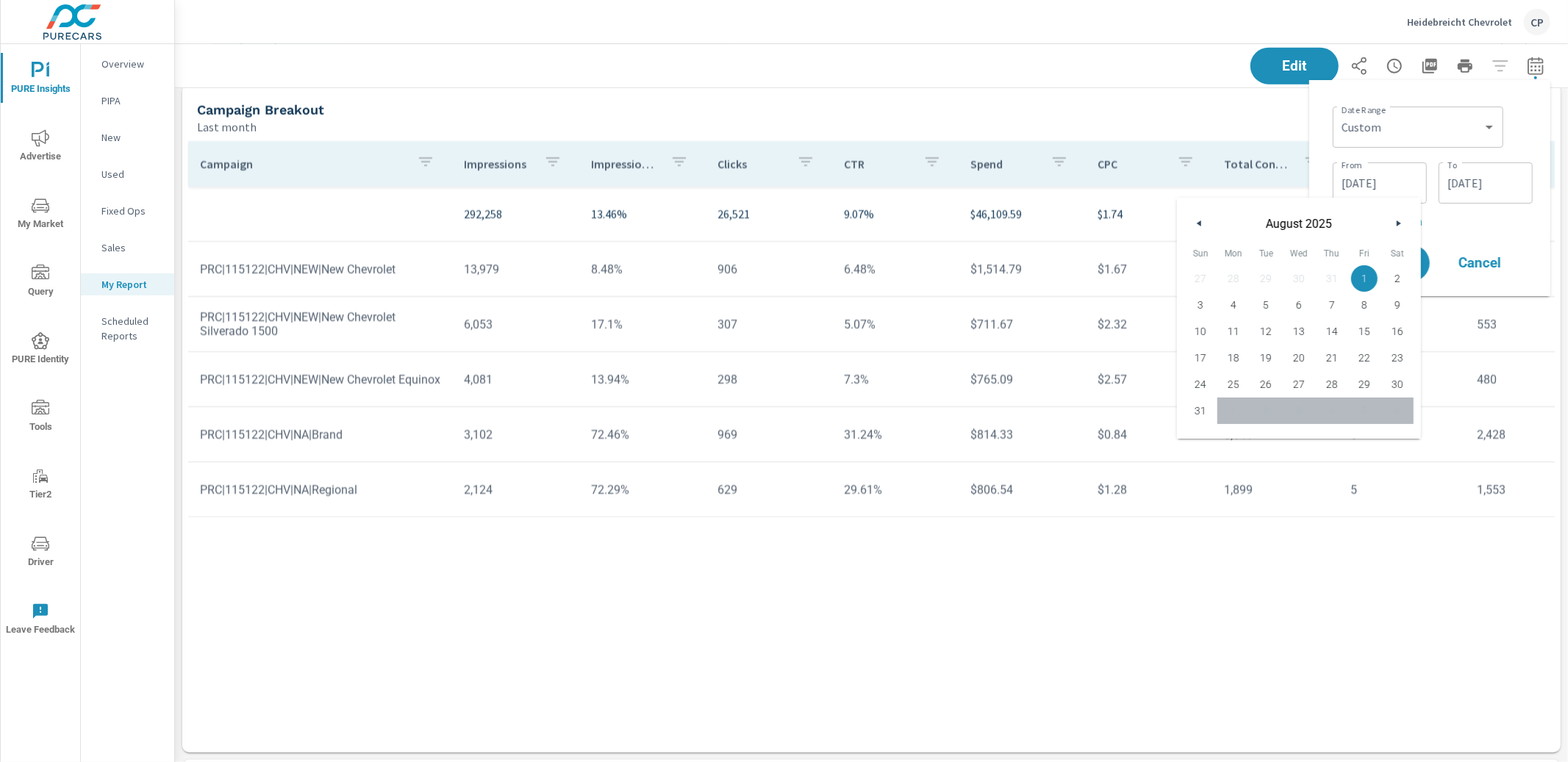
click at [1203, 232] on button "button" at bounding box center [1199, 223] width 17 height 17
click at [1202, 230] on button "button" at bounding box center [1199, 223] width 17 height 17
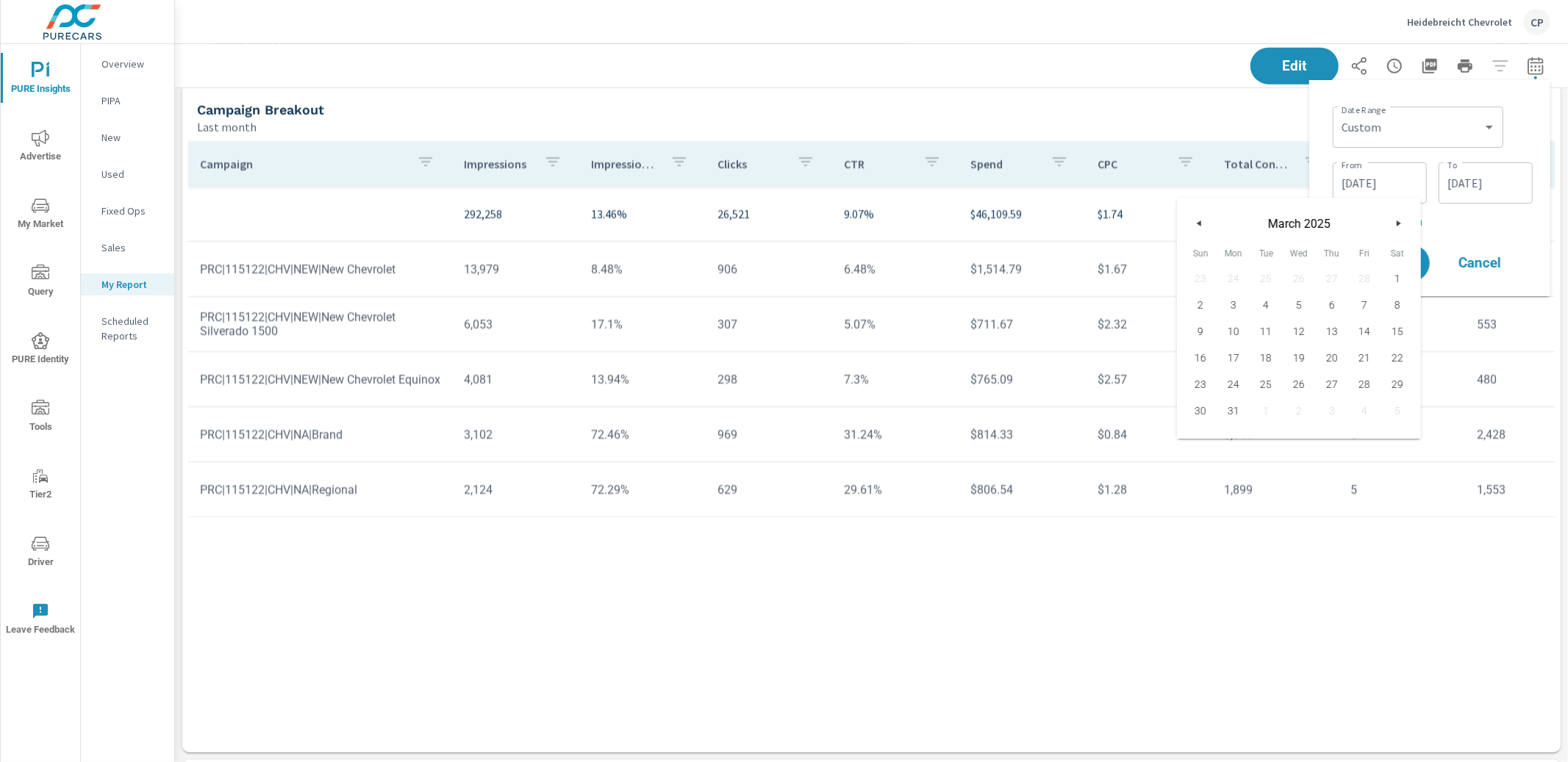
click at [1202, 230] on button "button" at bounding box center [1199, 223] width 17 height 17
click at [1302, 279] on span "1" at bounding box center [1300, 278] width 33 height 19
type input "[DATE]"
drag, startPoint x: 1476, startPoint y: 231, endPoint x: 1467, endPoint y: 234, distance: 9.5
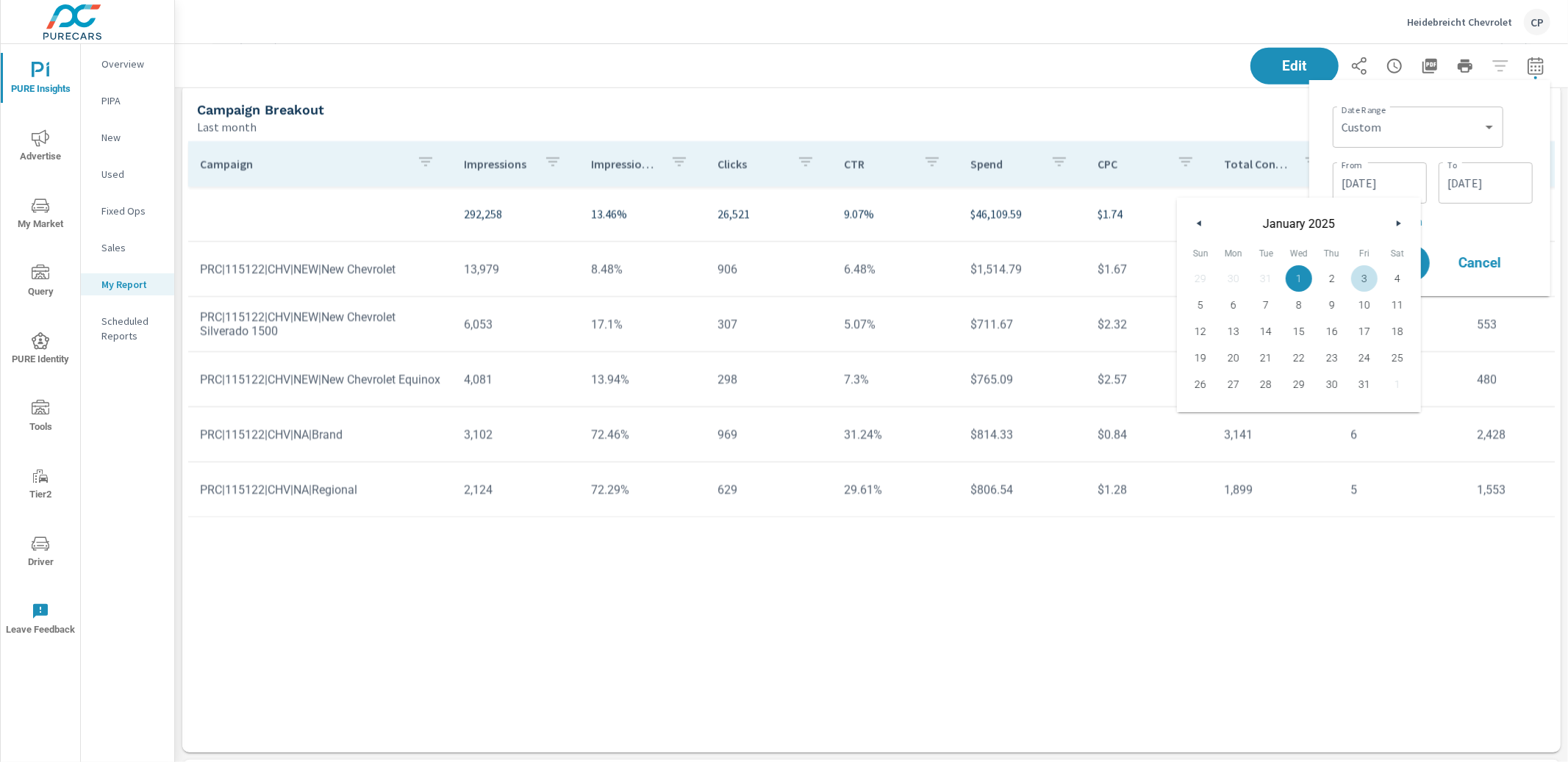
click at [1476, 231] on div "Date Range Custom [DATE] Last week Last 7 days Last 14 days Last 30 days Last 4…" at bounding box center [1430, 188] width 217 height 192
click at [1408, 257] on span "Apply" at bounding box center [1386, 264] width 60 height 14
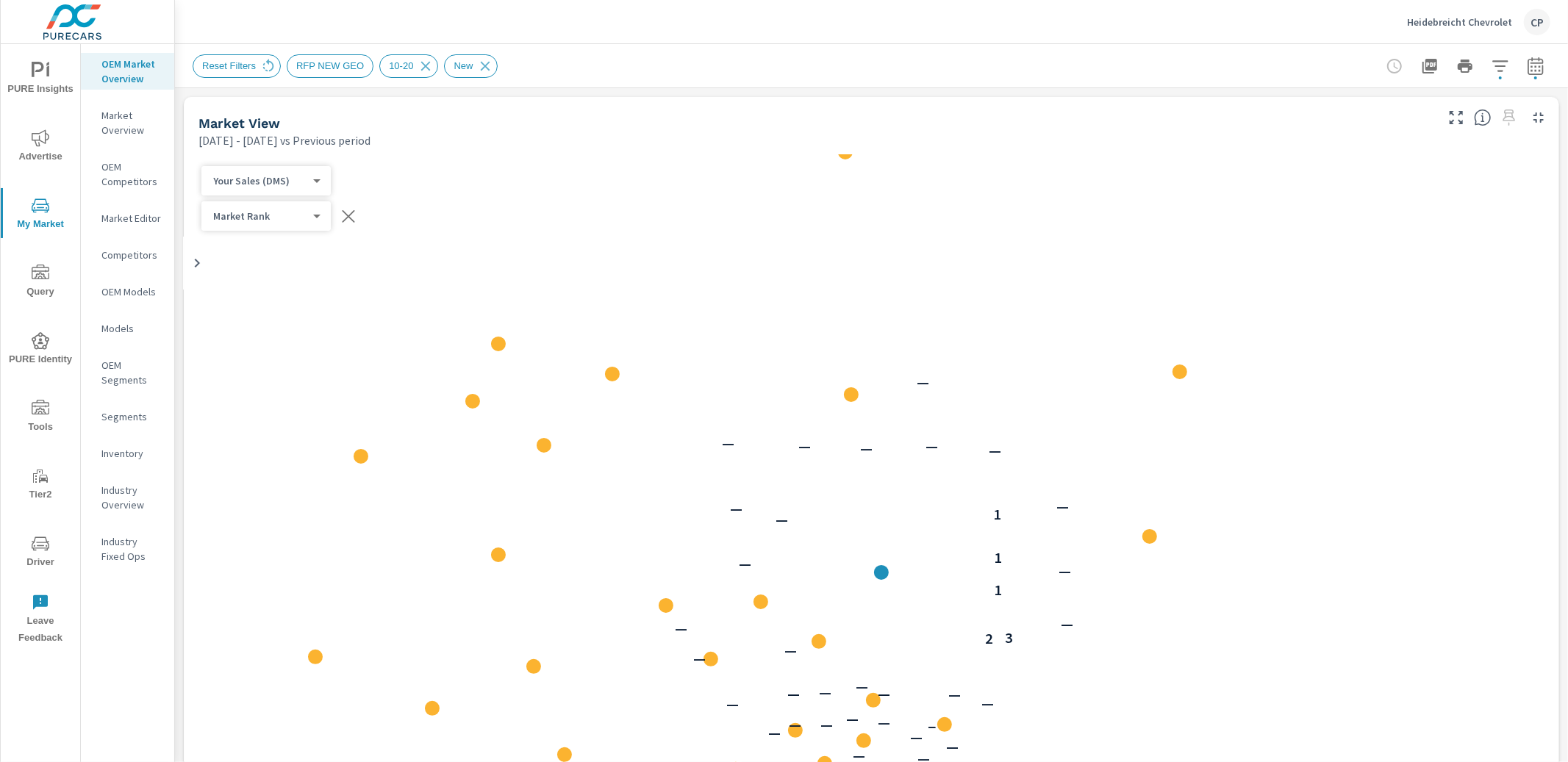
scroll to position [166, 0]
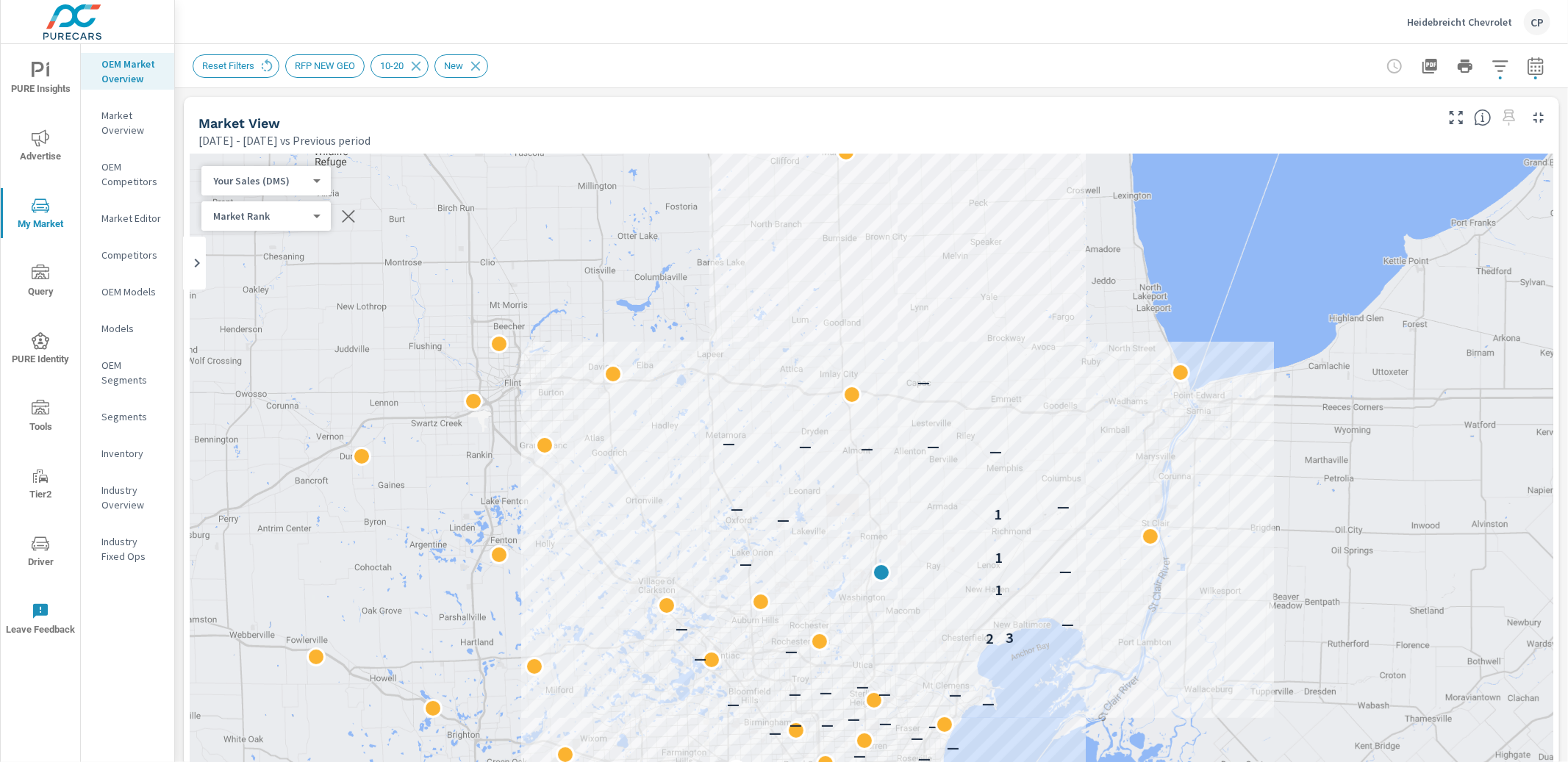
click at [1536, 65] on icon "button" at bounding box center [1535, 68] width 10 height 6
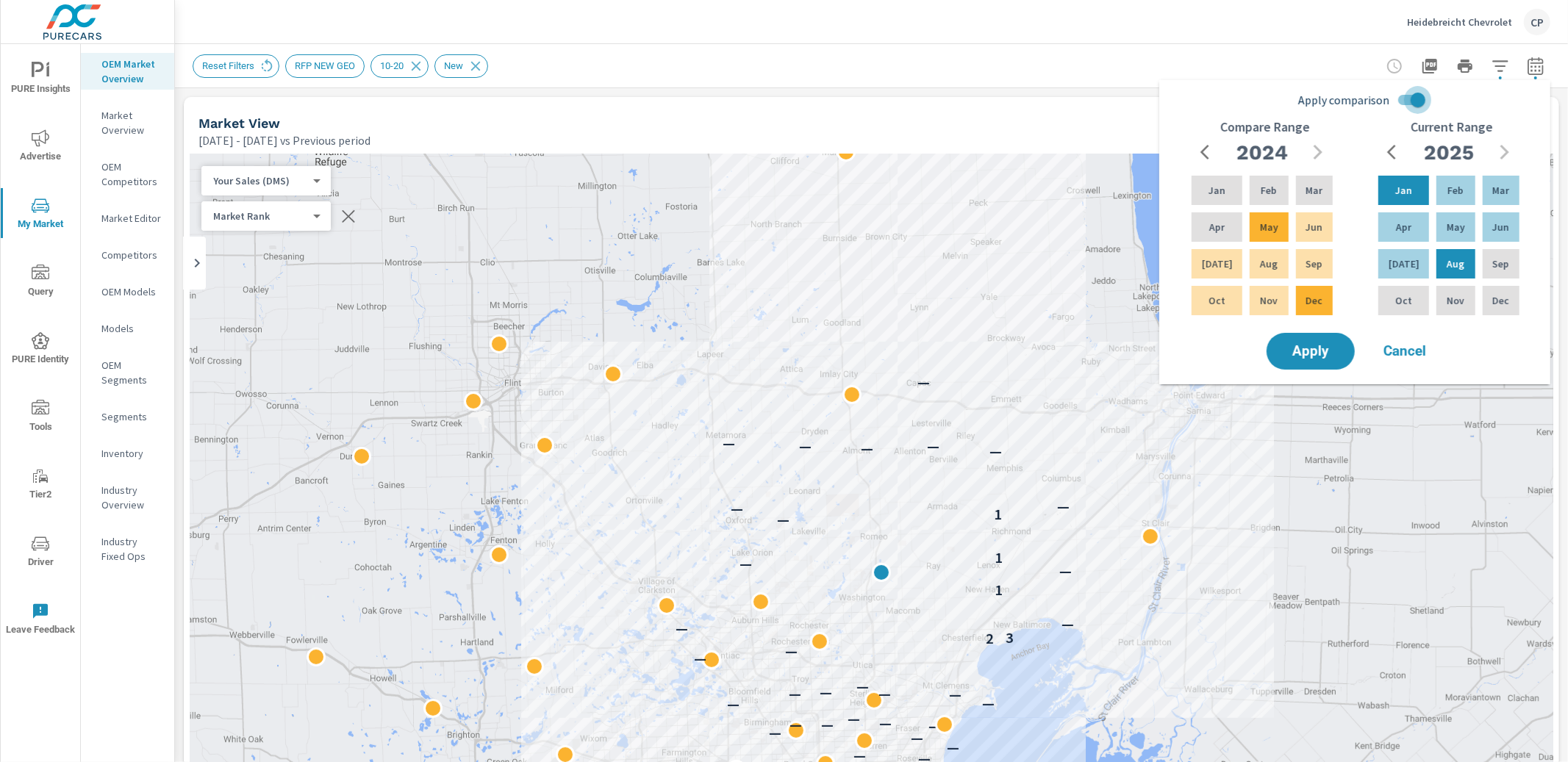
click at [1421, 91] on input "Apply comparison" at bounding box center [1418, 100] width 84 height 28
checkbox input "false"
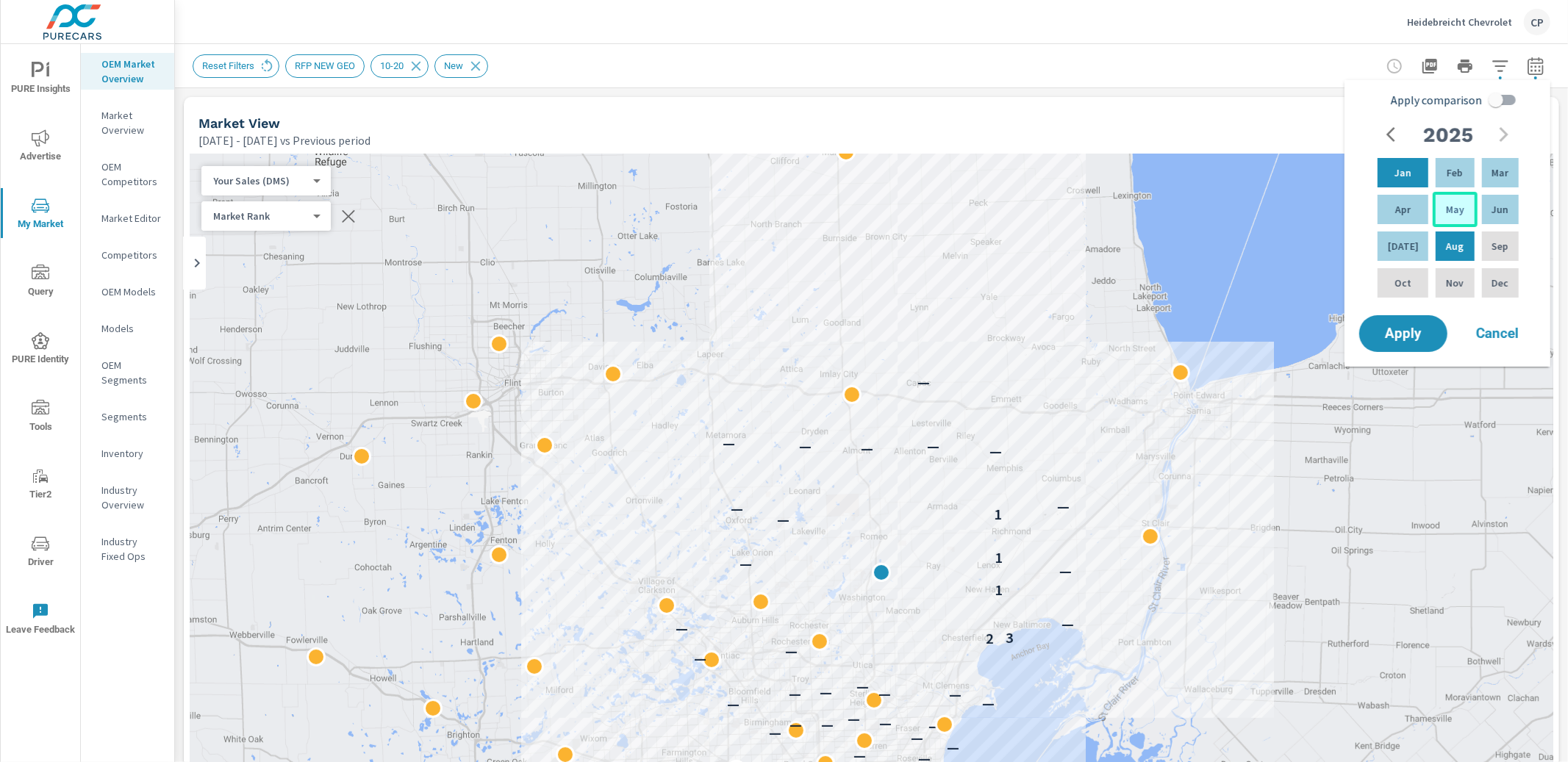
drag, startPoint x: 1409, startPoint y: 173, endPoint x: 1459, endPoint y: 220, distance: 68.6
click at [1410, 173] on div "Jan" at bounding box center [1403, 172] width 56 height 35
click at [1508, 258] on div "Sep" at bounding box center [1500, 246] width 43 height 35
click at [1422, 330] on span "Apply" at bounding box center [1403, 334] width 60 height 14
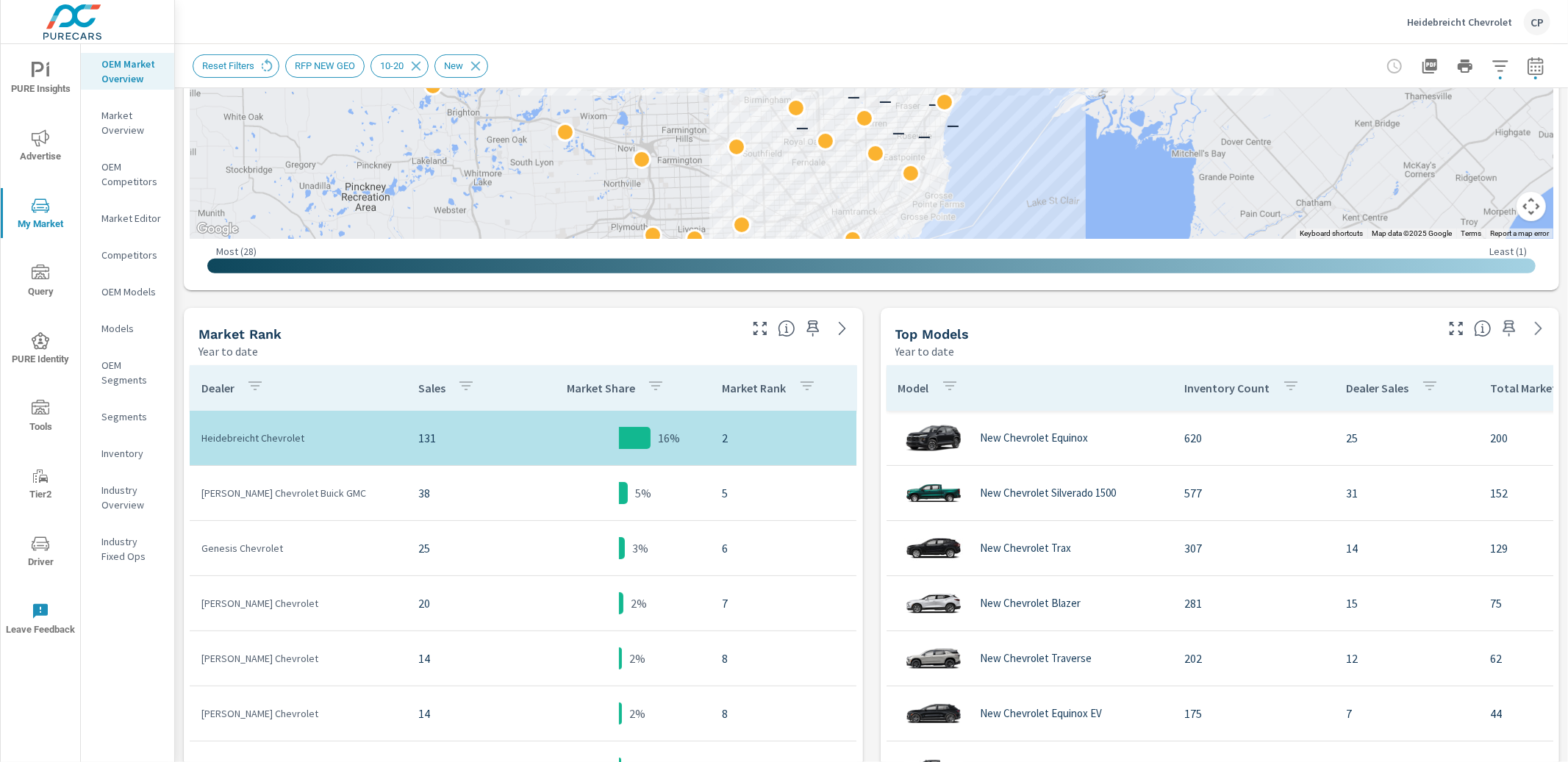
scroll to position [507, 0]
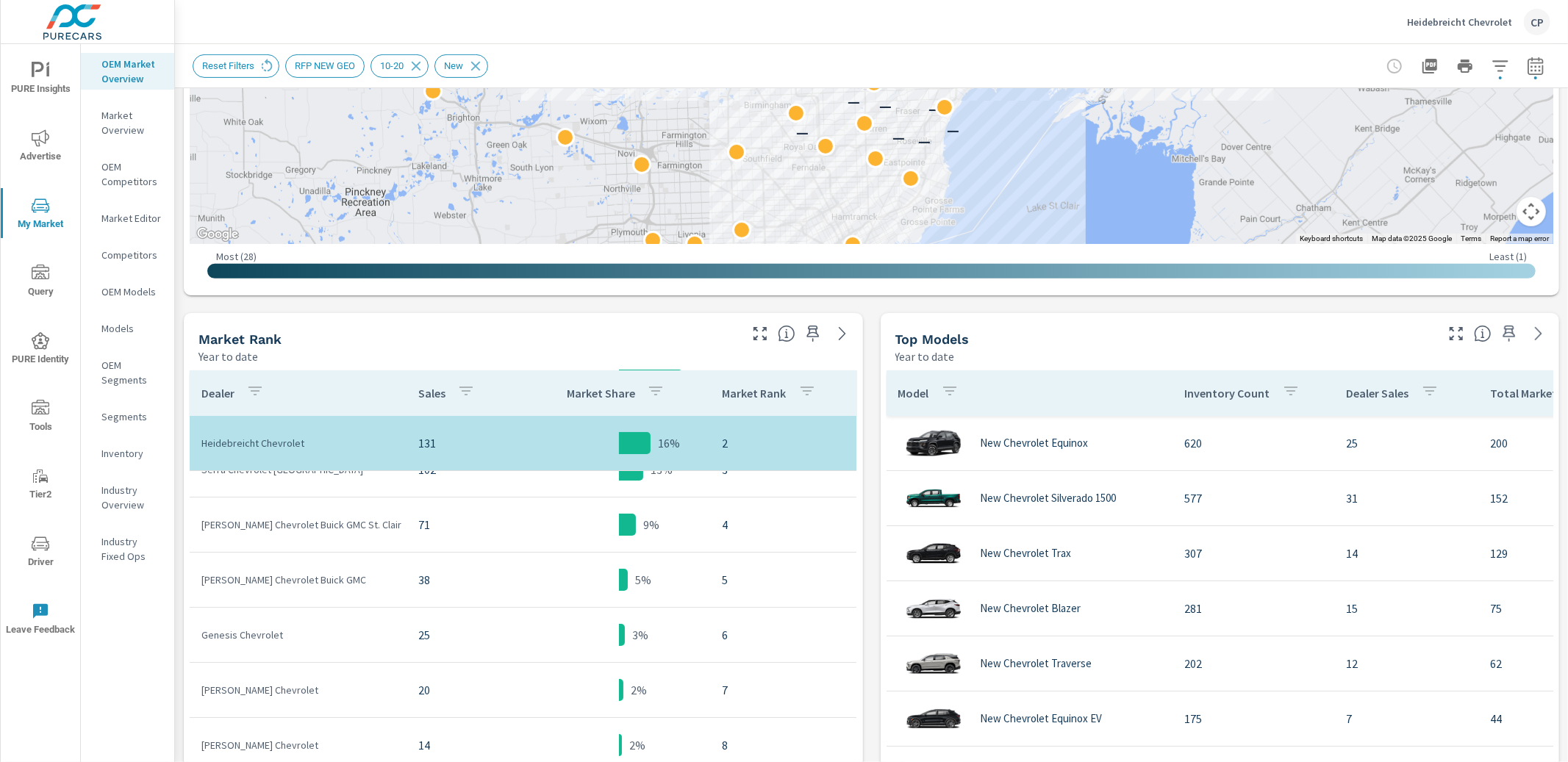
scroll to position [78, 0]
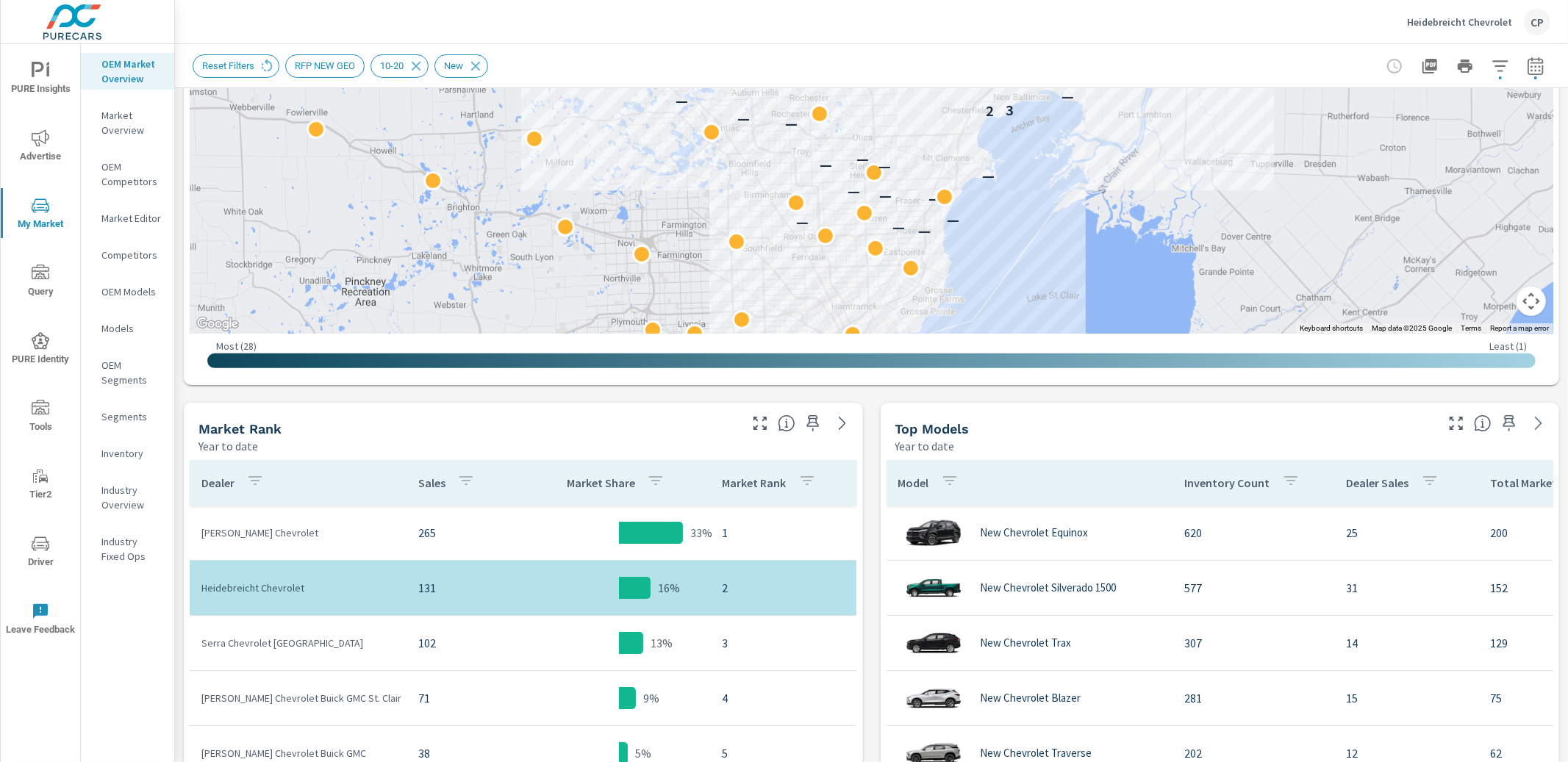
scroll to position [430, 0]
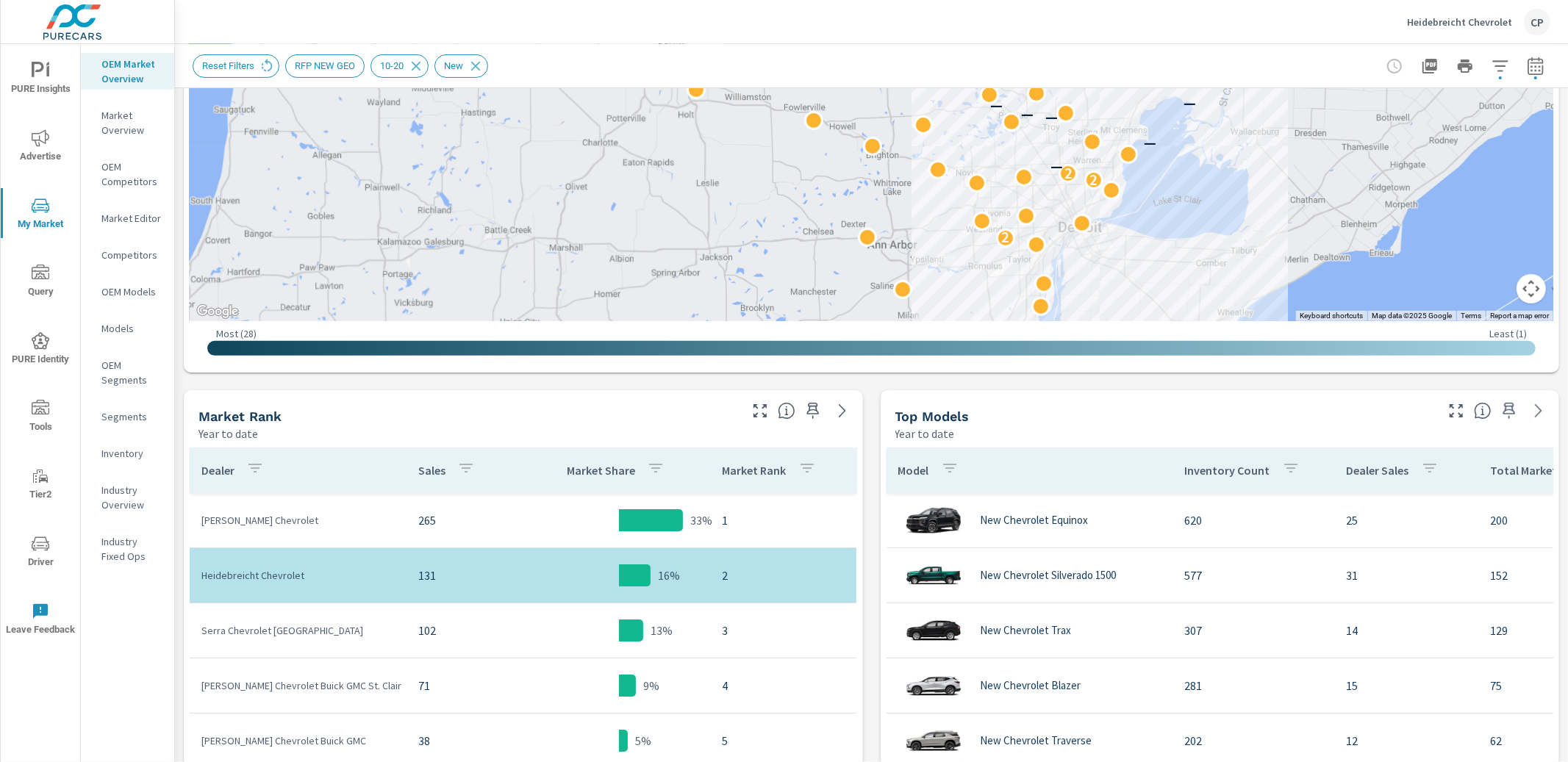
drag, startPoint x: 1434, startPoint y: 146, endPoint x: 1328, endPoint y: 147, distance: 106.0
click at [1328, 147] on div "2 2 2 — — — — — — — 1 — — — — — — —" at bounding box center [1468, 421] width 1411 height 794
click at [1532, 71] on icon "button" at bounding box center [1535, 65] width 17 height 17
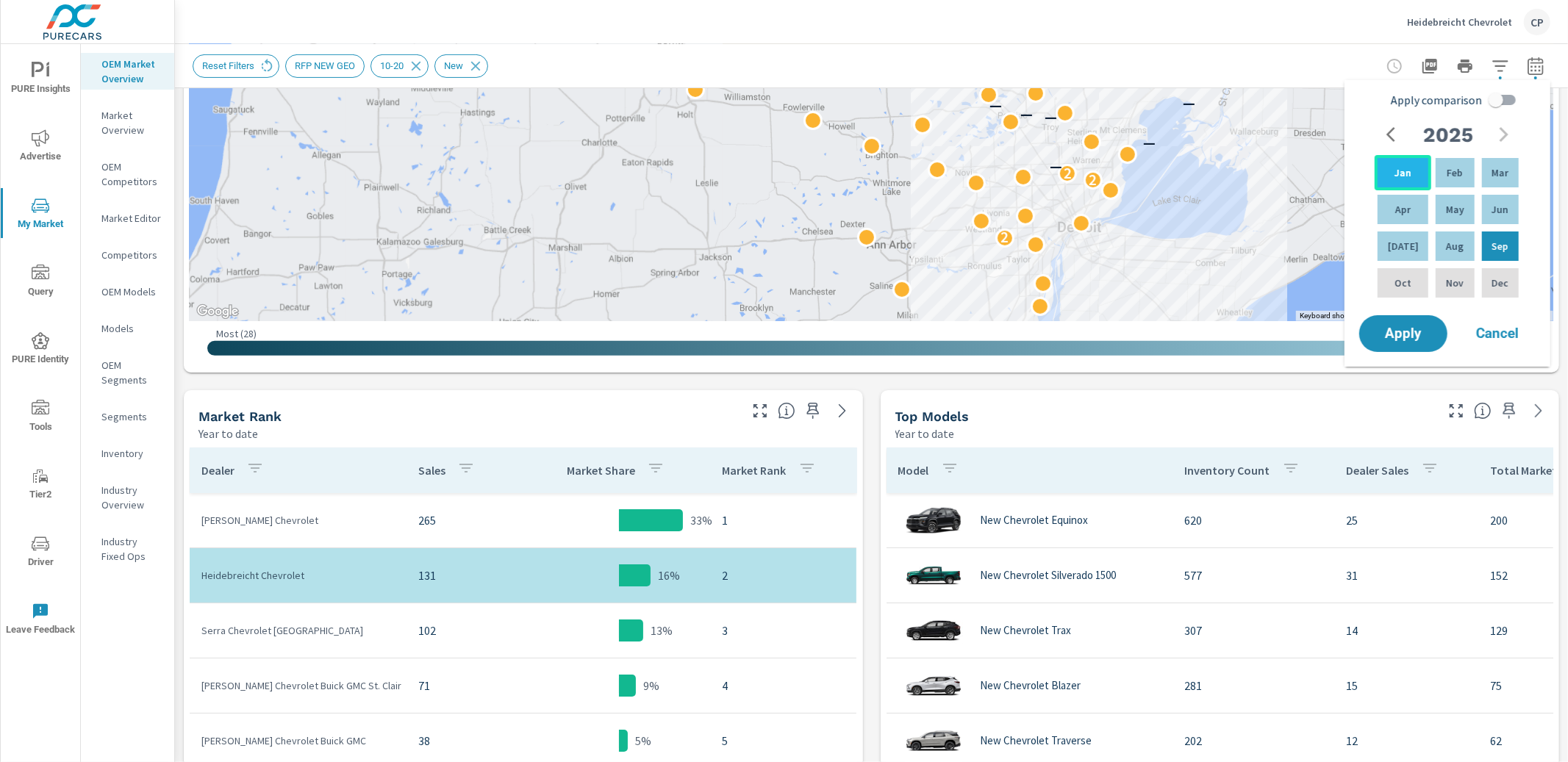
click at [1405, 174] on p "Jan" at bounding box center [1403, 172] width 17 height 14
click at [1449, 245] on p "Aug" at bounding box center [1455, 245] width 17 height 14
click at [1417, 336] on span "Apply" at bounding box center [1403, 334] width 60 height 14
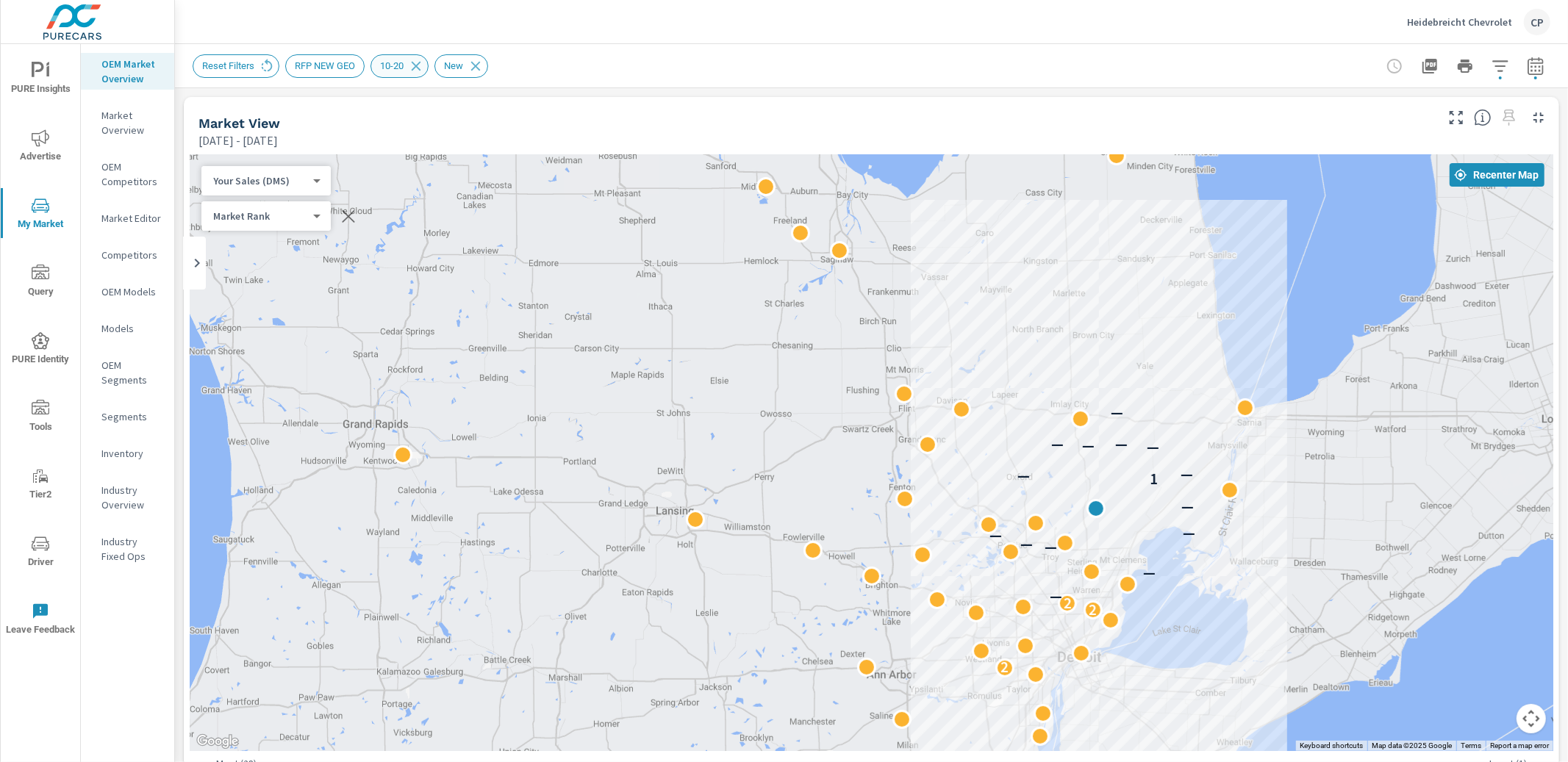
click at [422, 65] on icon at bounding box center [416, 65] width 16 height 16
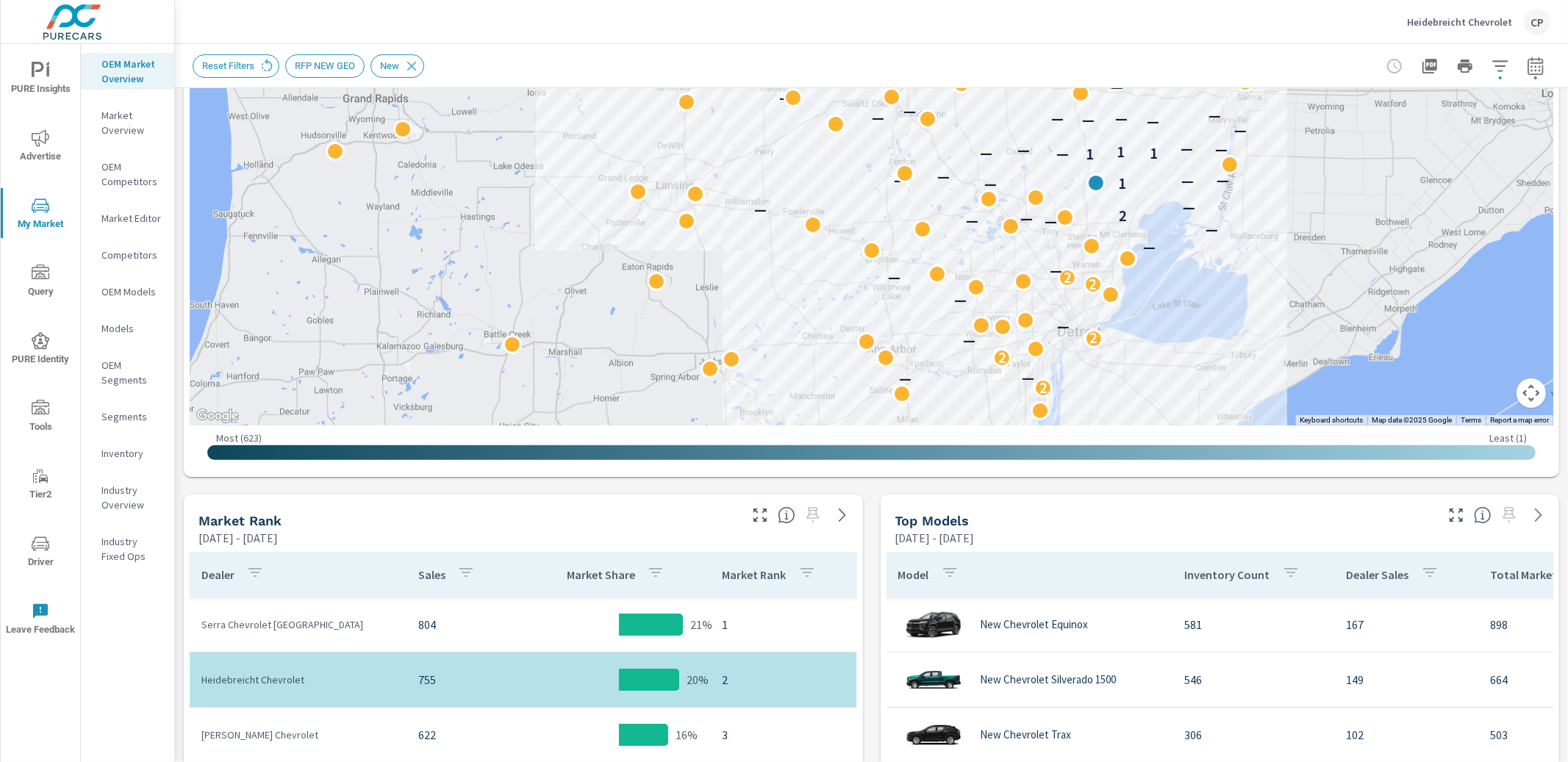
scroll to position [318, 0]
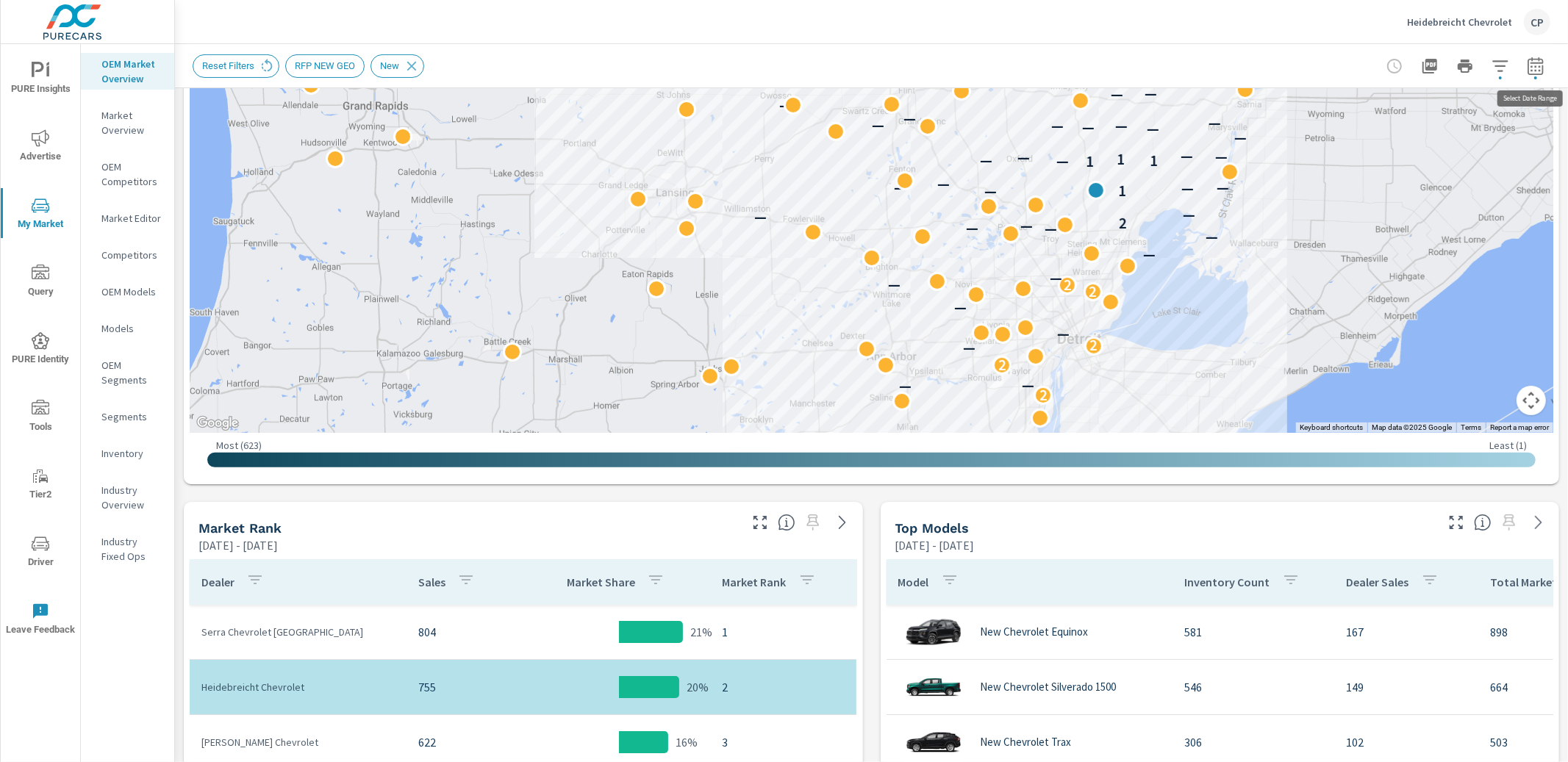
click at [1535, 73] on icon "button" at bounding box center [1535, 65] width 17 height 17
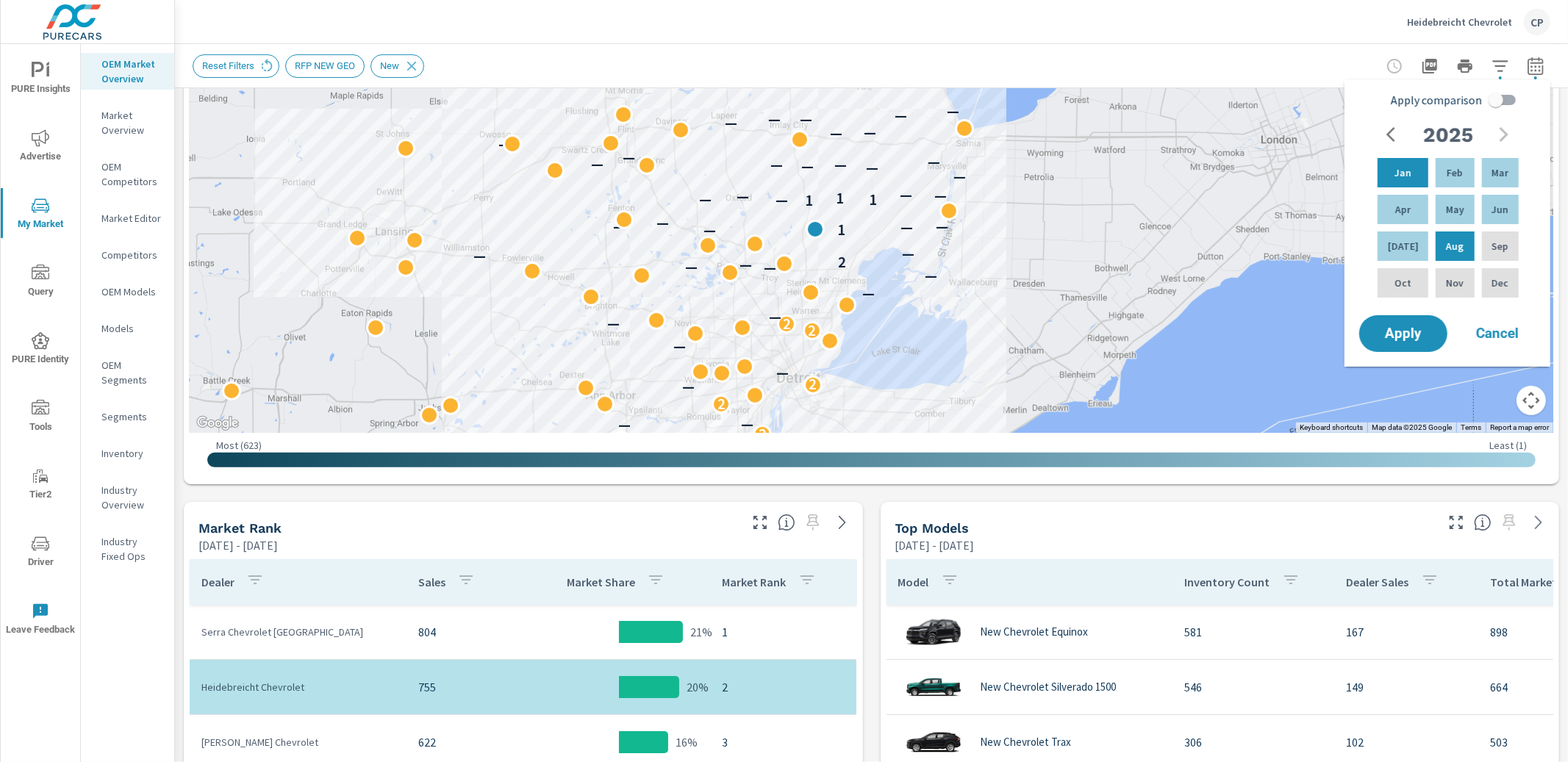
drag, startPoint x: 1023, startPoint y: 197, endPoint x: 851, endPoint y: 213, distance: 172.7
click at [851, 213] on div "— 2 — — 2 — — 2 — — 2 — 2 — — — — — — — 2 — — — 1 — — — — — 1 — 1 1 — — — — — —…" at bounding box center [1481, 542] width 1411 height 794
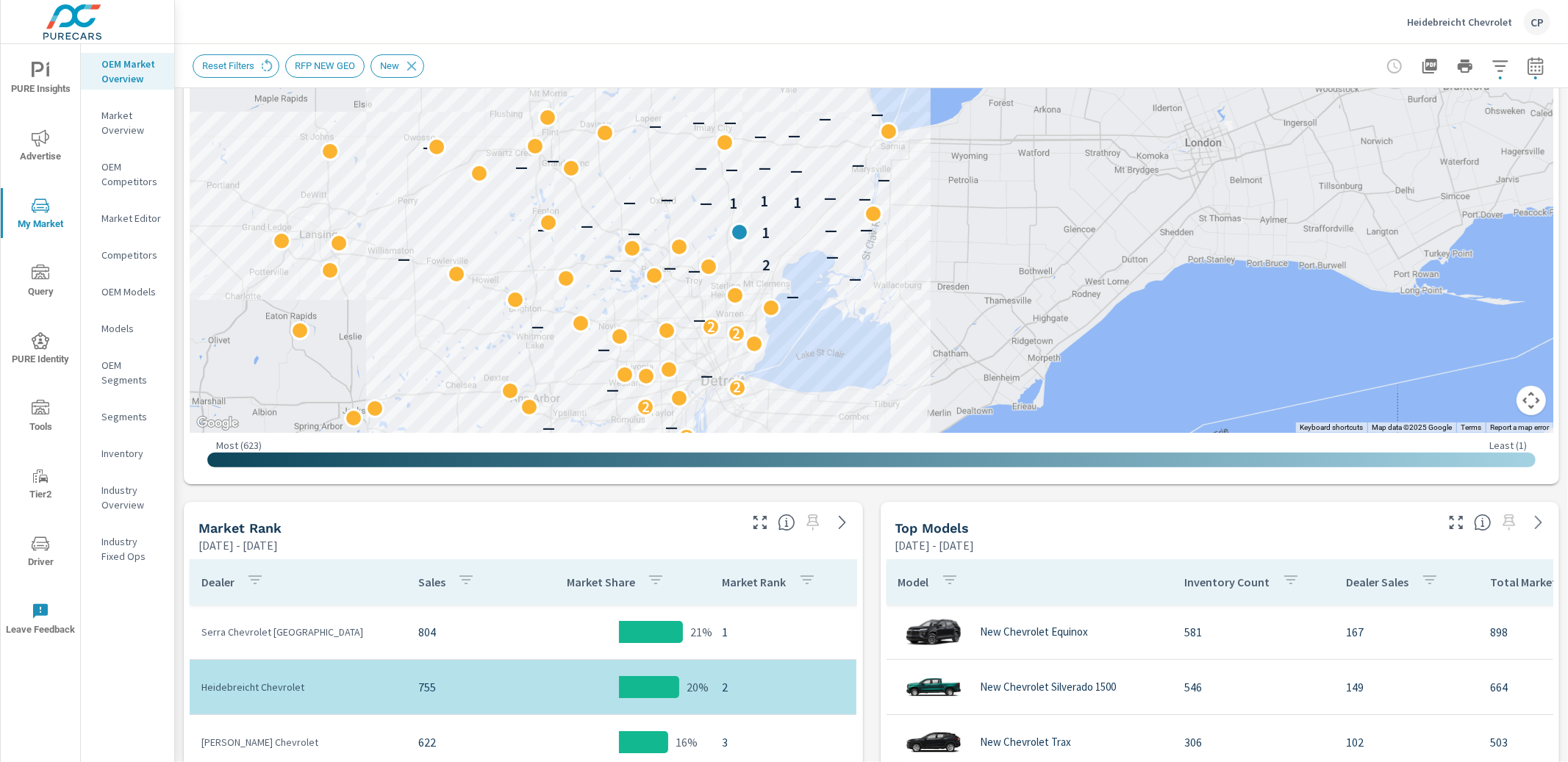
click at [1540, 70] on icon "button" at bounding box center [1535, 68] width 10 height 6
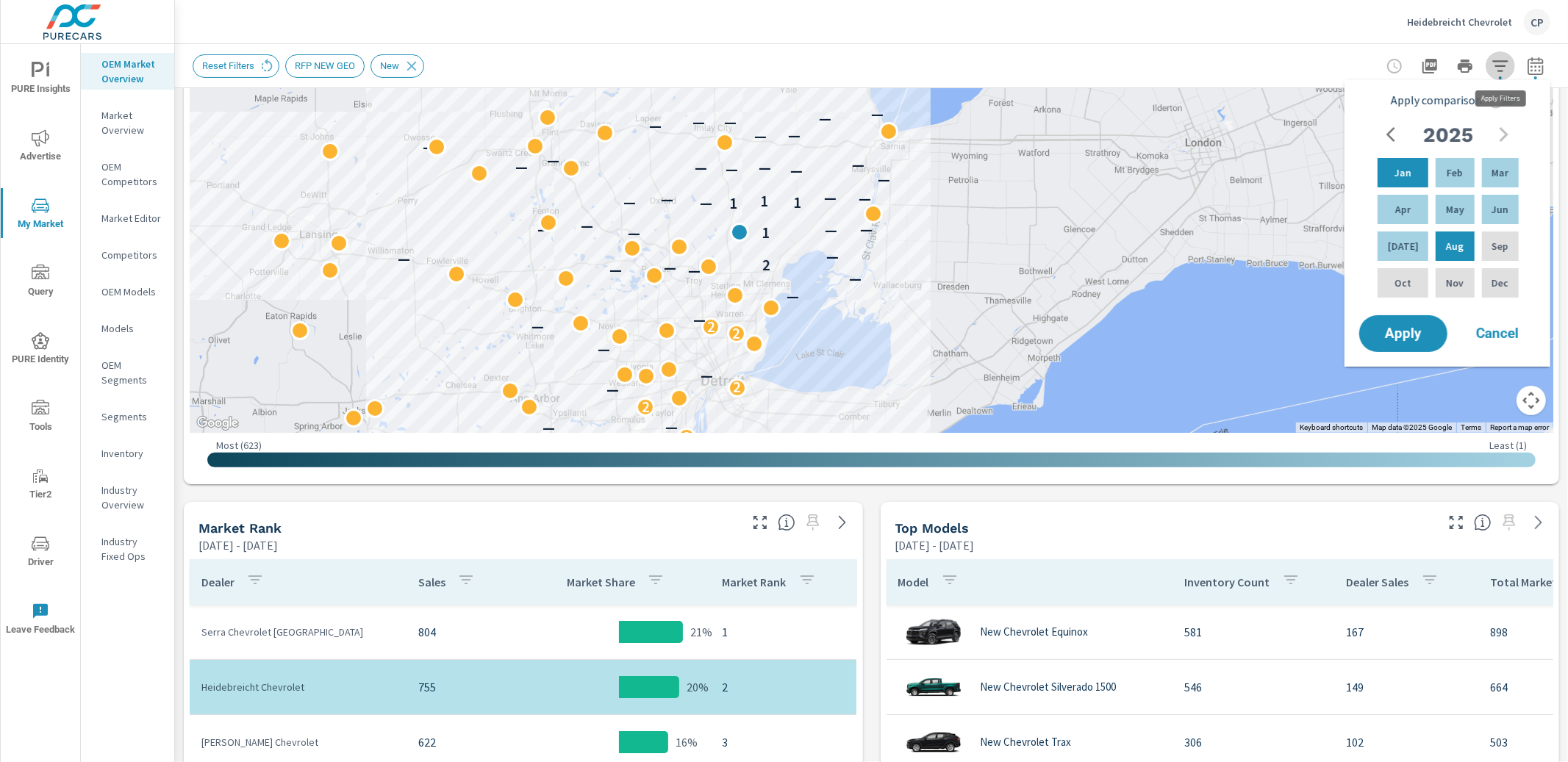
click at [1494, 66] on icon "button" at bounding box center [1500, 65] width 17 height 17
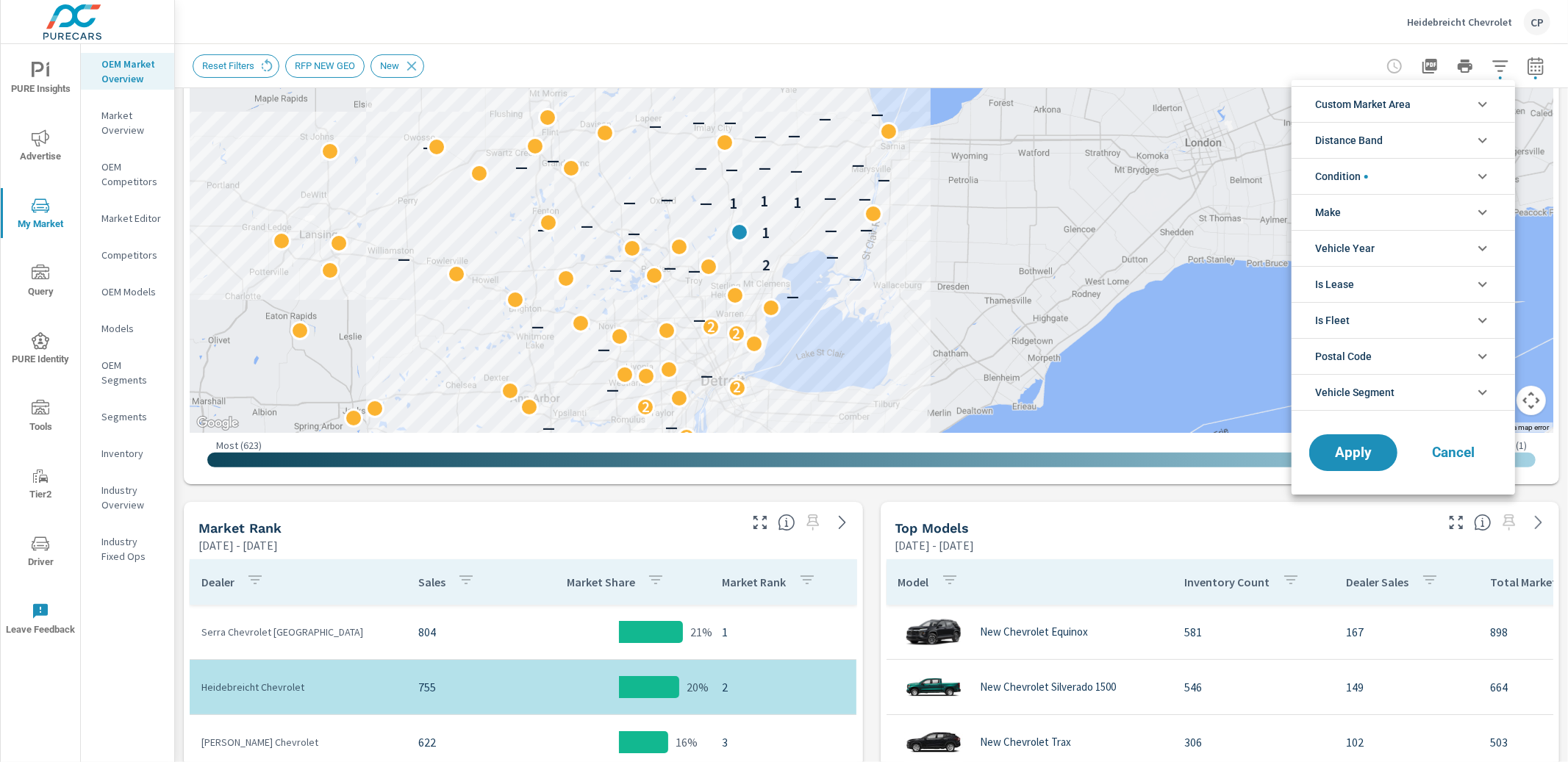
click at [1436, 146] on li "Distance Band" at bounding box center [1404, 140] width 223 height 36
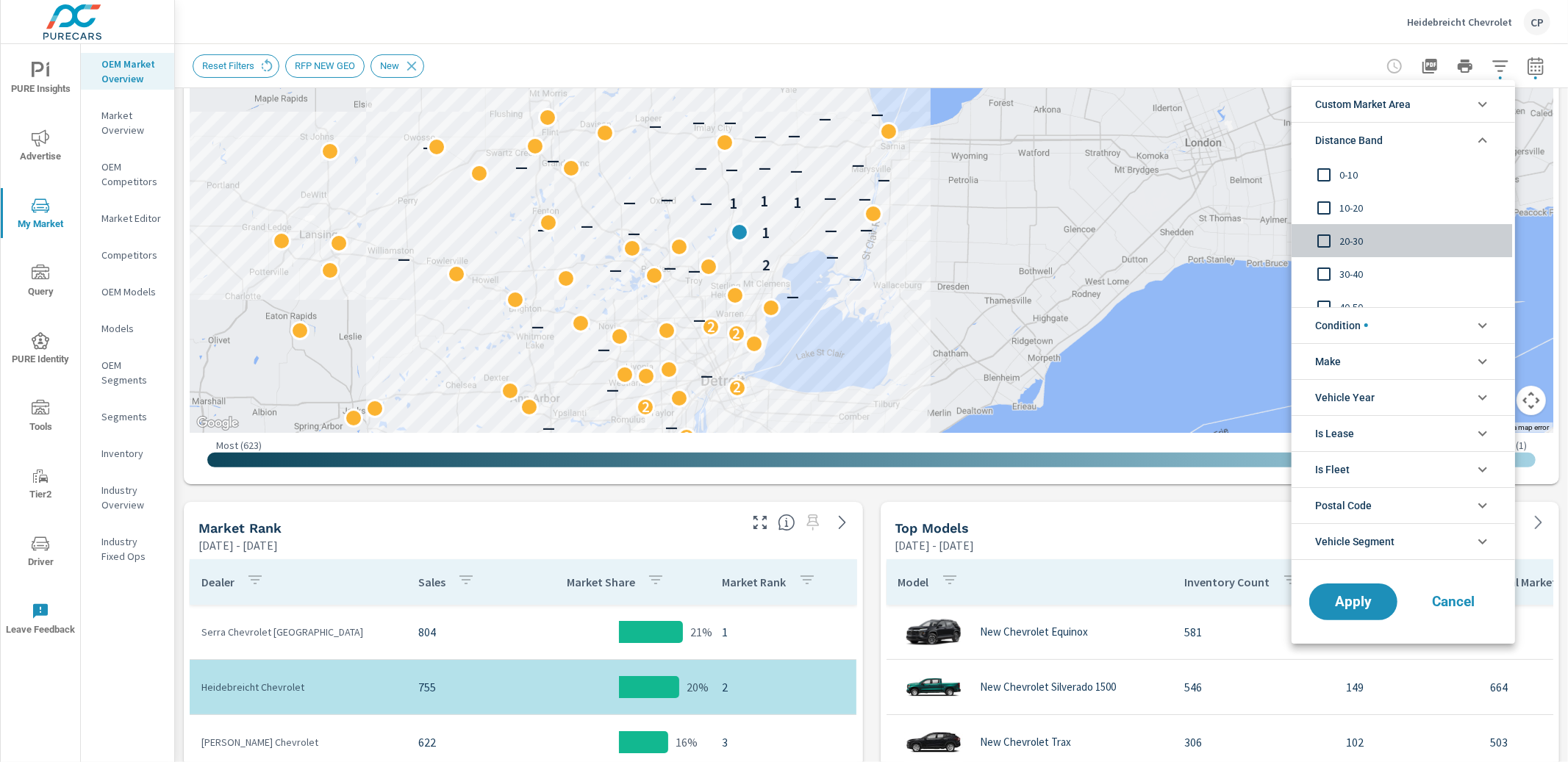
click at [1358, 236] on span "20-30" at bounding box center [1420, 241] width 161 height 17
click at [1346, 595] on span "Apply" at bounding box center [1353, 602] width 60 height 14
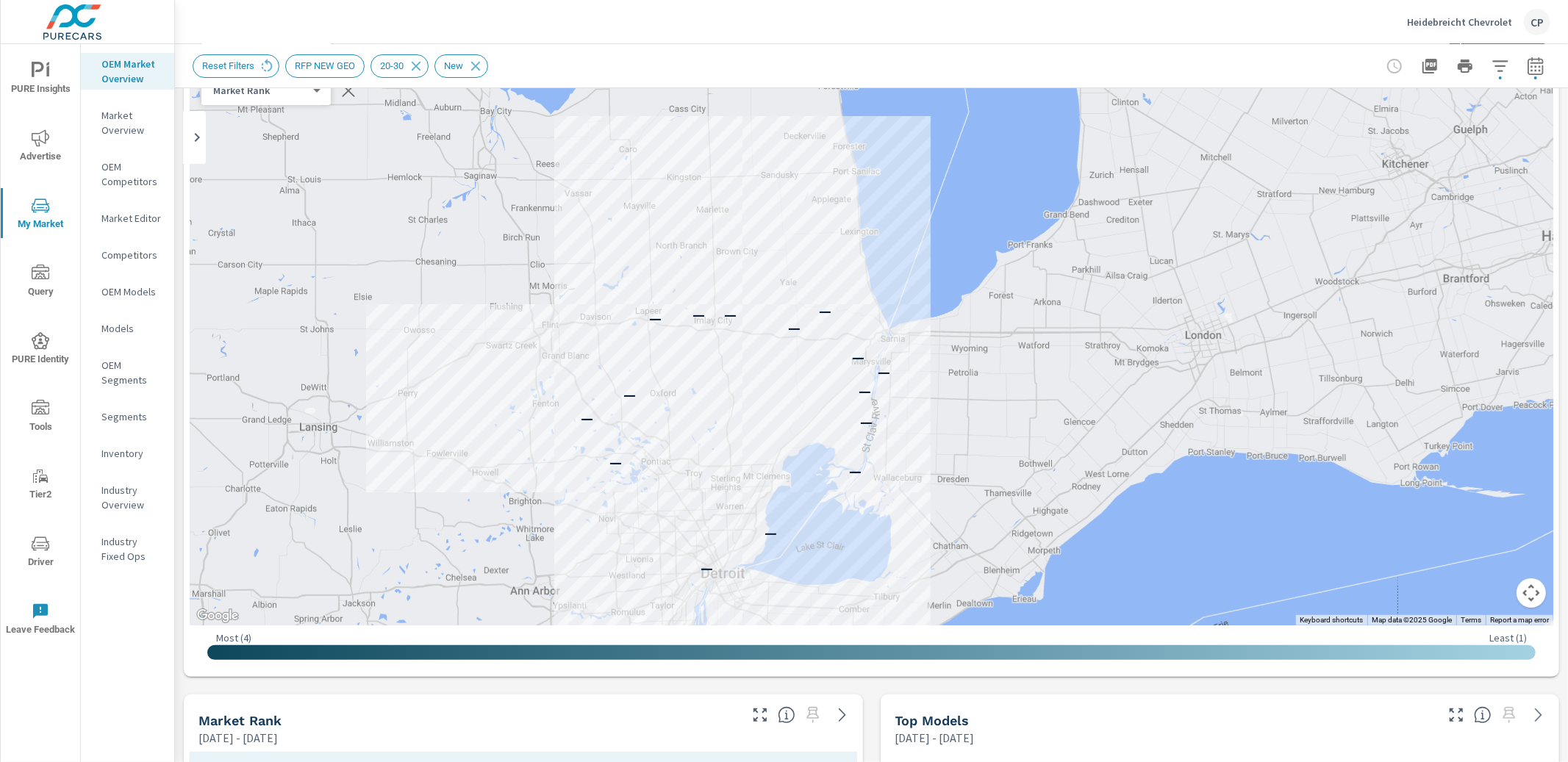
scroll to position [30, 0]
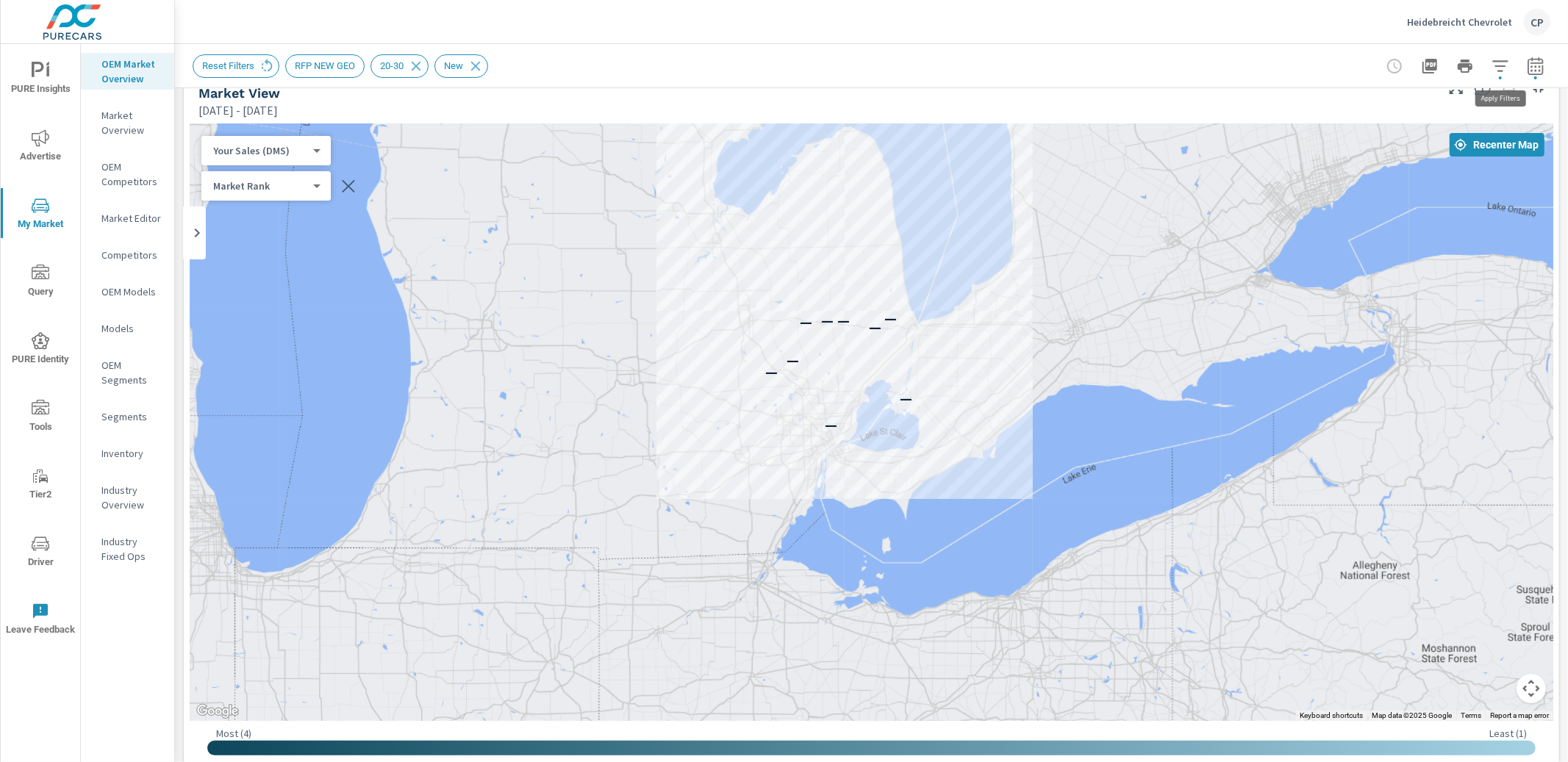
click at [1506, 74] on icon "button" at bounding box center [1500, 65] width 17 height 17
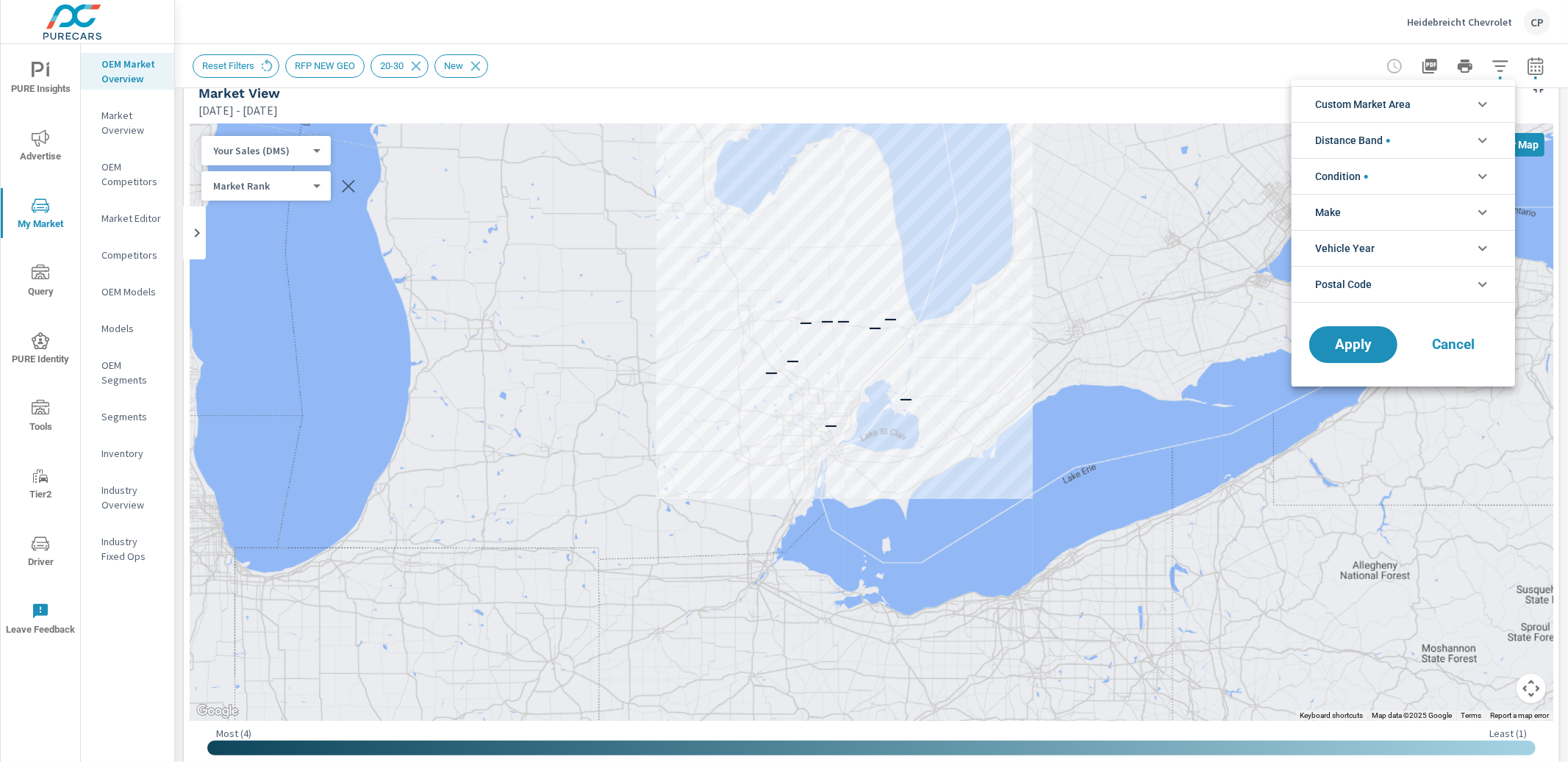
click at [1455, 168] on li "Condition" at bounding box center [1404, 175] width 223 height 36
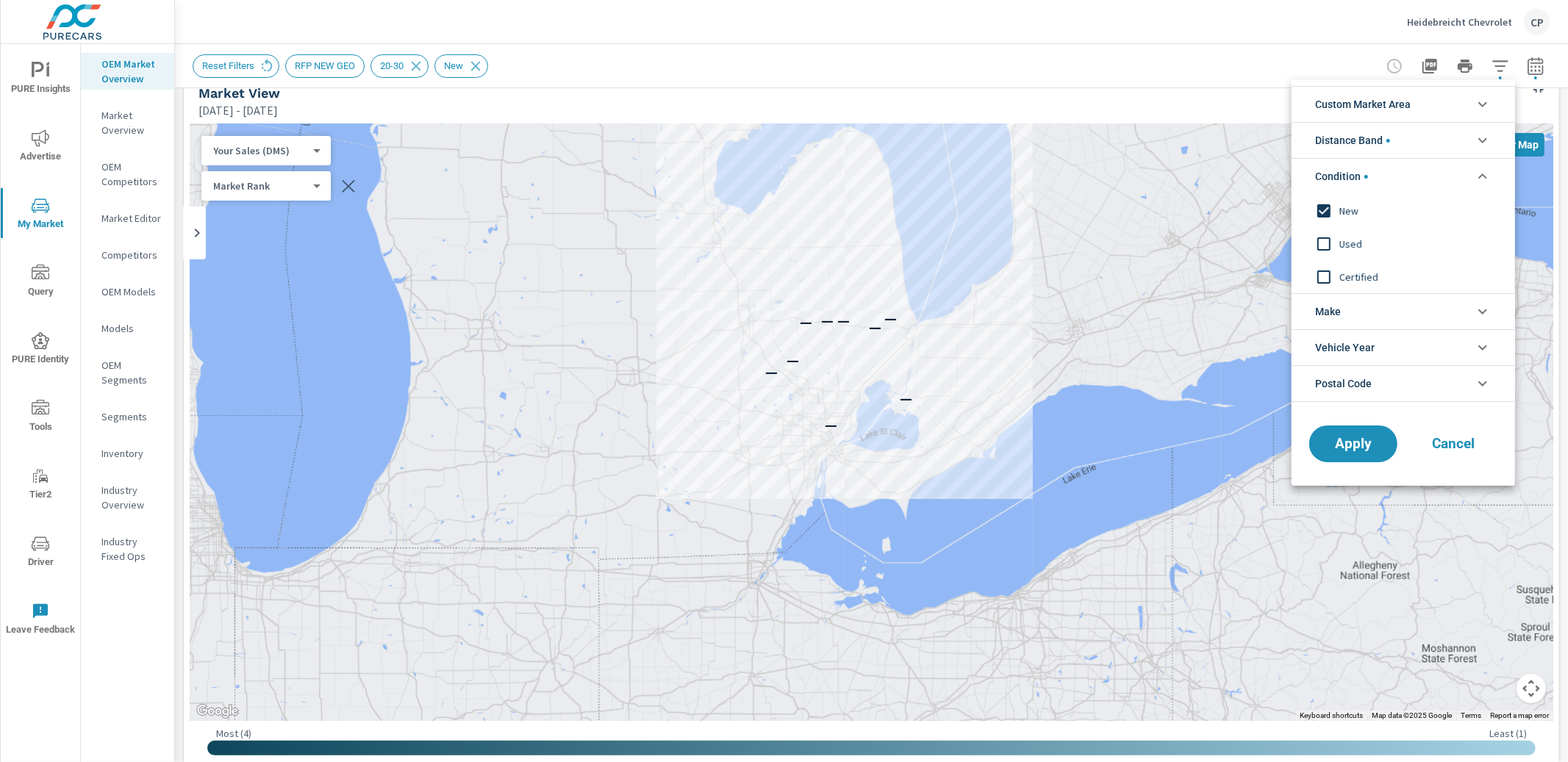
click at [1427, 147] on li "Distance Band" at bounding box center [1404, 140] width 223 height 36
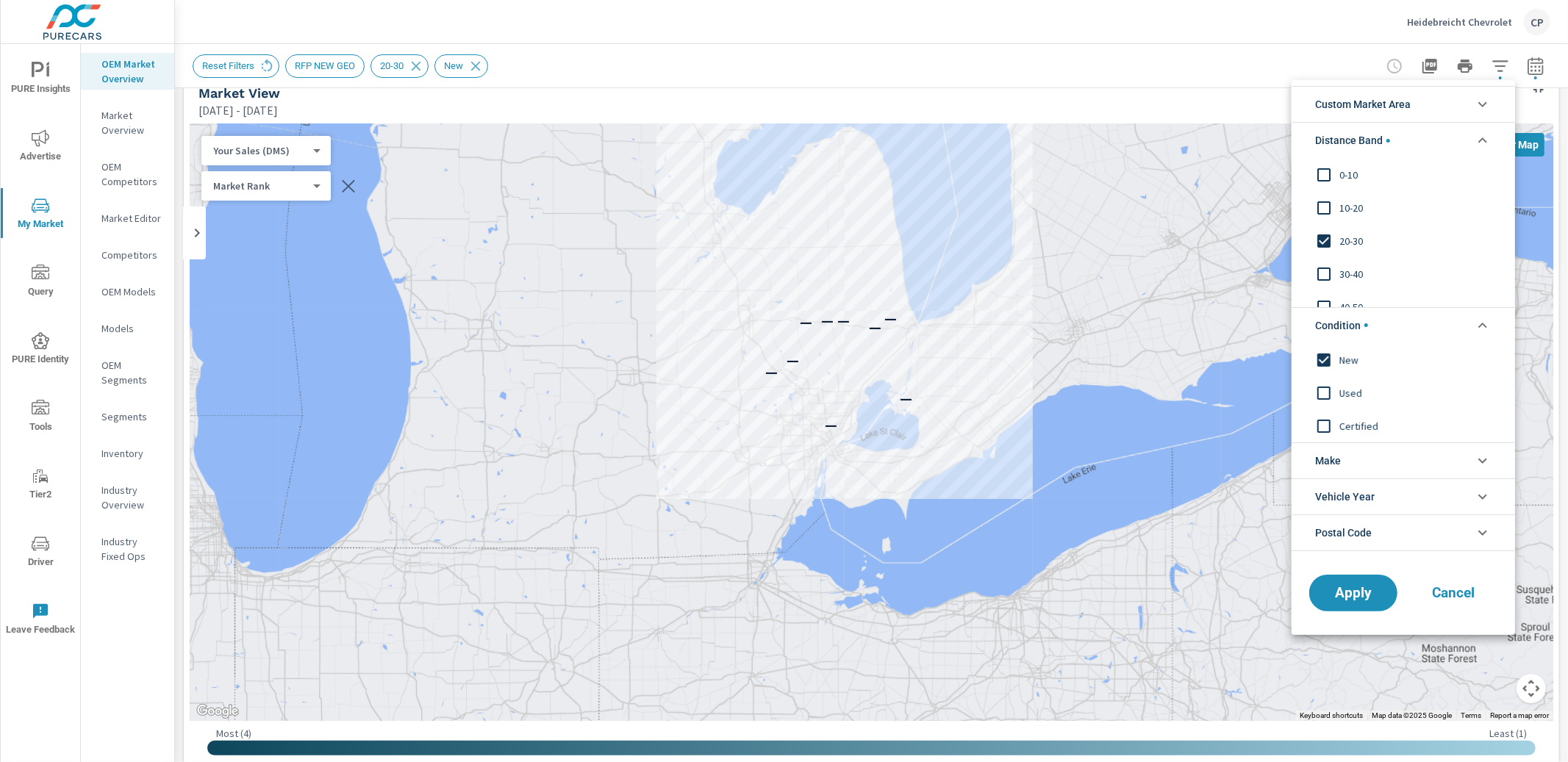
click at [1317, 247] on input "filter options" at bounding box center [1324, 241] width 31 height 31
click at [1336, 604] on button "Apply" at bounding box center [1354, 593] width 91 height 38
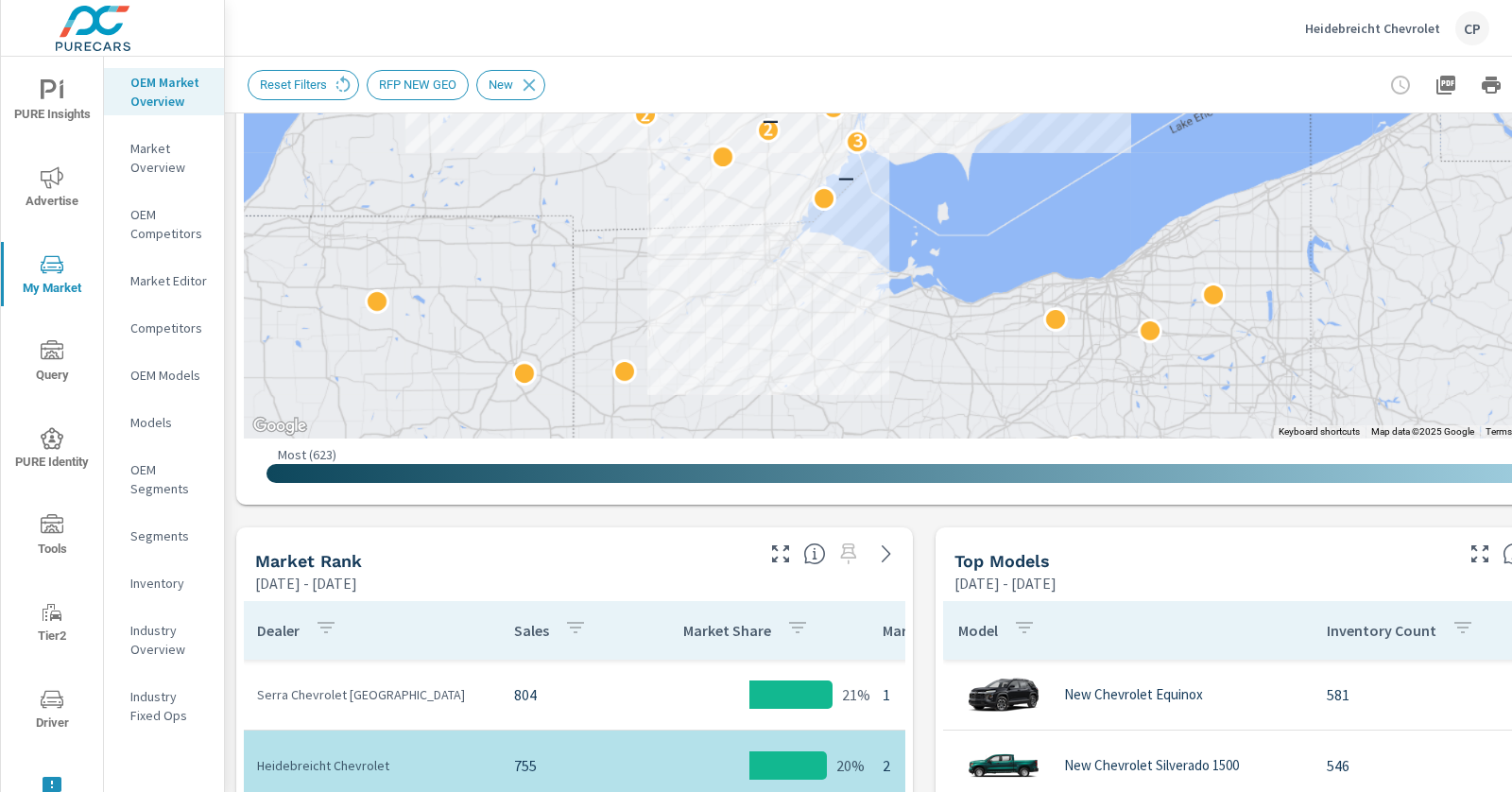
scroll to position [428, 0]
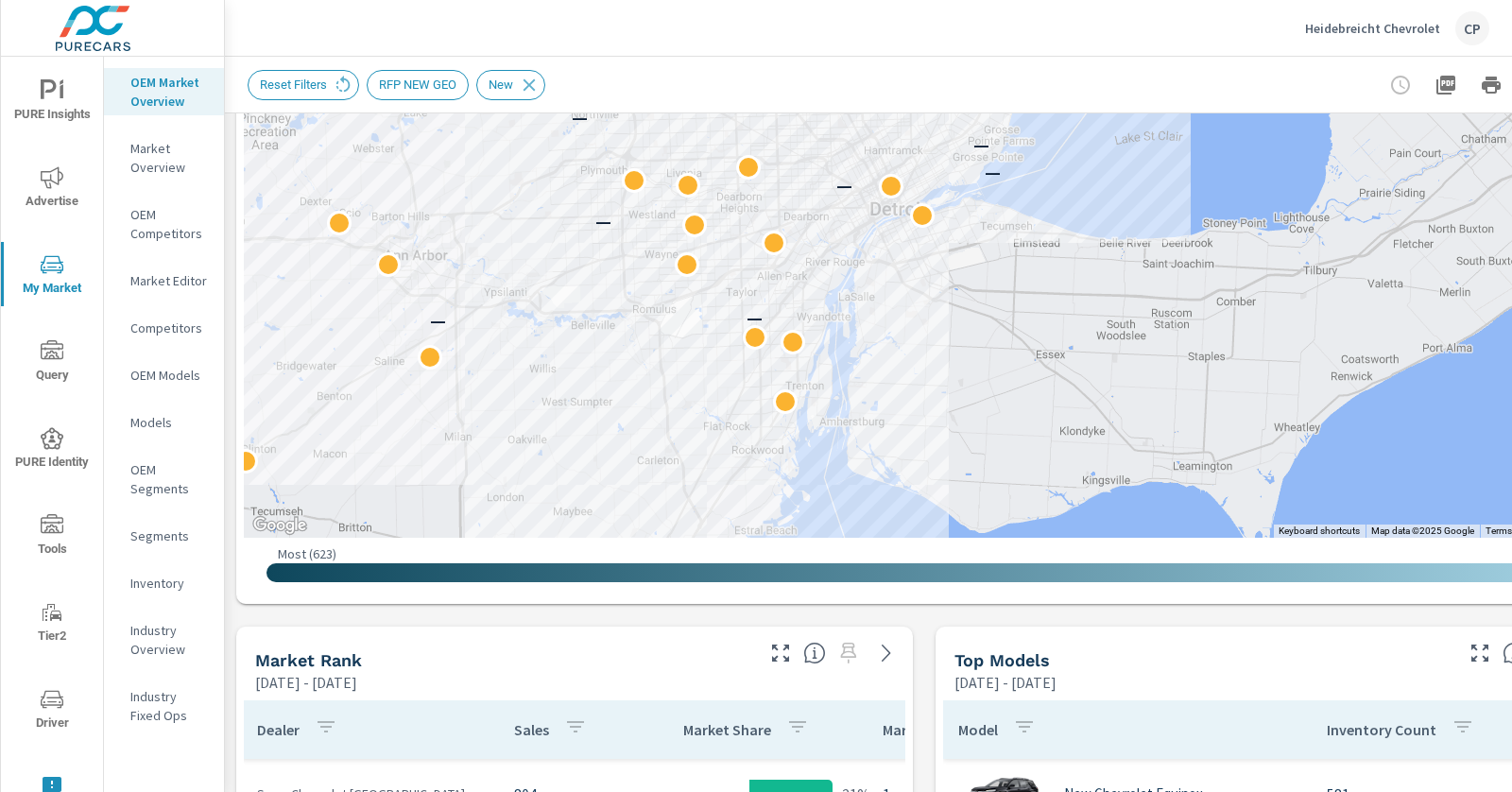
drag, startPoint x: 951, startPoint y: 229, endPoint x: 957, endPoint y: 411, distance: 182.1
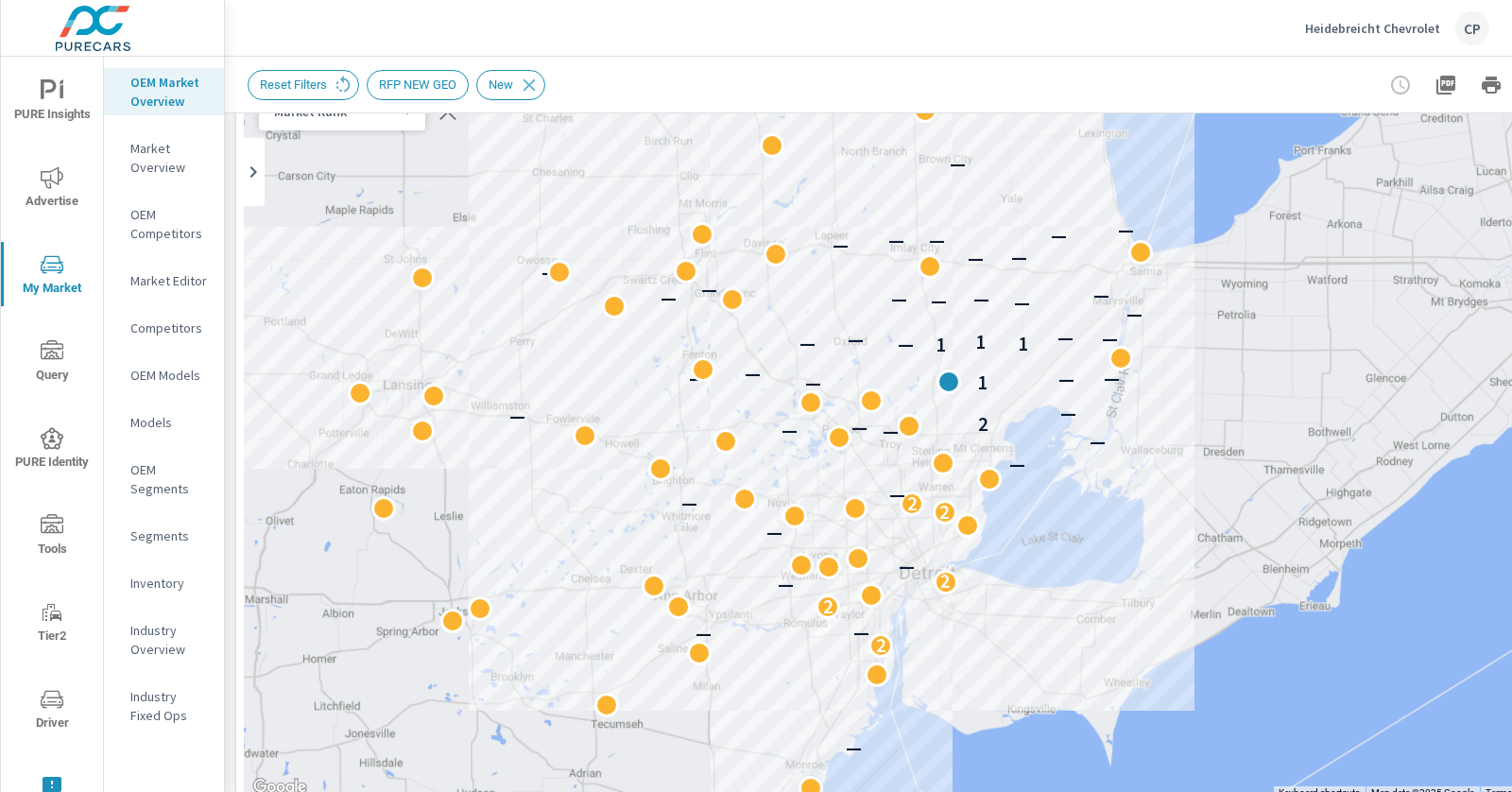
scroll to position [161, 0]
